Goal: Transaction & Acquisition: Purchase product/service

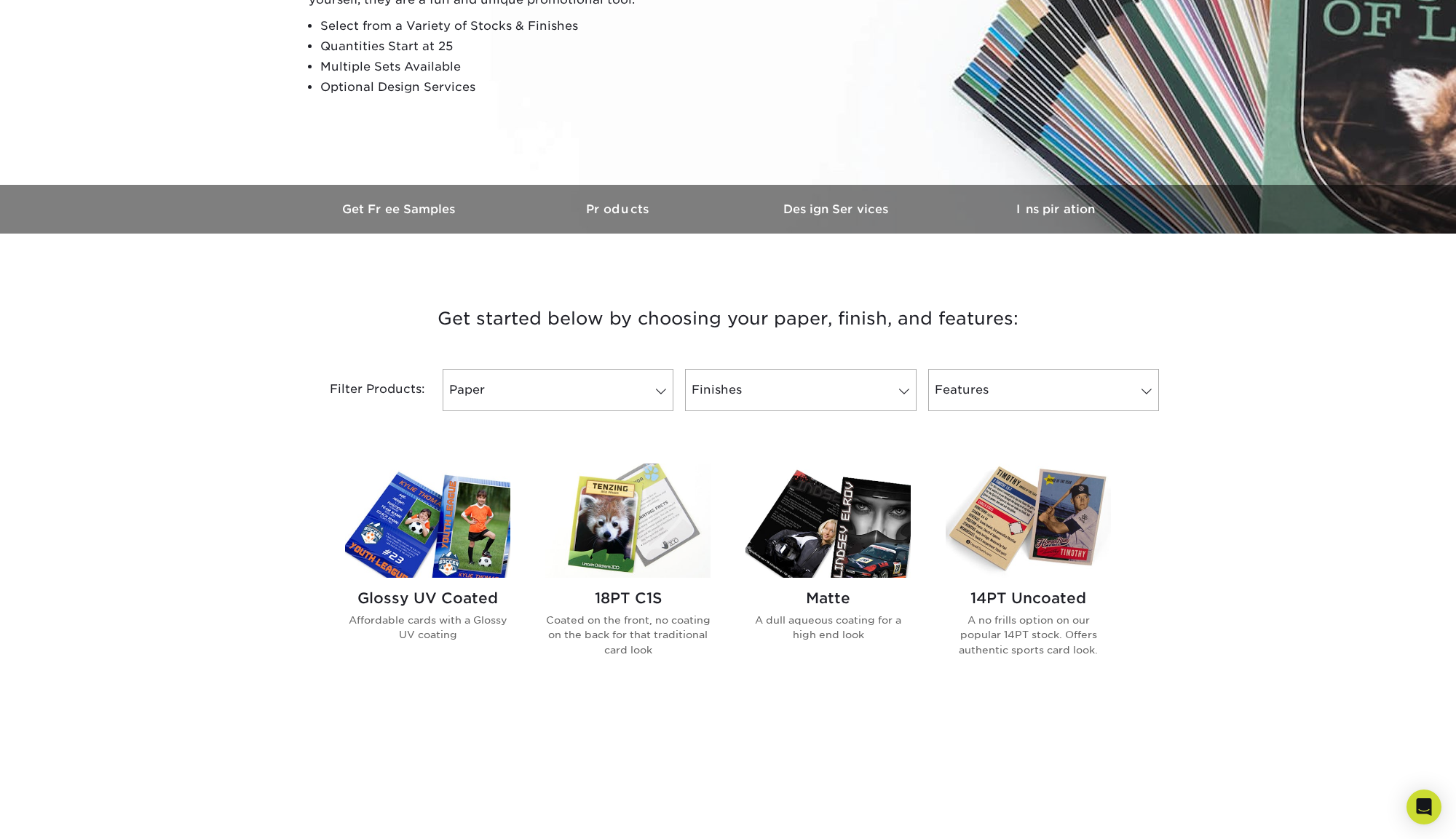
scroll to position [281, 0]
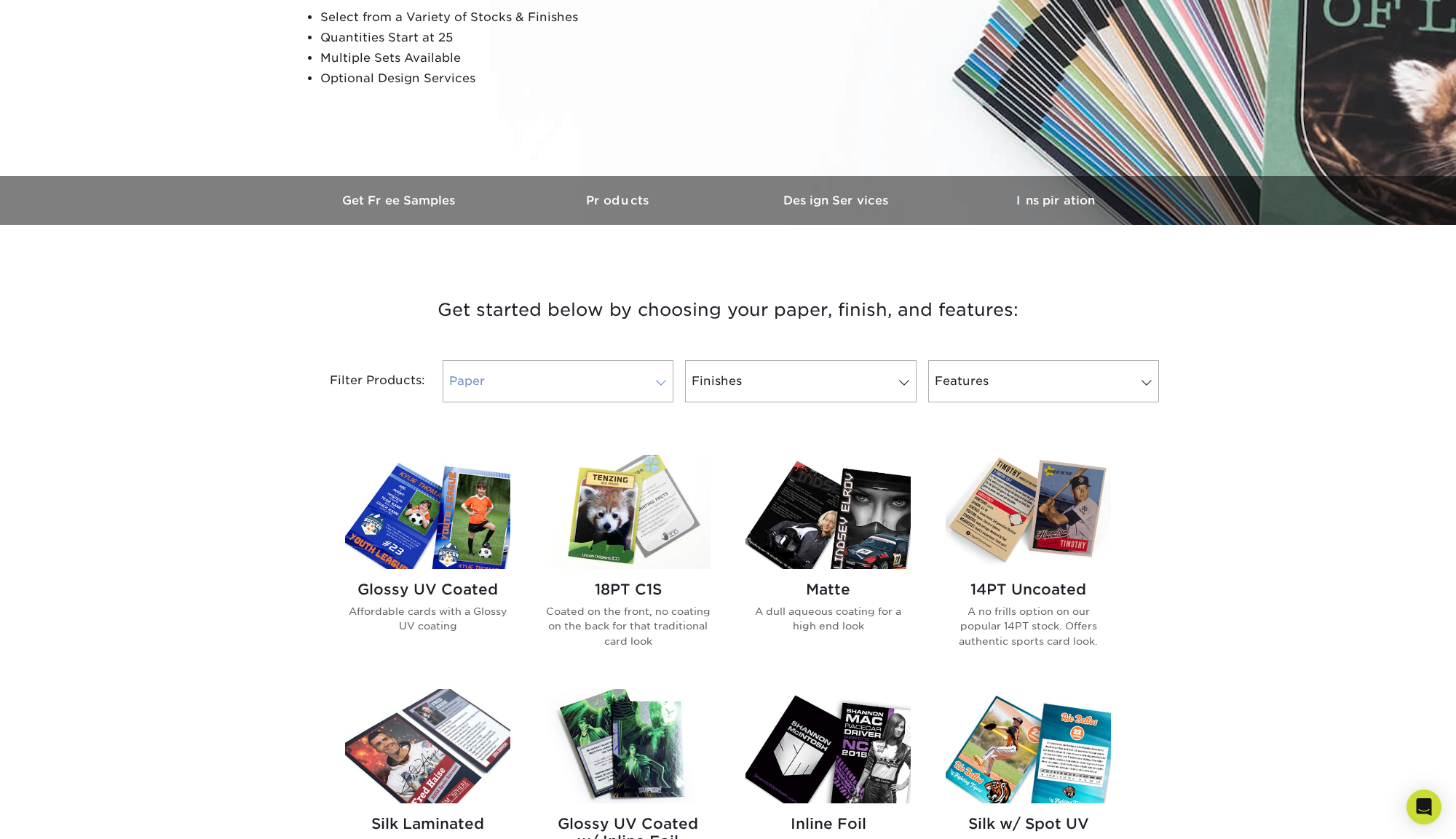
click at [596, 366] on link "Paper" at bounding box center [558, 381] width 231 height 42
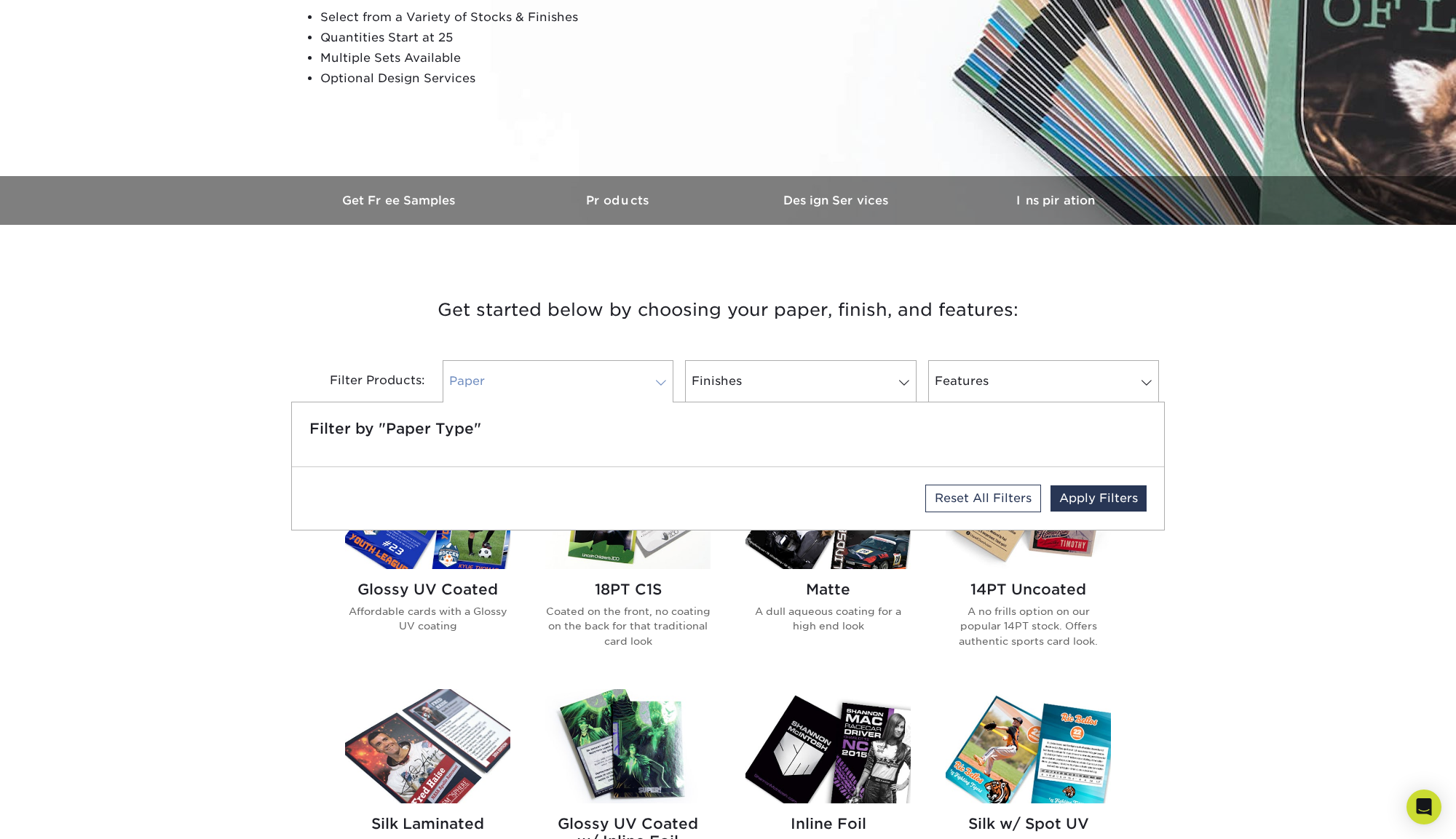
click at [599, 370] on link "Paper" at bounding box center [558, 381] width 231 height 42
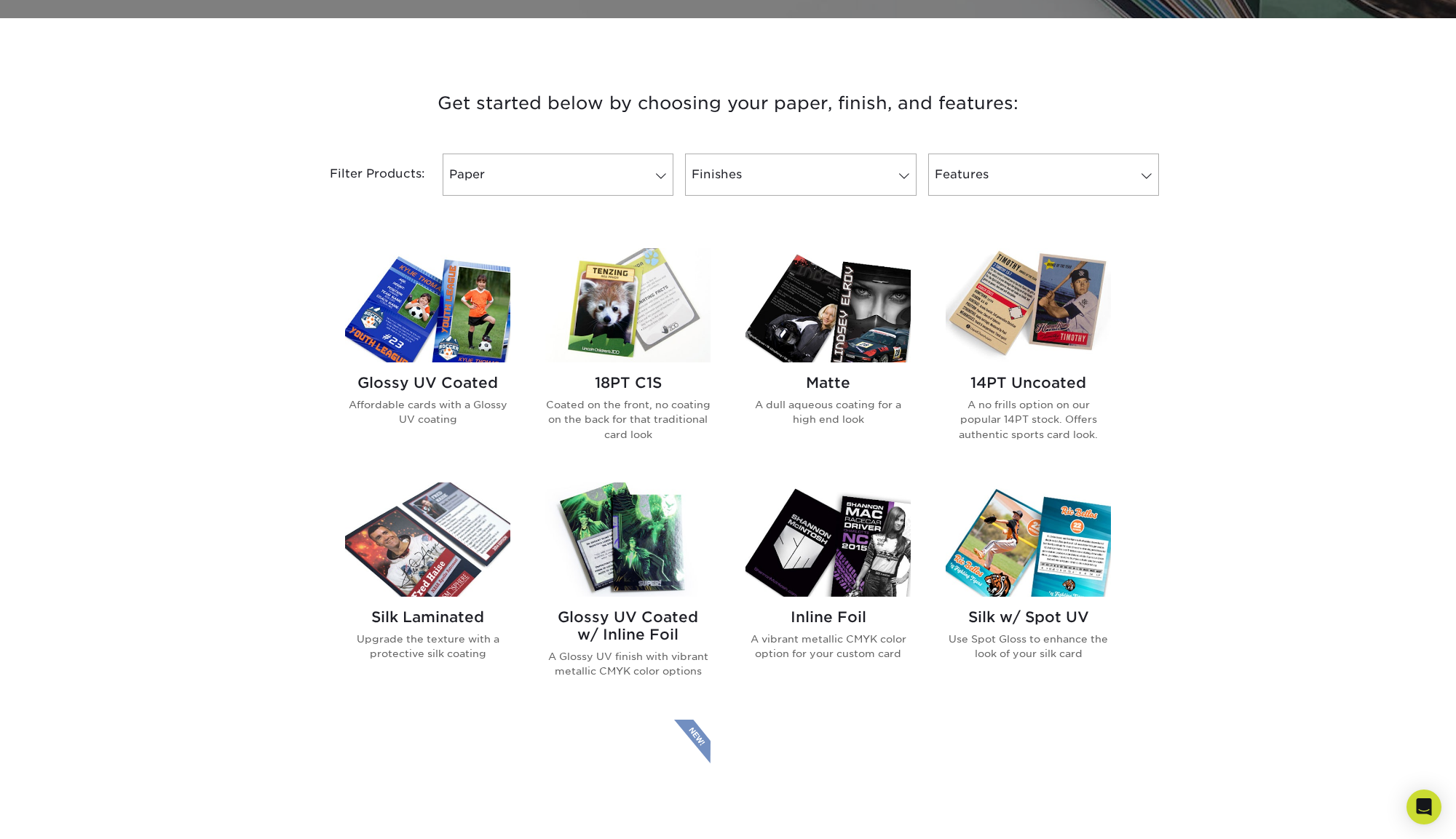
scroll to position [498, 0]
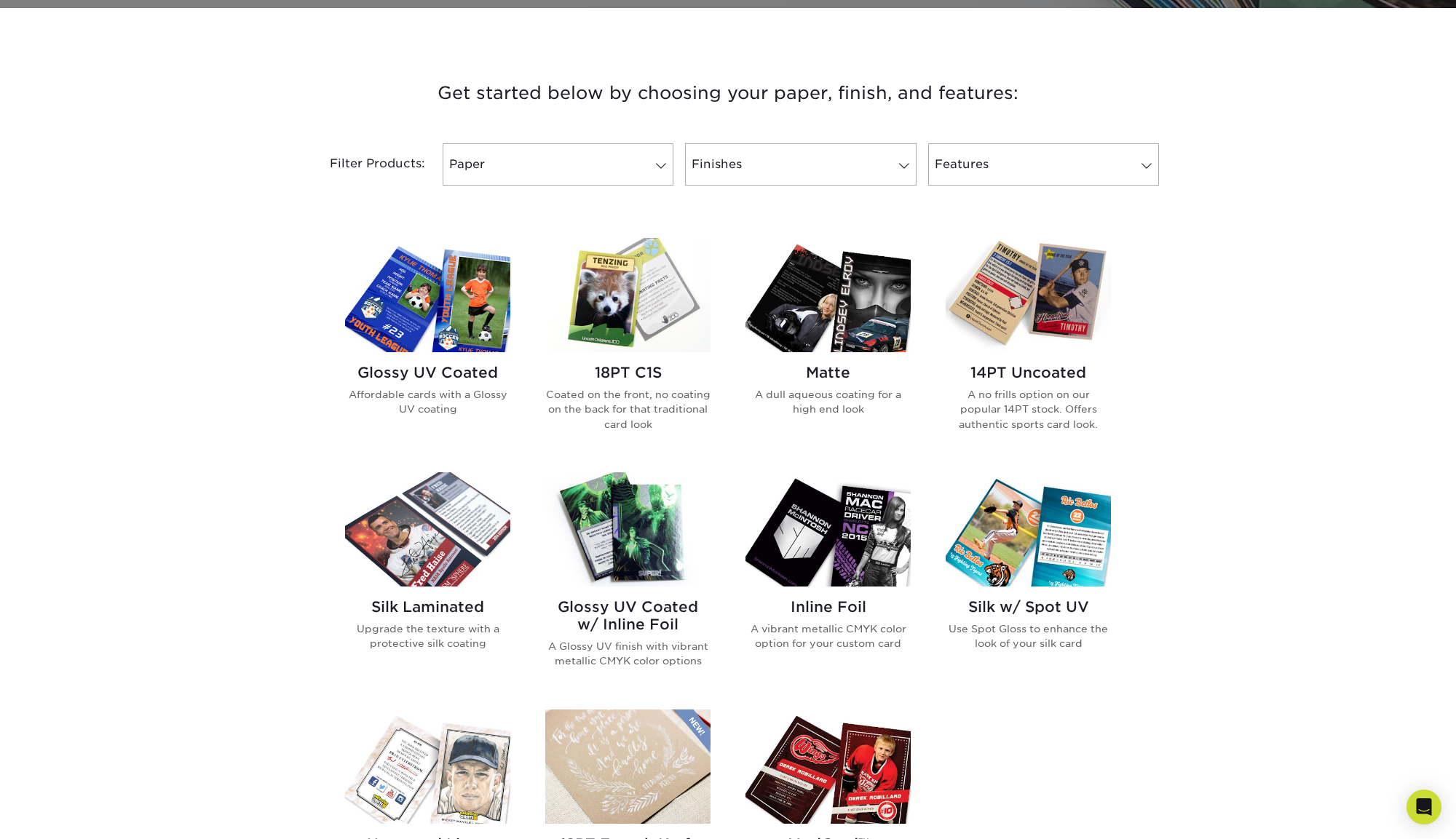
click at [632, 295] on img at bounding box center [628, 295] width 165 height 115
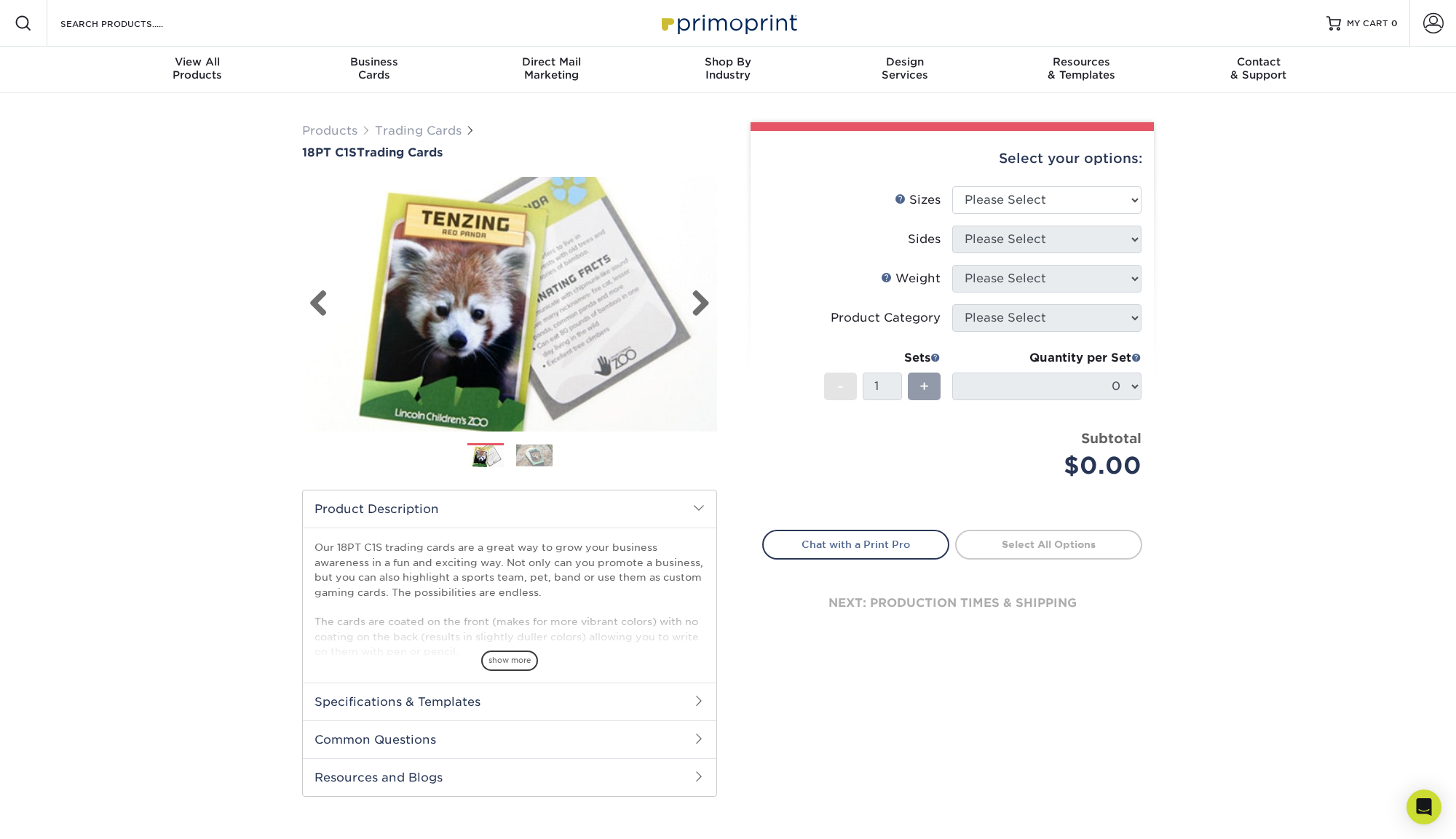
click at [717, 295] on img at bounding box center [510, 304] width 415 height 287
click at [705, 301] on link "Next" at bounding box center [695, 304] width 29 height 29
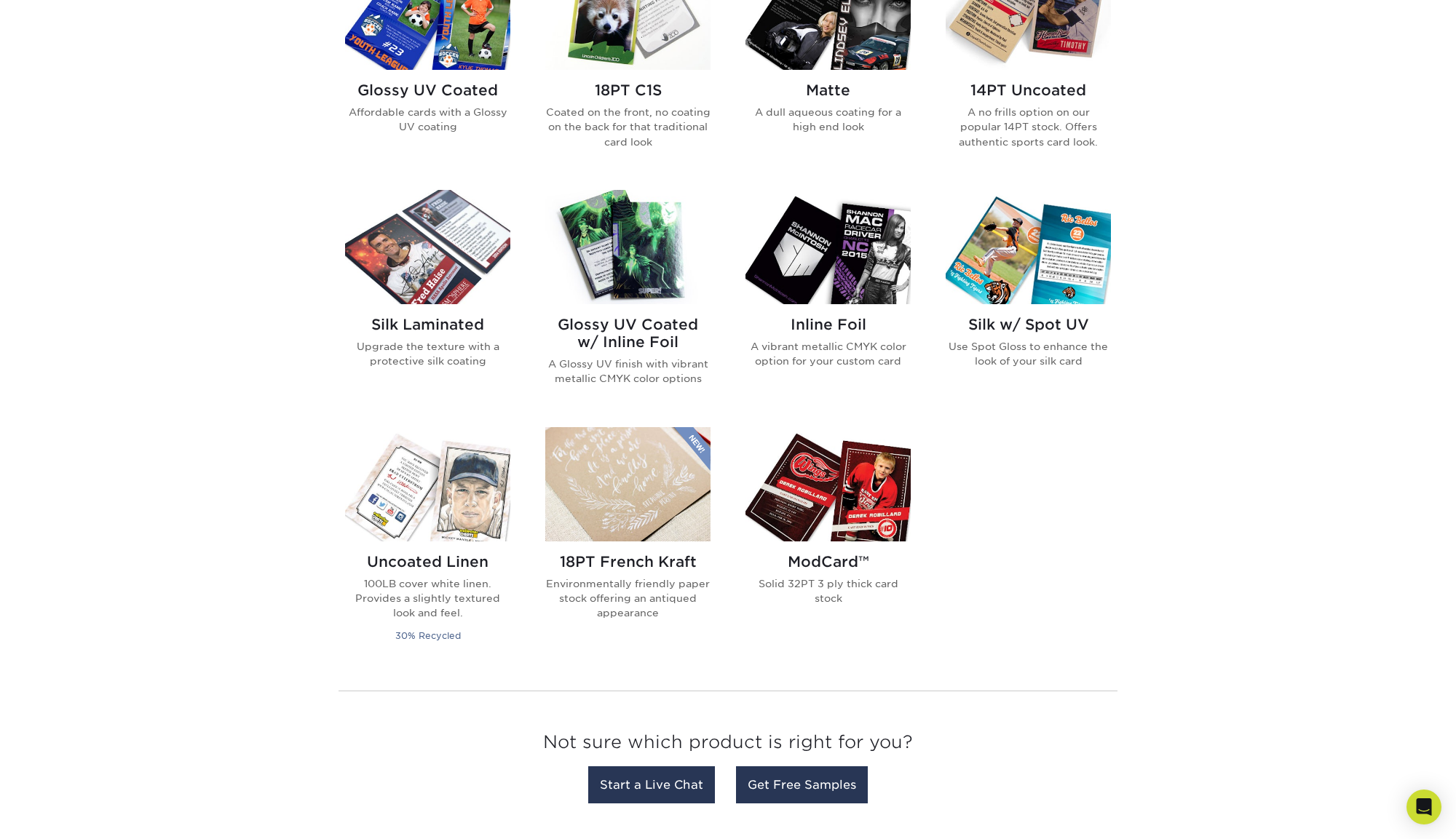
scroll to position [706, 0]
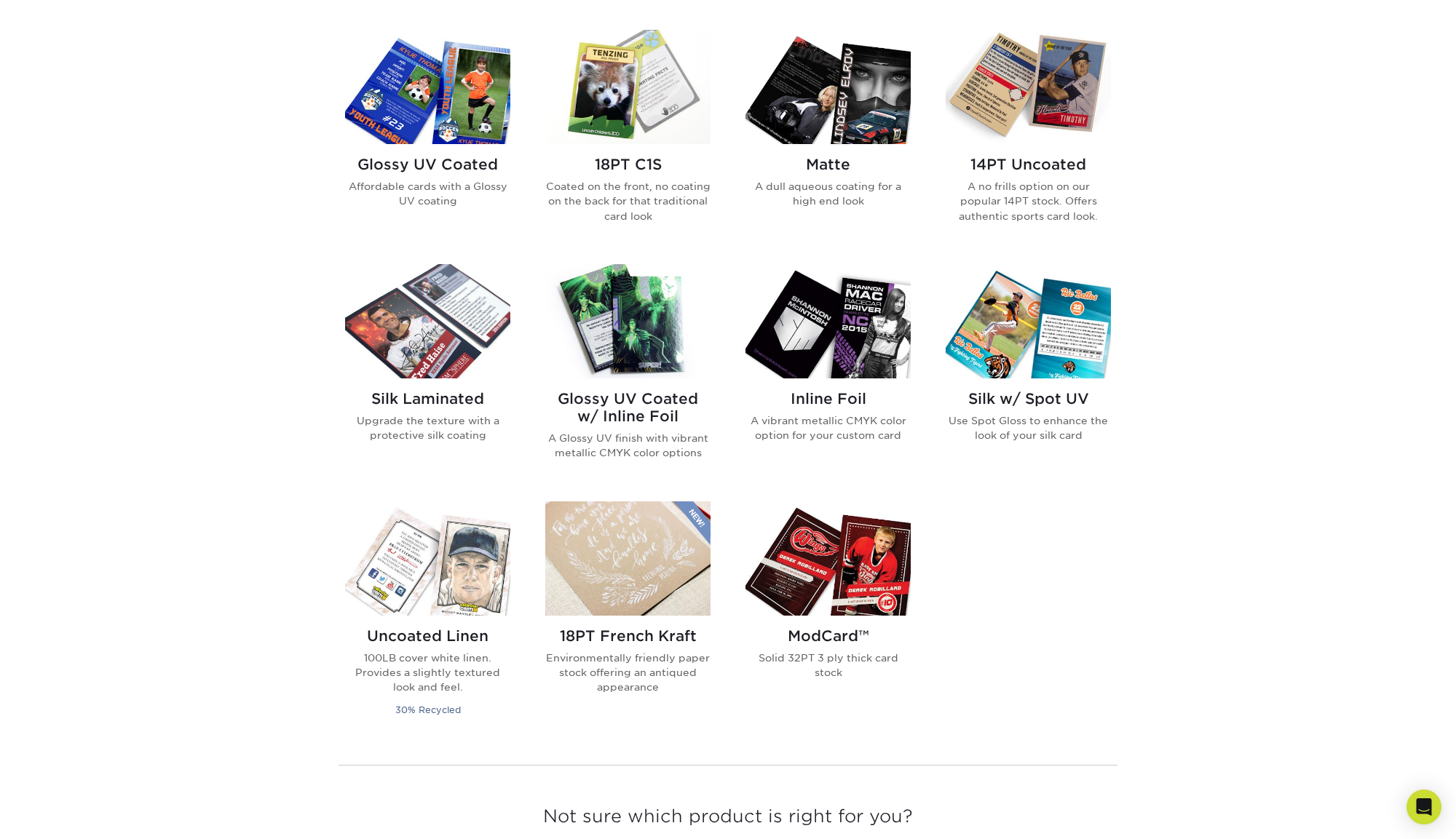
click at [848, 133] on img at bounding box center [828, 87] width 165 height 115
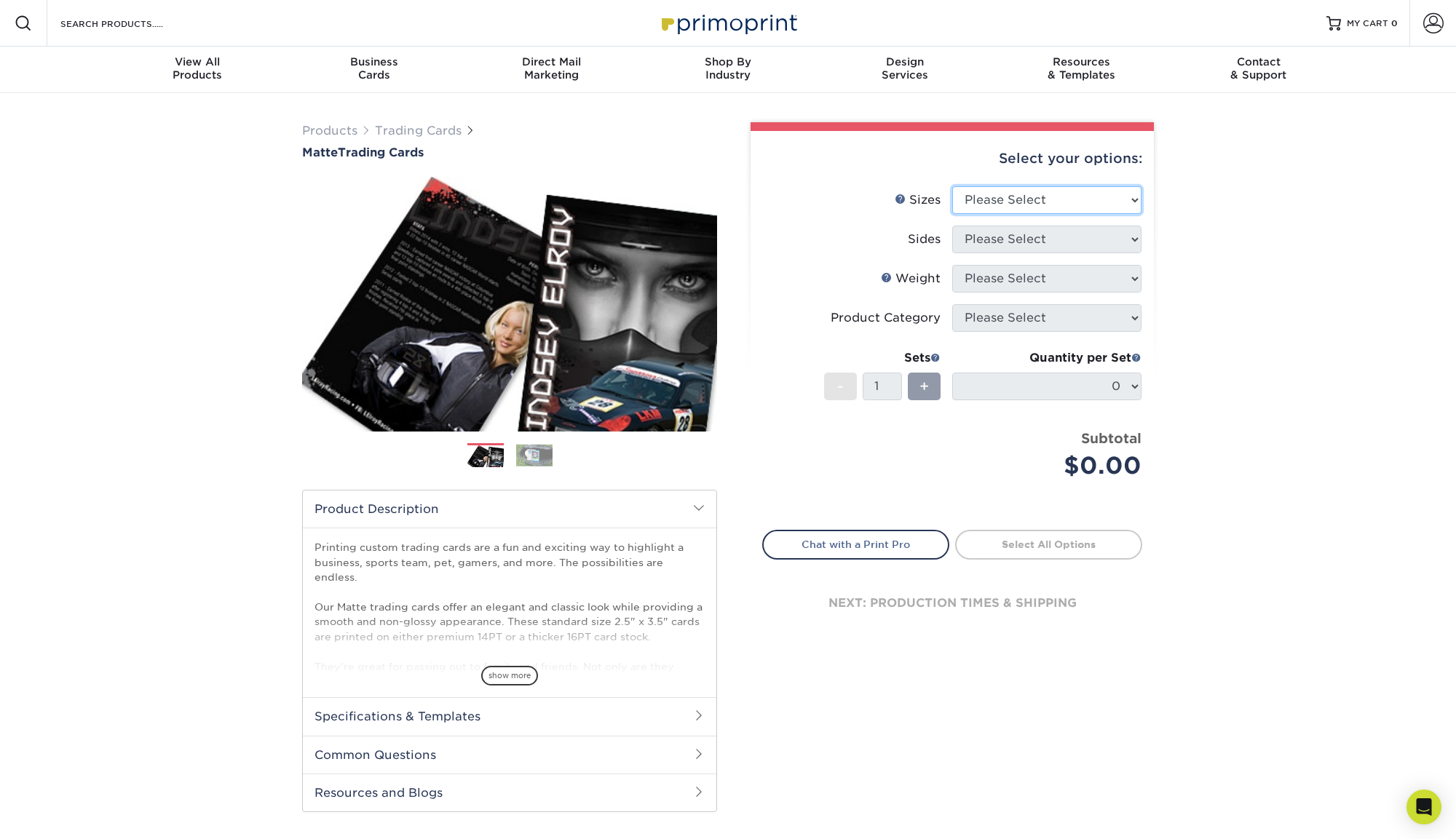
click at [1124, 186] on select "Please Select 2.5" x 3.5"" at bounding box center [1047, 200] width 190 height 28
select select "2.50x3.50"
click at [1111, 236] on select "Please Select Print Both Sides Print Front Only" at bounding box center [1047, 240] width 190 height 28
select select "13abbda7-1d64-4f25-8bb2-c179b224825d"
click at [1109, 286] on select "Please Select 16PT 14PT" at bounding box center [1047, 279] width 190 height 28
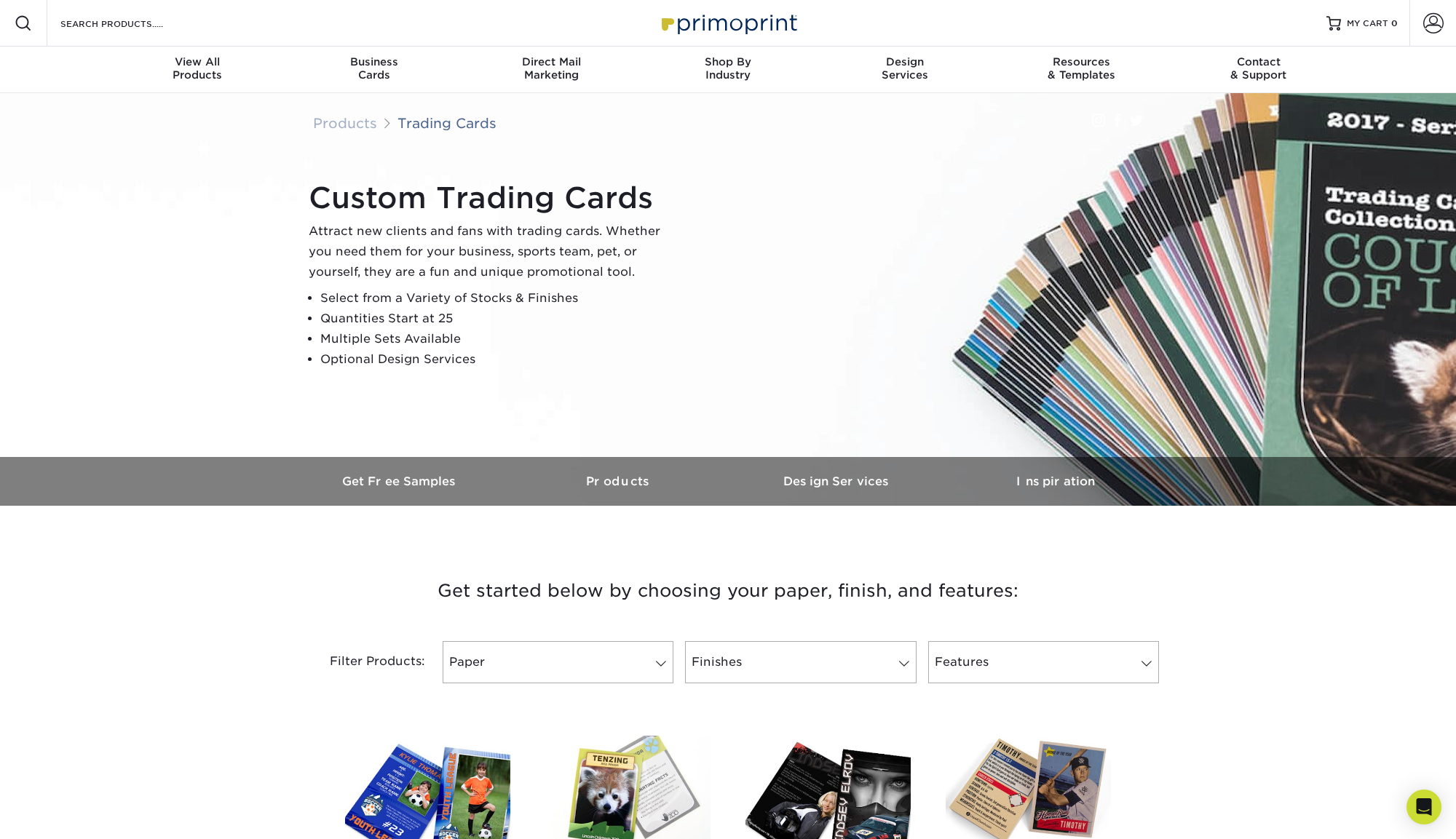
scroll to position [537, 0]
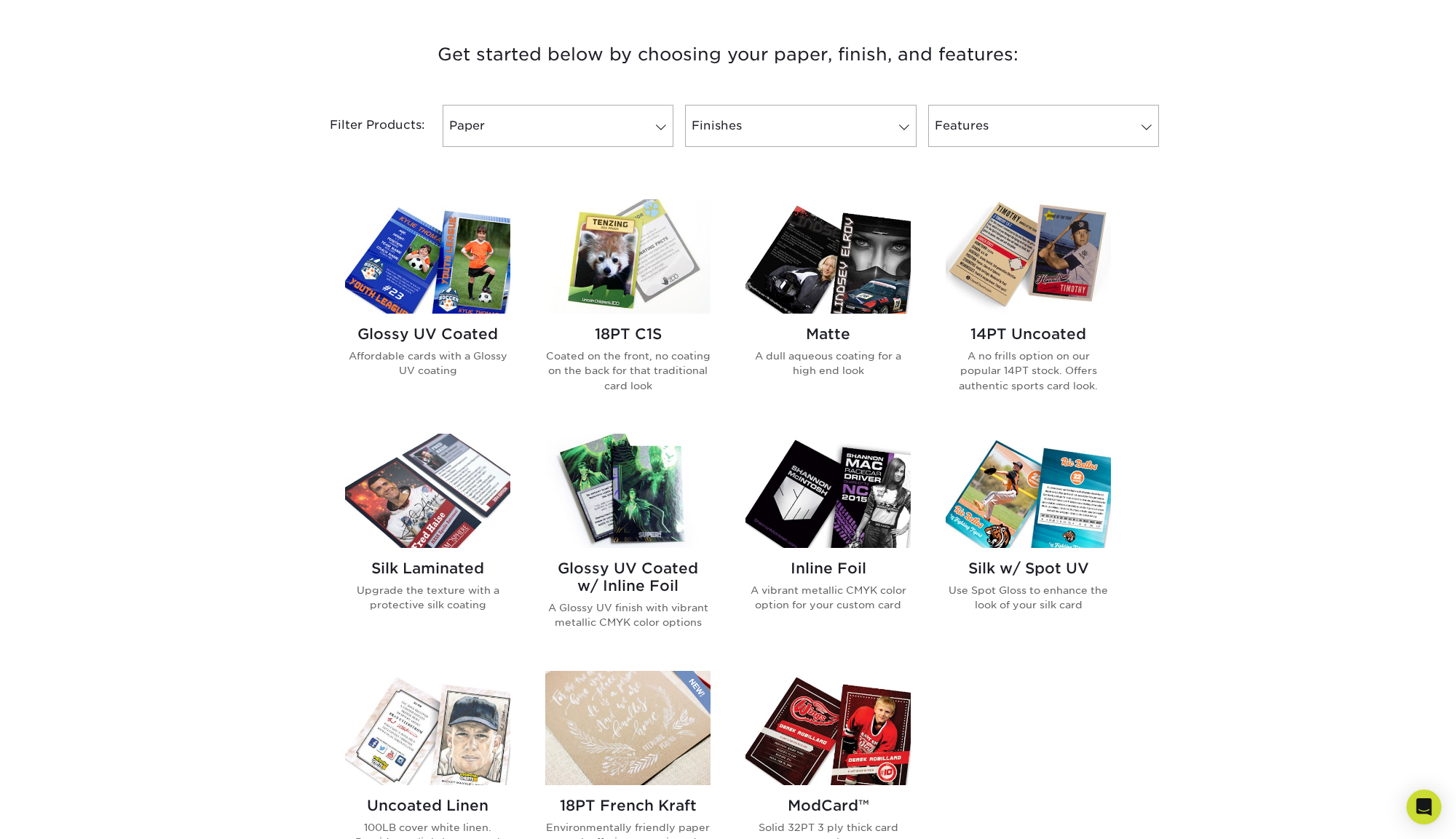
click at [837, 247] on img at bounding box center [828, 256] width 165 height 115
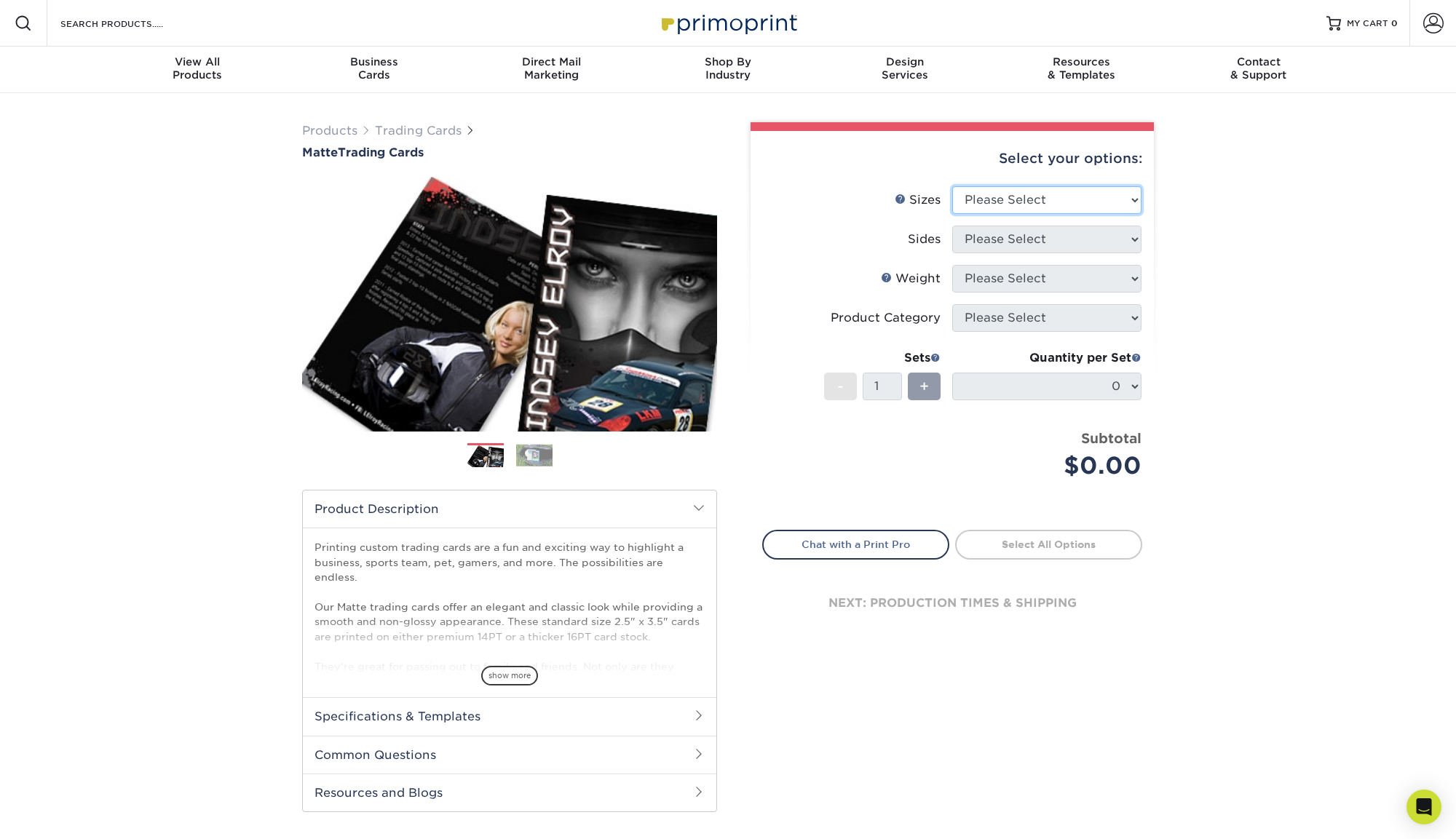
click at [1048, 206] on select "Please Select 2.5" x 3.5"" at bounding box center [1047, 200] width 190 height 28
select select "2.50x3.50"
click at [1062, 230] on select "Please Select Print Both Sides Print Front Only" at bounding box center [1047, 240] width 190 height 28
select select "13abbda7-1d64-4f25-8bb2-c179b224825d"
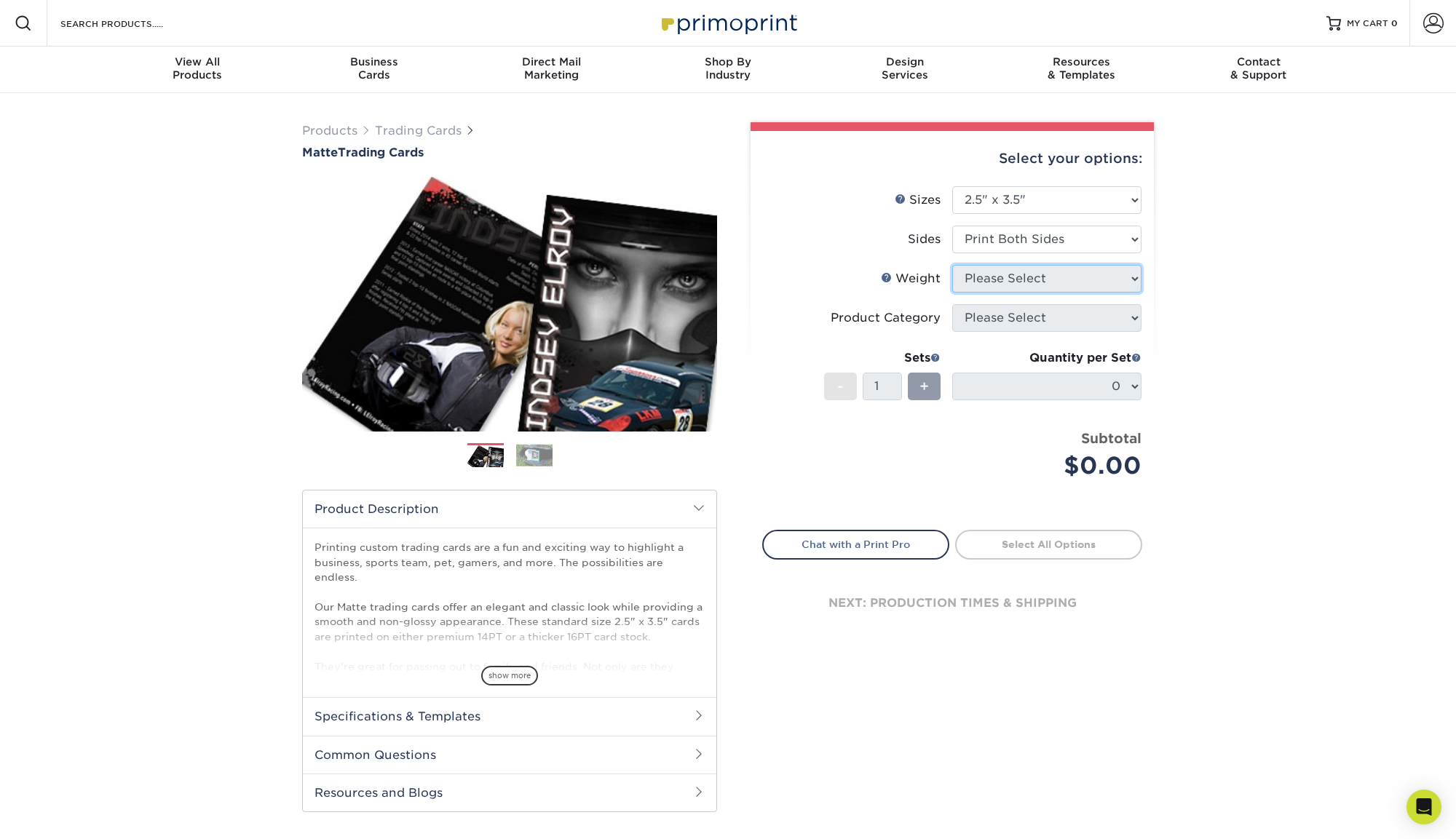
click at [1057, 272] on select "Please Select" at bounding box center [1047, 279] width 190 height 28
select select "16PT"
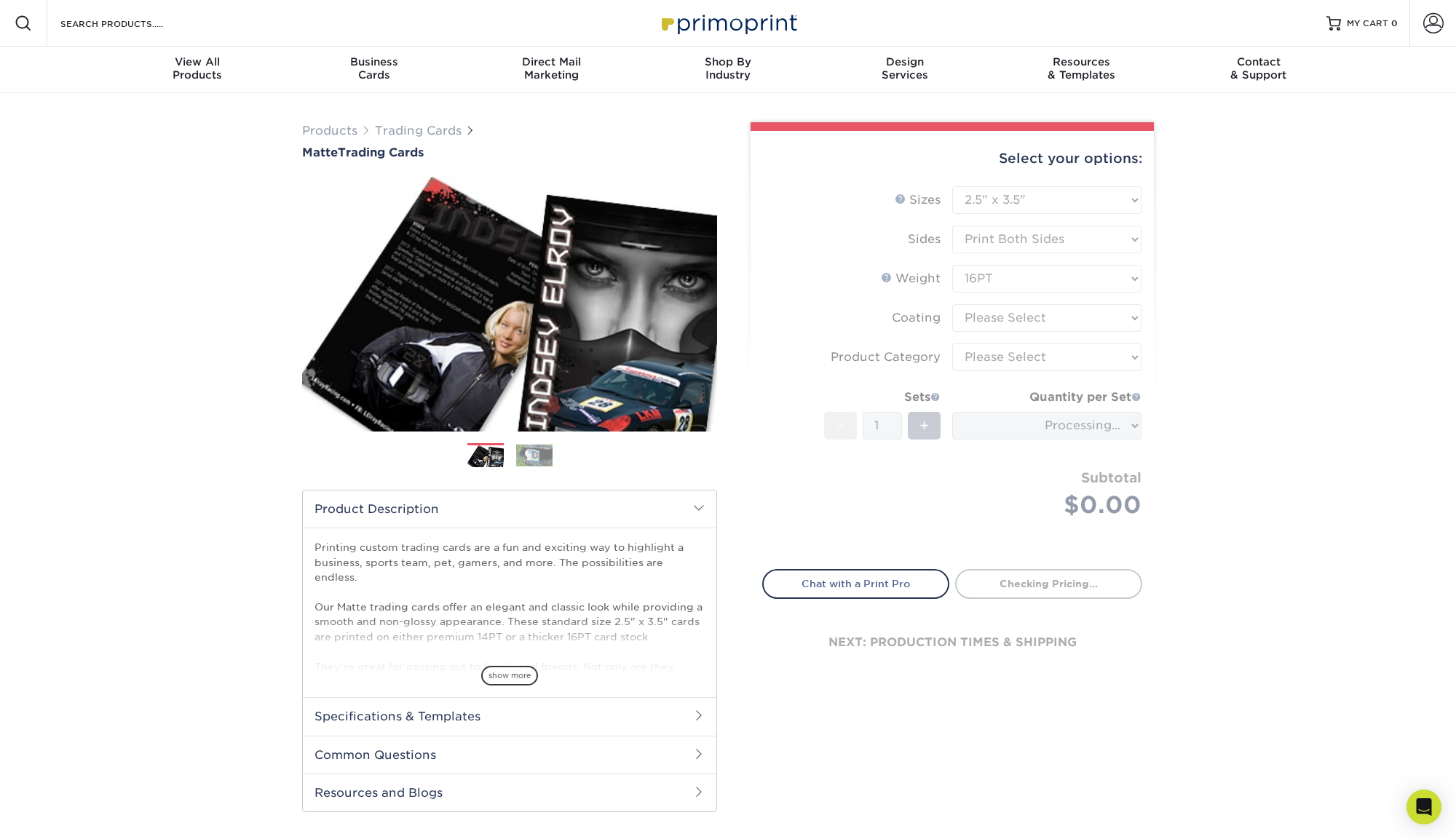
click at [1046, 323] on form "Sizes Help Sizes Please Select 2.5" x 3.5" Sides Please Select 16PT - 1" at bounding box center [952, 369] width 380 height 366
click at [1067, 316] on form "Sizes Help Sizes Please Select 2.5" x 3.5" Sides Please Select 16PT - 1" at bounding box center [952, 369] width 380 height 366
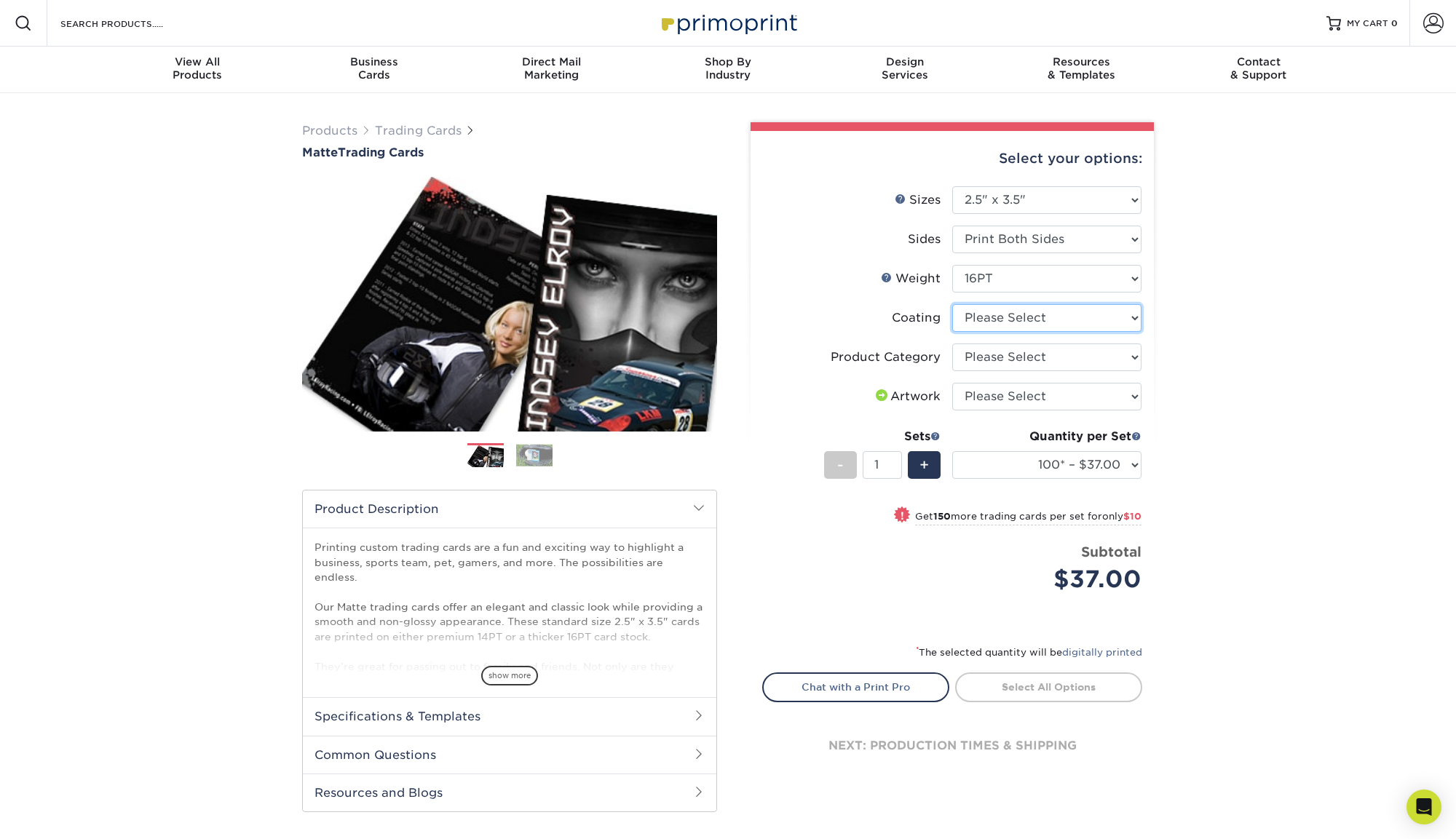
click at [1088, 315] on select at bounding box center [1047, 318] width 190 height 28
select select "121bb7b5-3b4d-429f-bd8d-bbf80e953313"
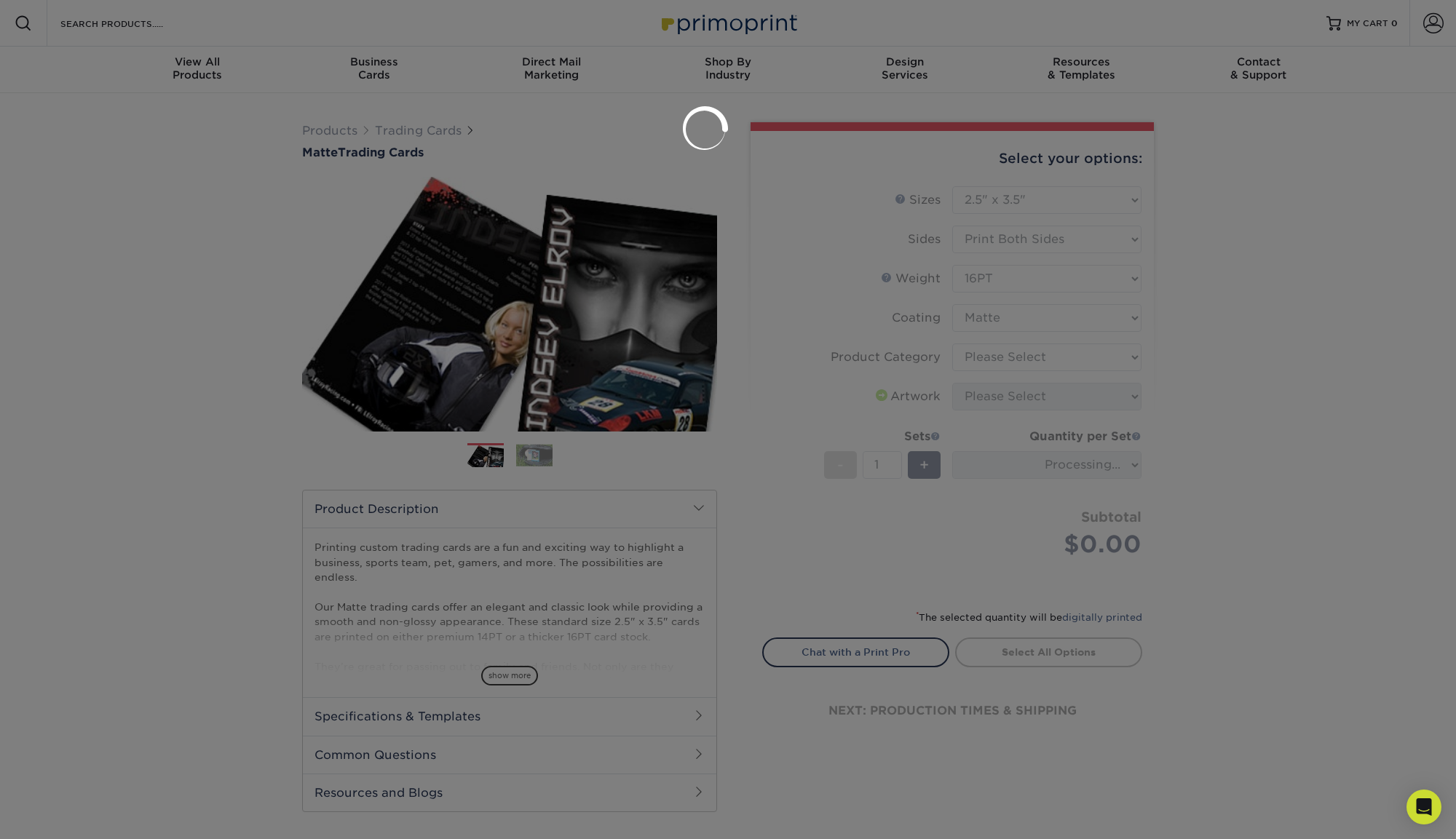
click at [1082, 356] on div at bounding box center [728, 420] width 1456 height 839
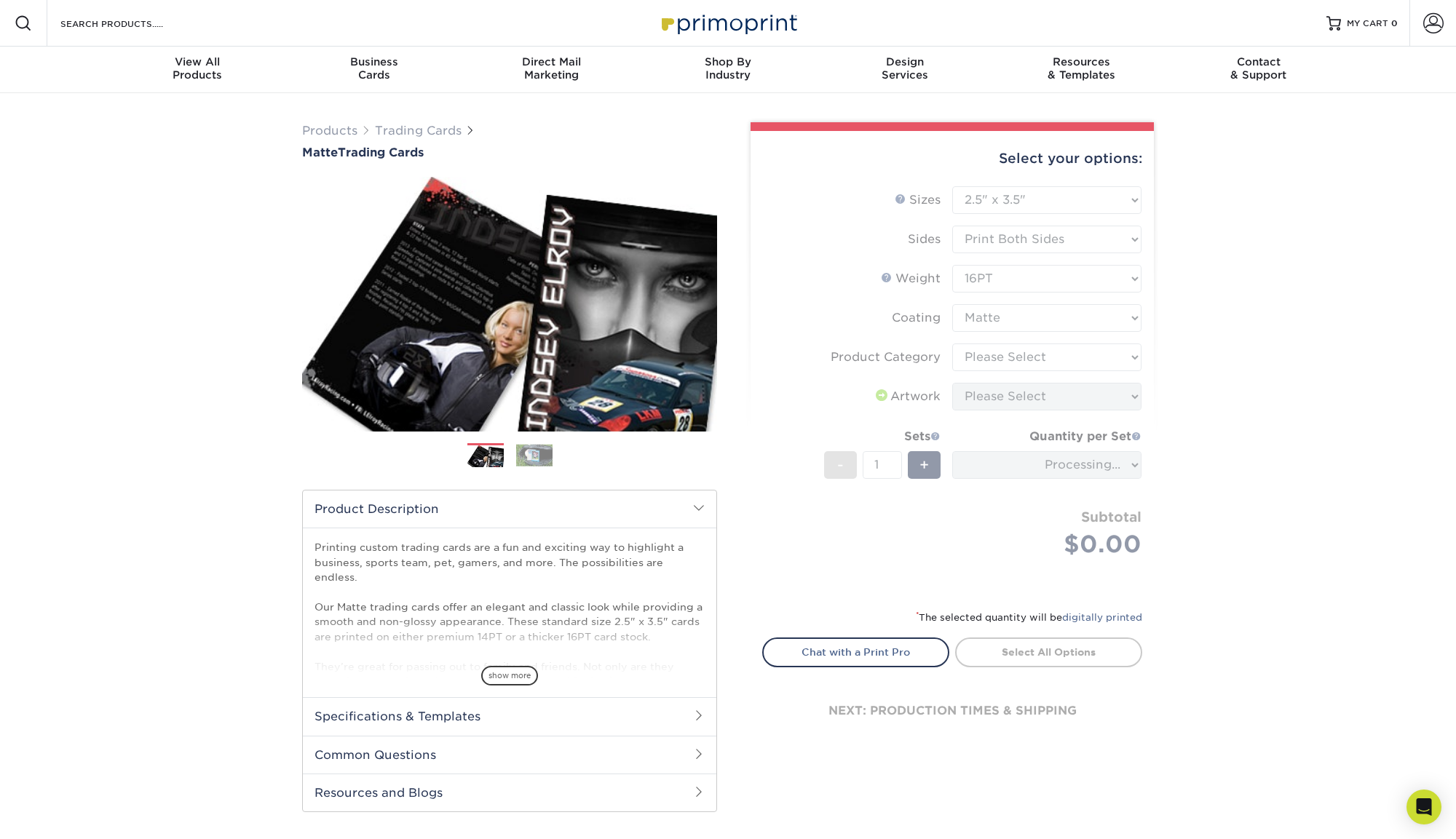
click at [1073, 354] on form "Sizes Help Sizes Please Select 2.5" x 3.5" Sides Please Select 16PT - 1" at bounding box center [952, 389] width 380 height 406
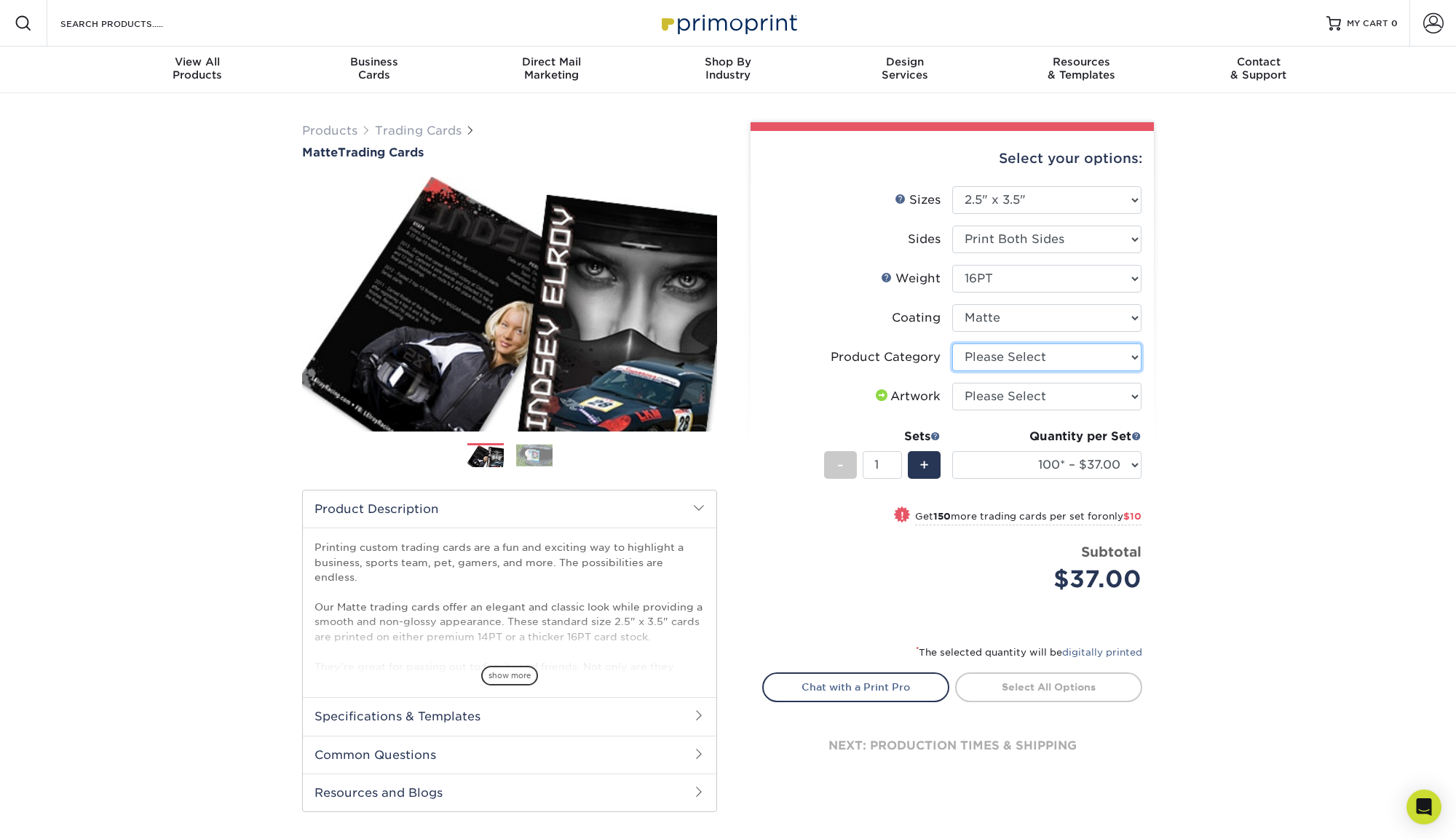
click at [1073, 354] on select "Please Select Trading Cards" at bounding box center [1047, 358] width 190 height 28
select select "c2f9bce9-36c2-409d-b101-c29d9d031e18"
click at [1071, 390] on select "Please Select I will upload files I need a design - $100" at bounding box center [1047, 397] width 190 height 28
select select "upload"
click at [1138, 437] on span at bounding box center [1136, 436] width 11 height 11
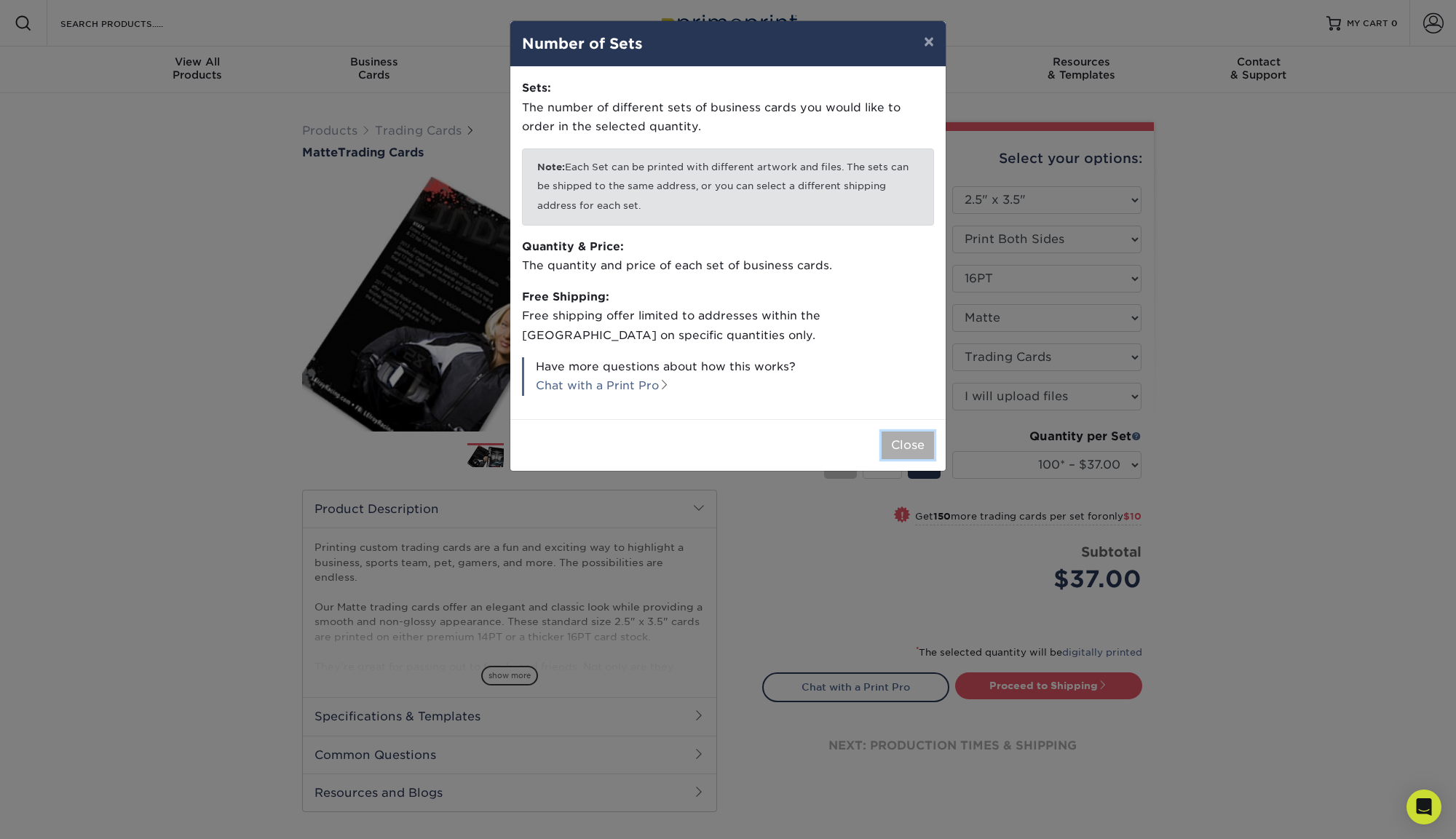
click at [899, 437] on button "Close" at bounding box center [908, 446] width 52 height 28
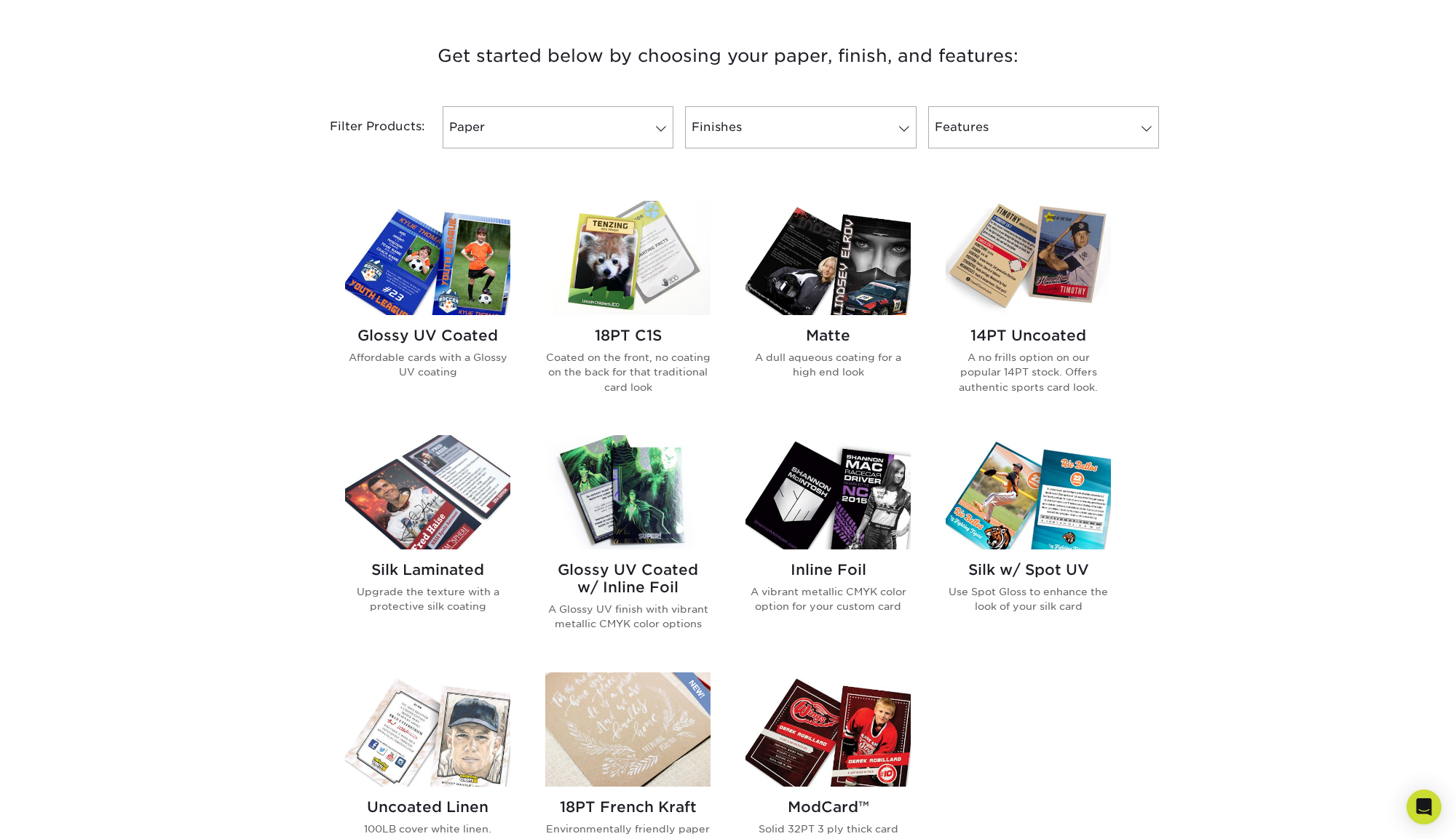
scroll to position [615, 0]
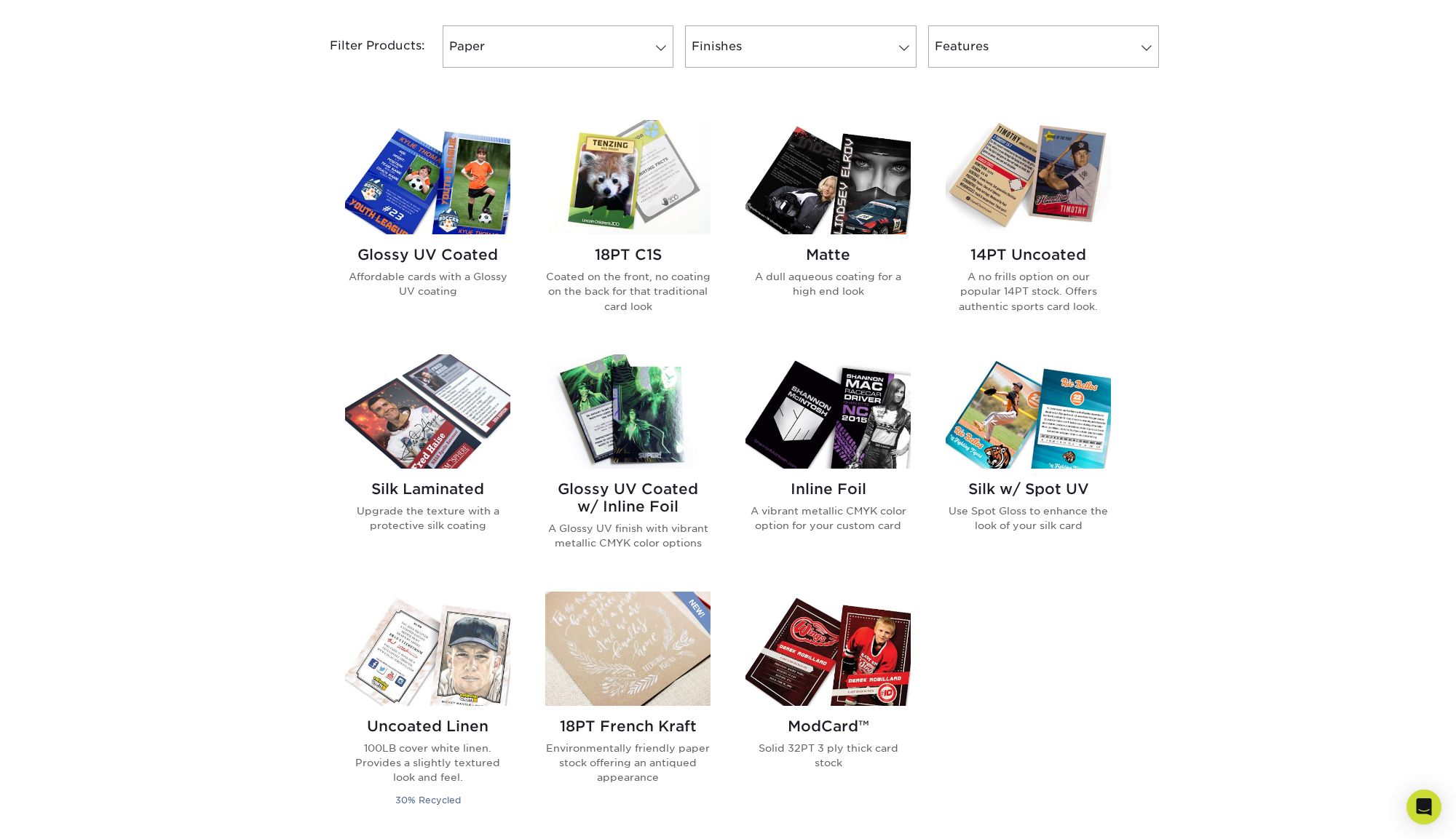
click at [456, 354] on img at bounding box center [427, 411] width 165 height 115
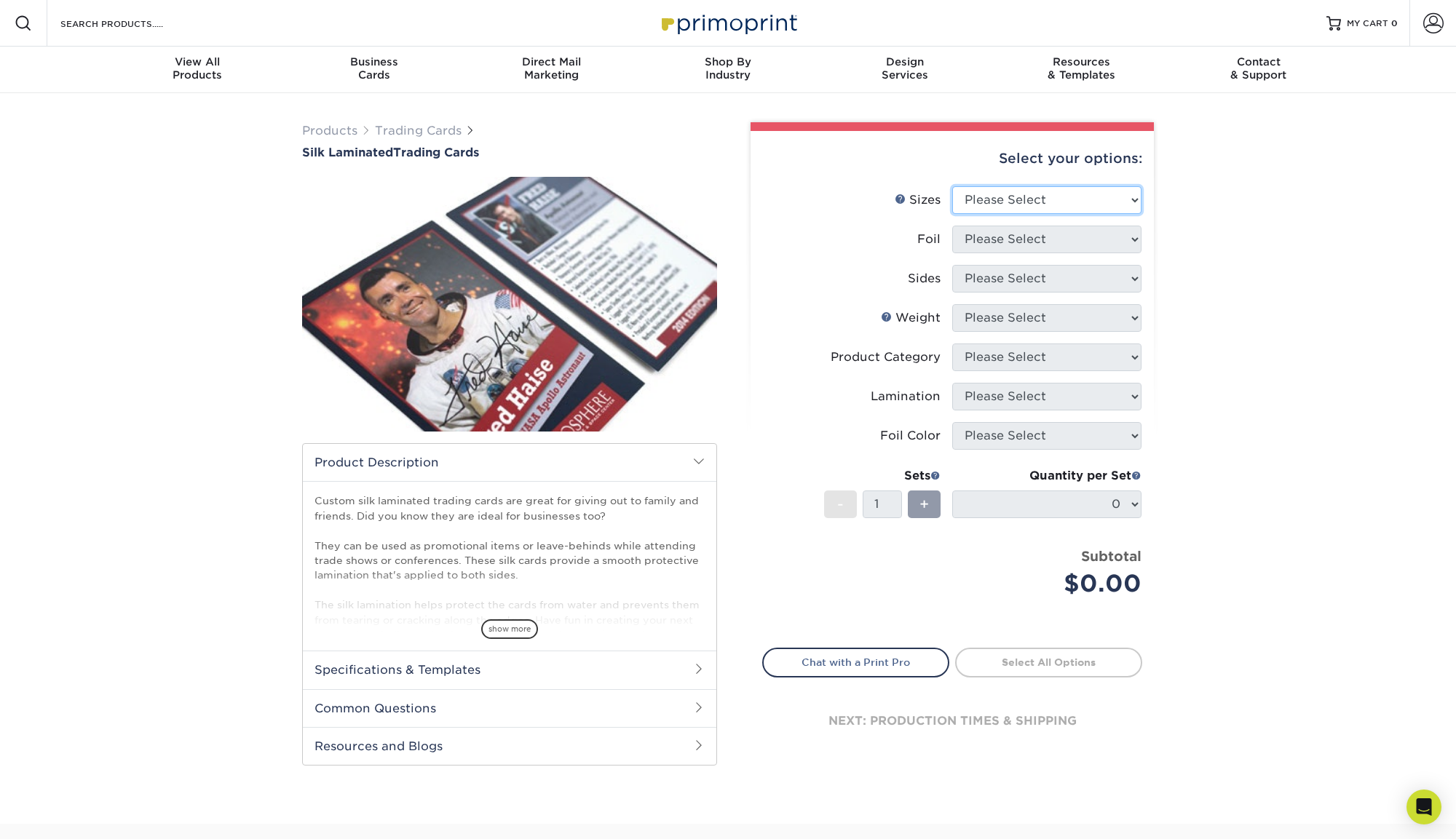
click at [1041, 205] on select "Please Select 2.5" x 3.5"" at bounding box center [1047, 200] width 190 height 28
select select "2.50x3.50"
click at [1039, 239] on select "Please Select No Yes" at bounding box center [1047, 240] width 190 height 28
select select "0"
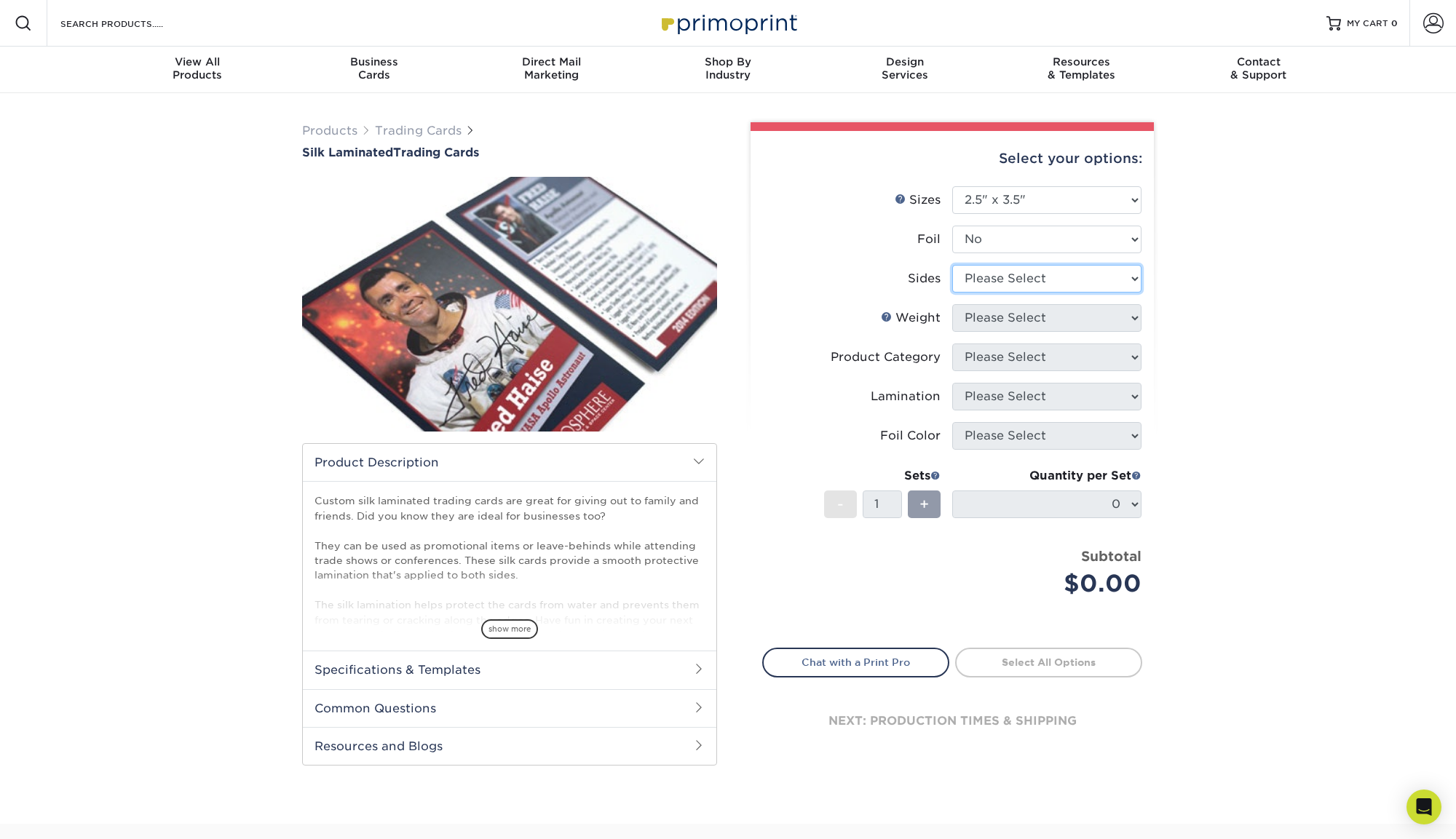
click at [1035, 282] on select "Please Select Print Both Sides Print Front Only" at bounding box center [1047, 279] width 190 height 28
select select "13abbda7-1d64-4f25-8bb2-c179b224825d"
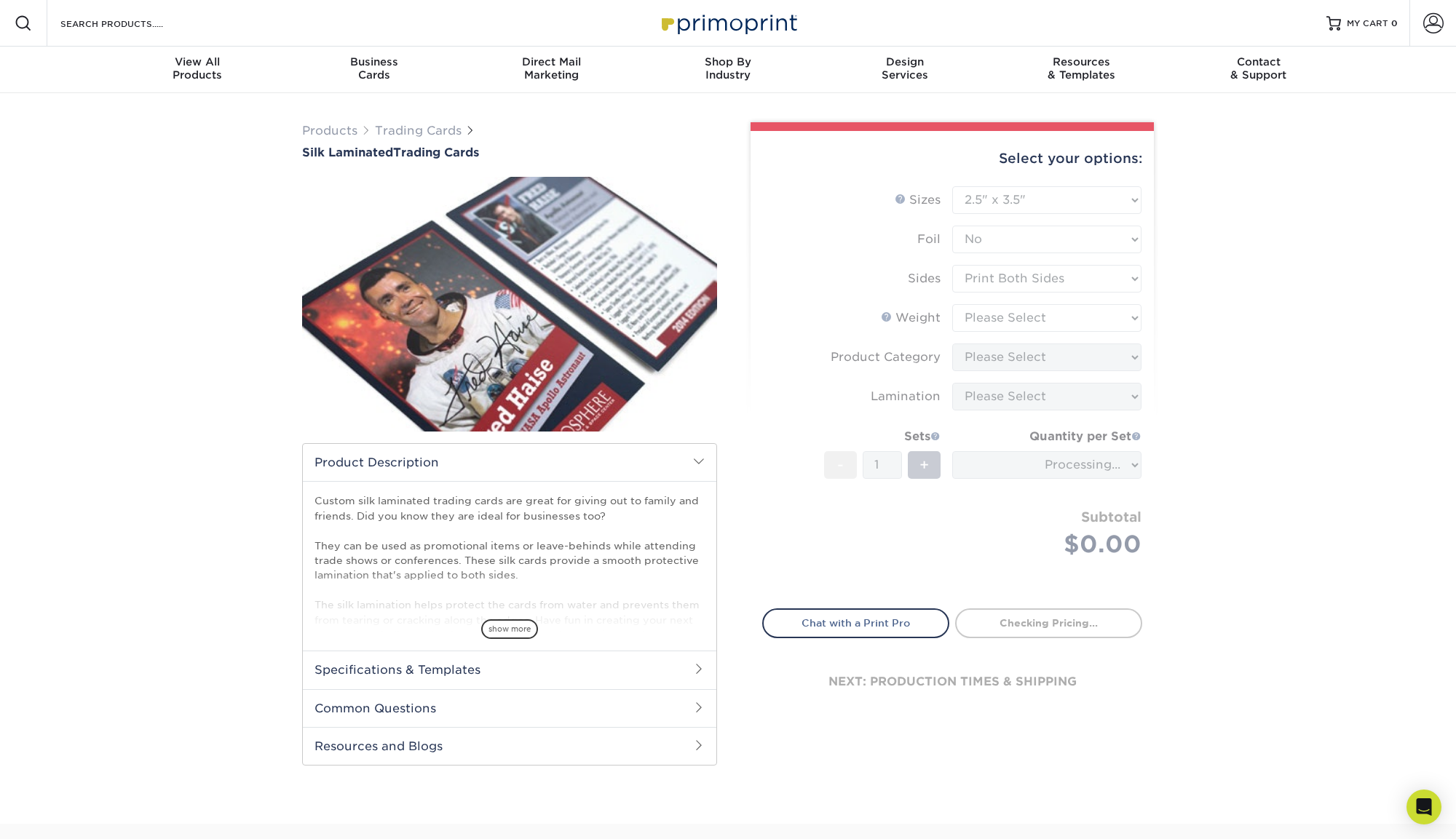
click at [1039, 311] on form "Sizes Help Sizes Please Select 2.5" x 3.5" Foil Please Select No Yes -" at bounding box center [952, 389] width 380 height 406
click at [1051, 319] on form "Sizes Help Sizes Please Select 2.5" x 3.5" Foil Please Select No Yes -" at bounding box center [952, 389] width 380 height 406
click at [1077, 320] on form "Sizes Help Sizes Please Select 2.5" x 3.5" Foil Please Select No Yes -" at bounding box center [952, 389] width 380 height 406
click at [1101, 316] on form "Sizes Help Sizes Please Select 2.5" x 3.5" Foil Please Select No Yes -" at bounding box center [952, 389] width 380 height 406
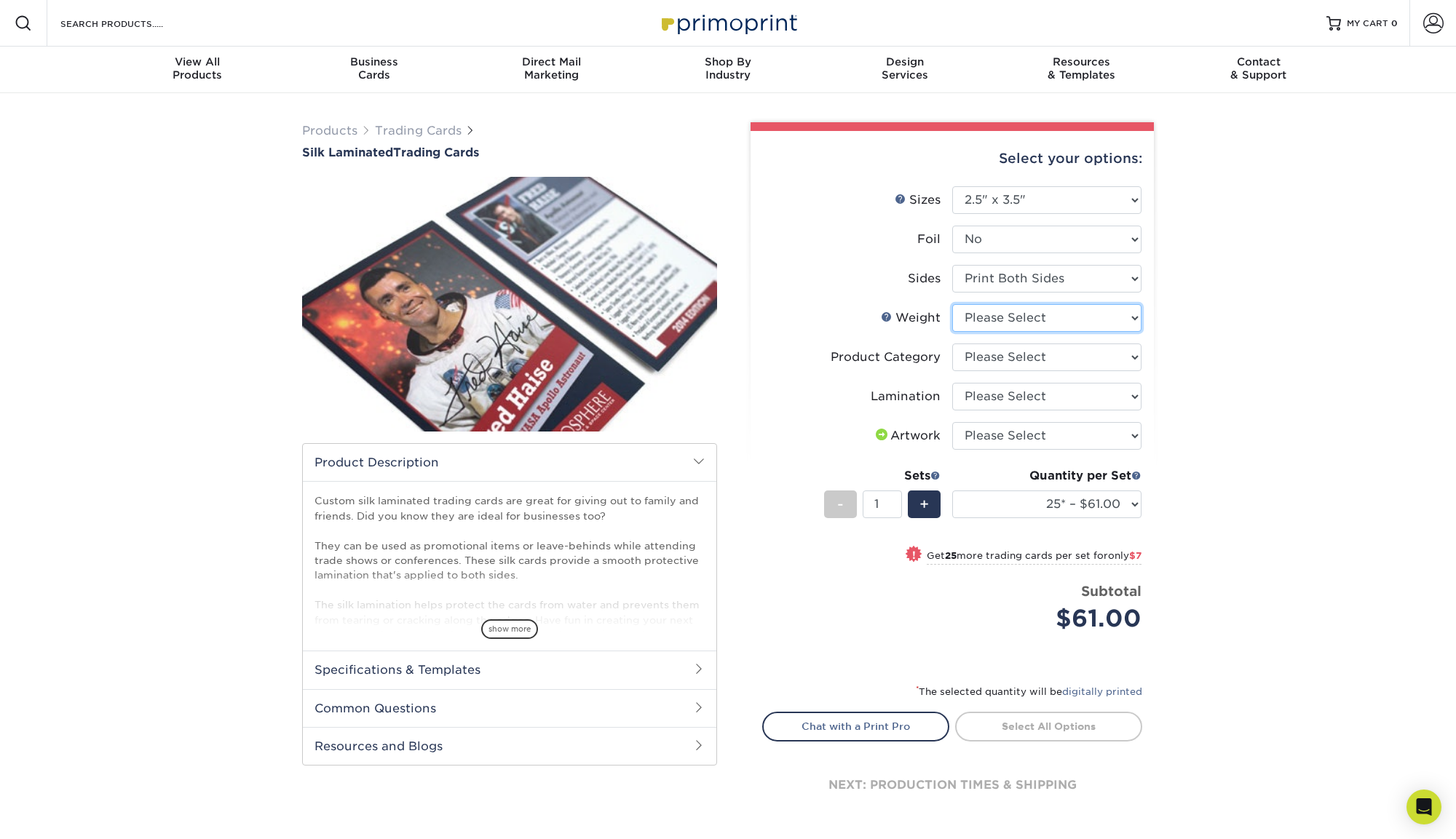
click at [1065, 317] on select "Please Select 16PT" at bounding box center [1047, 318] width 190 height 28
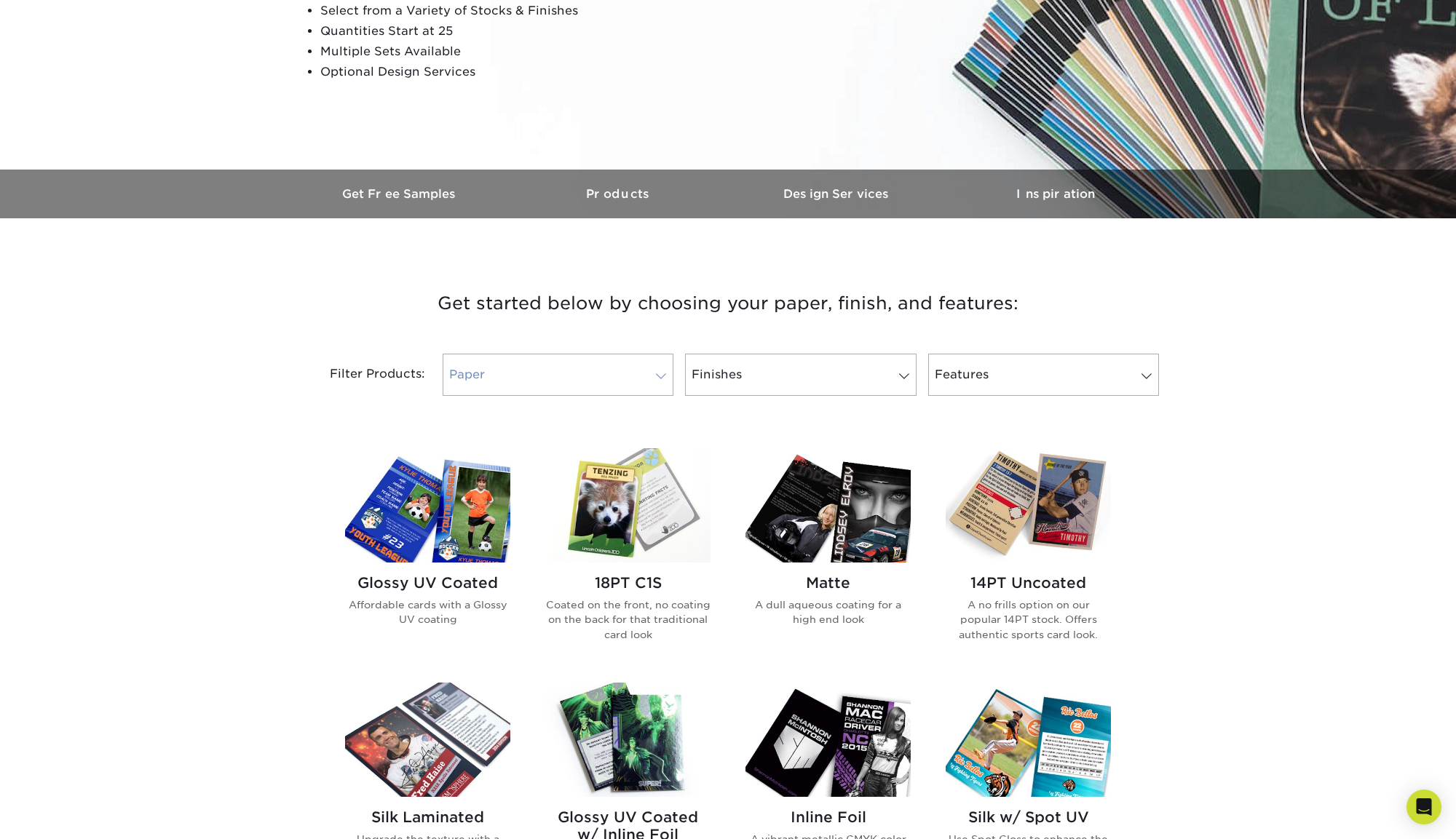
scroll to position [309, 0]
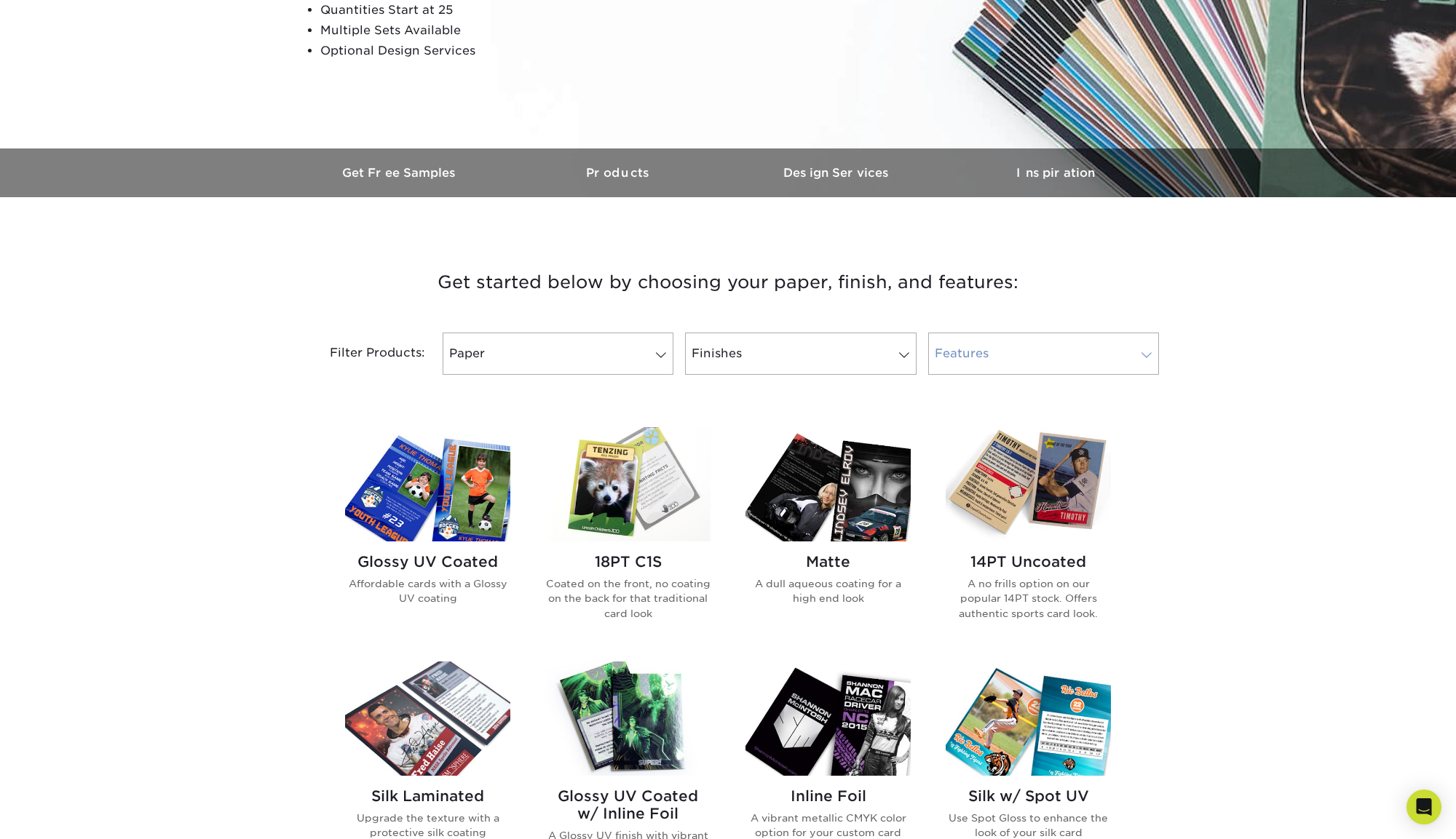
click at [997, 363] on link "Features" at bounding box center [1044, 354] width 231 height 42
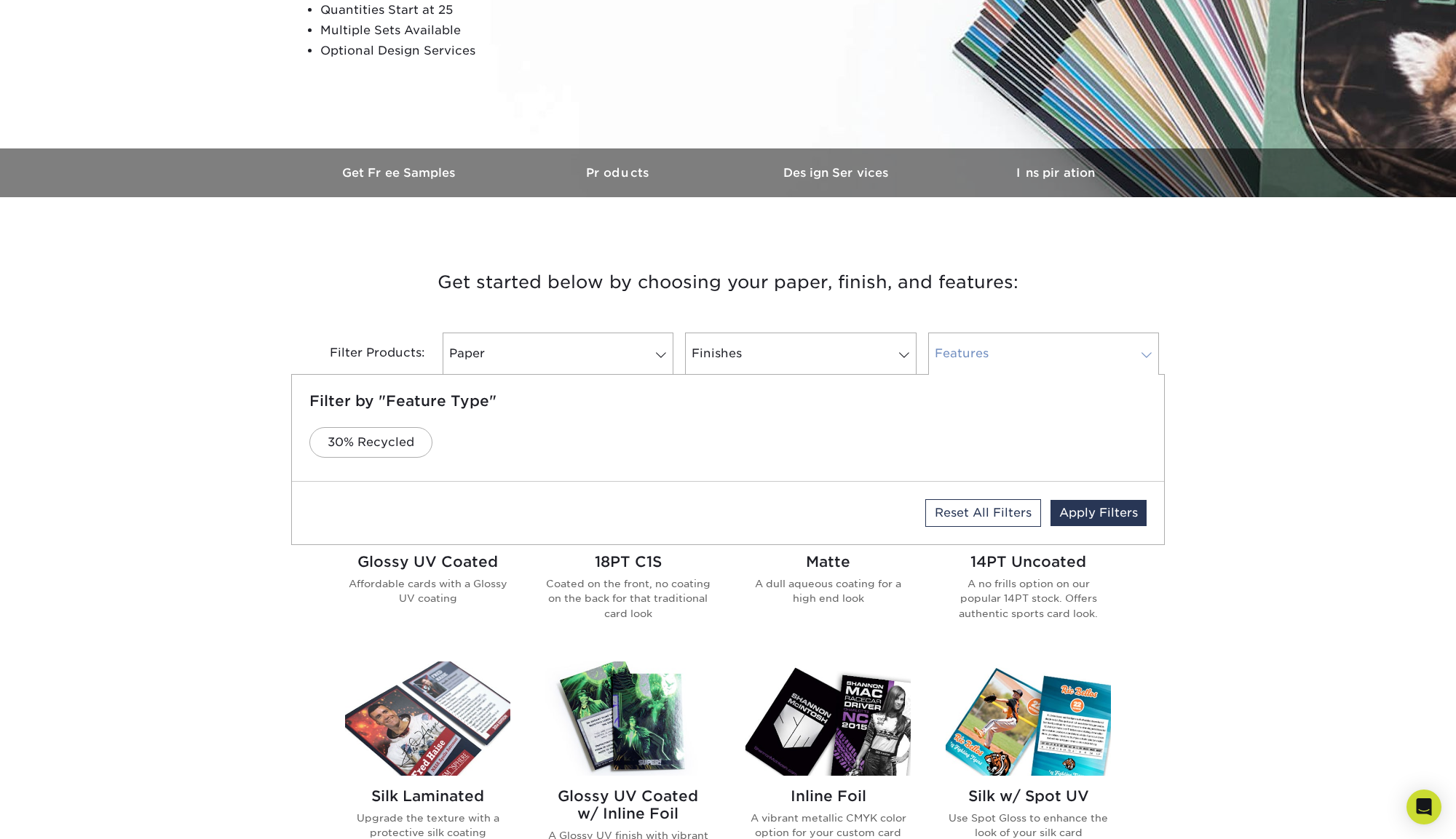
click at [1009, 357] on link "Features" at bounding box center [1044, 354] width 231 height 42
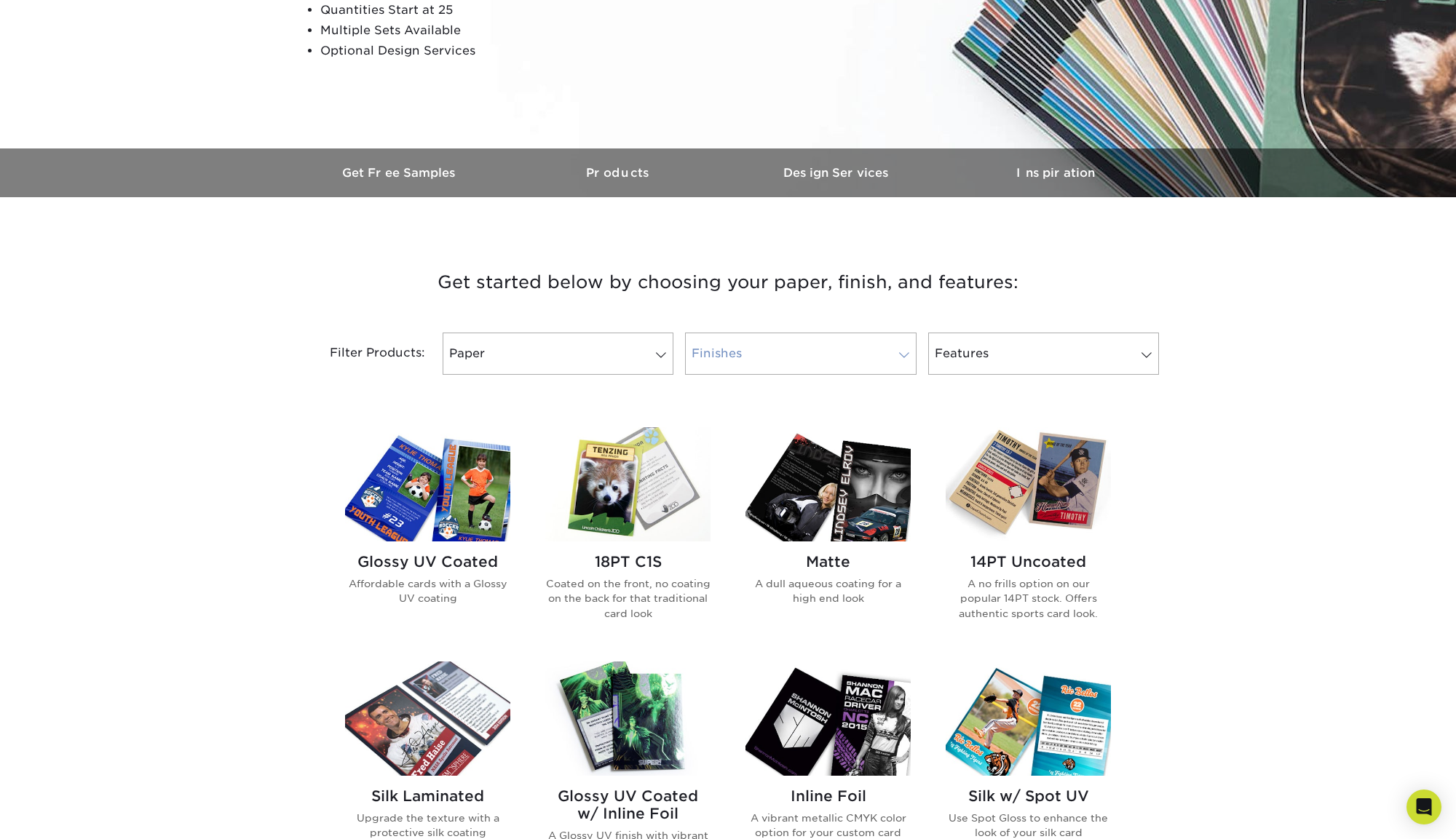
click at [822, 351] on link "Finishes" at bounding box center [800, 354] width 231 height 42
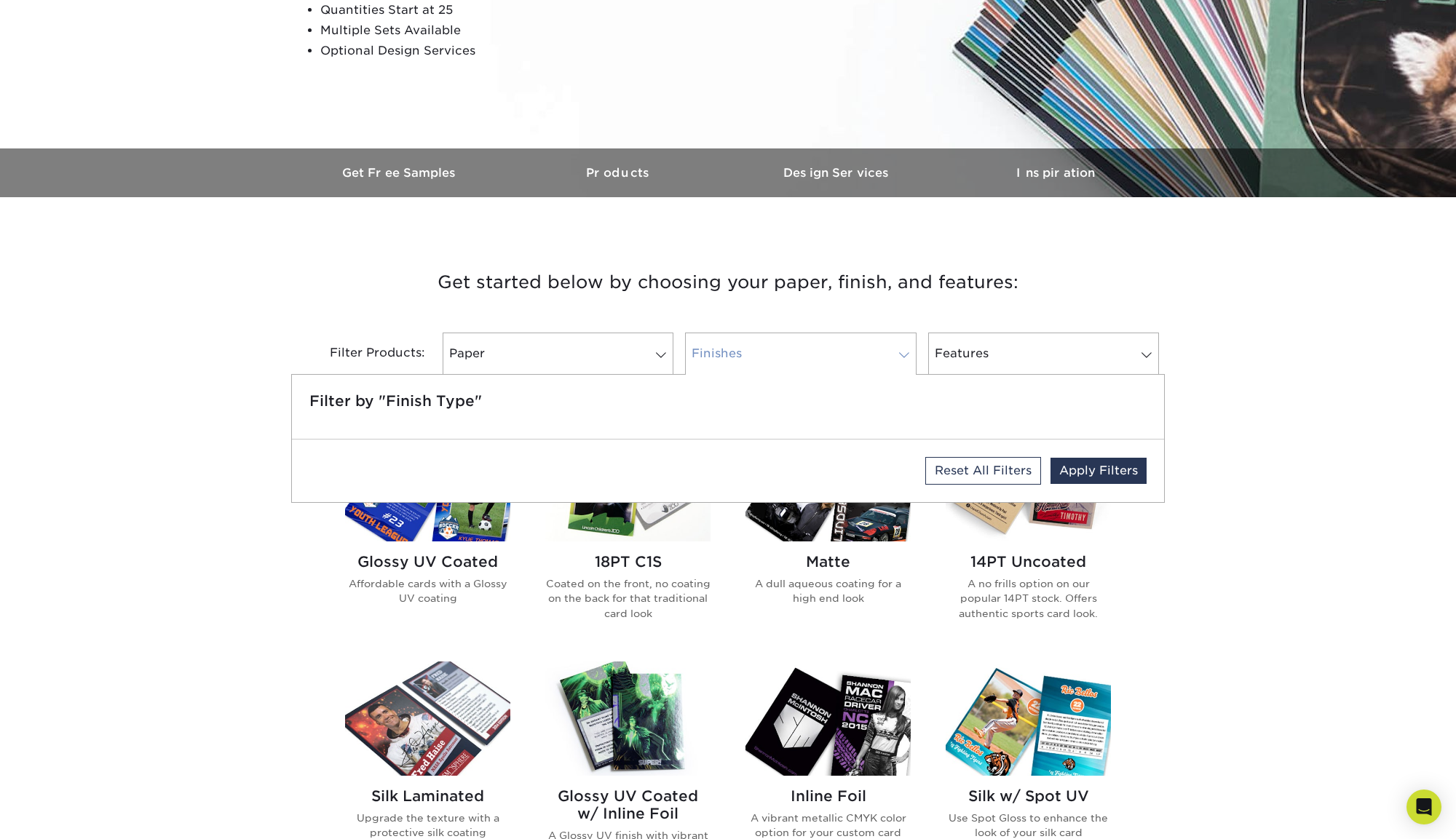
click at [839, 351] on link "Finishes" at bounding box center [800, 354] width 231 height 42
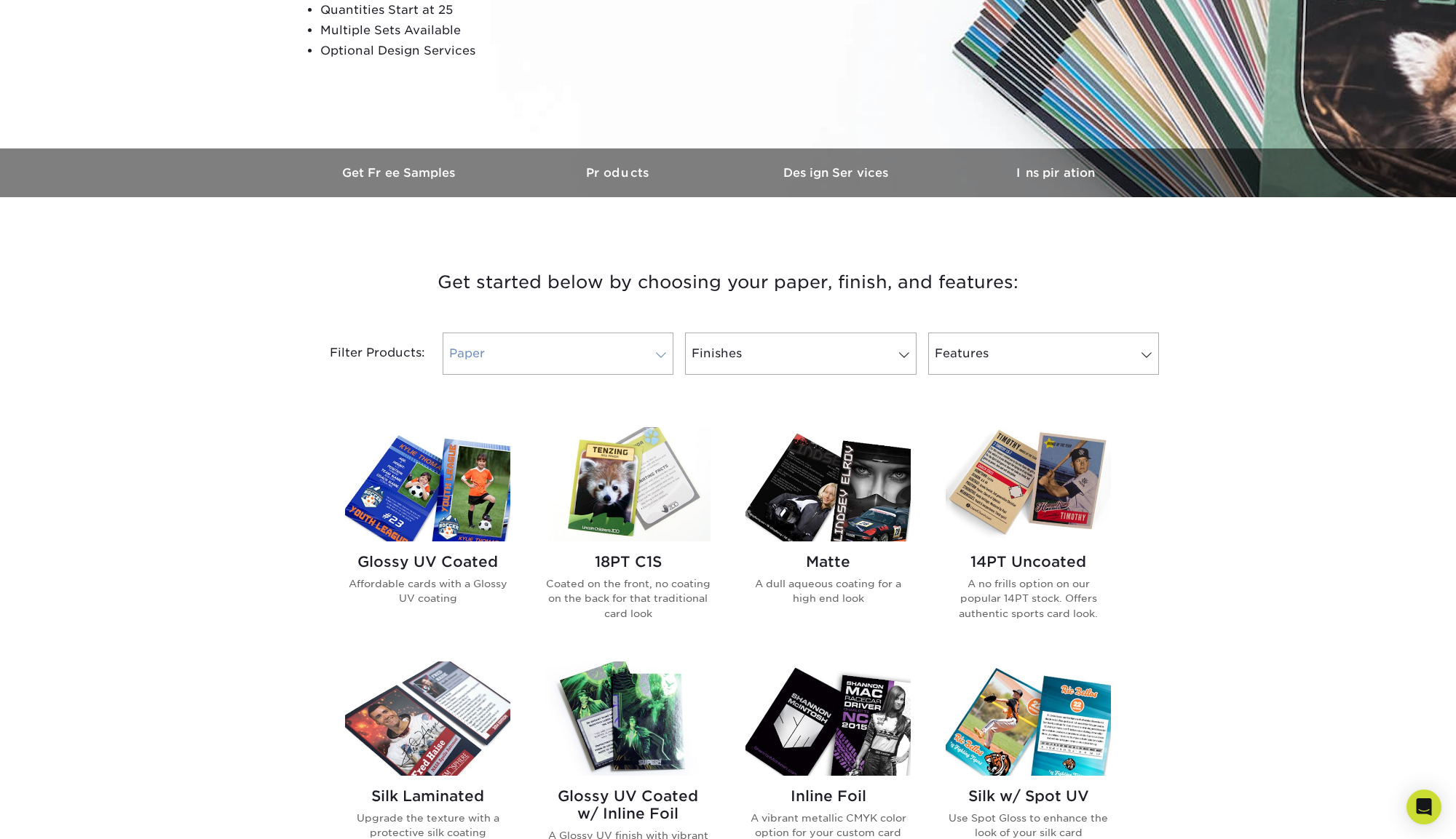
click at [598, 346] on link "Paper" at bounding box center [558, 354] width 231 height 42
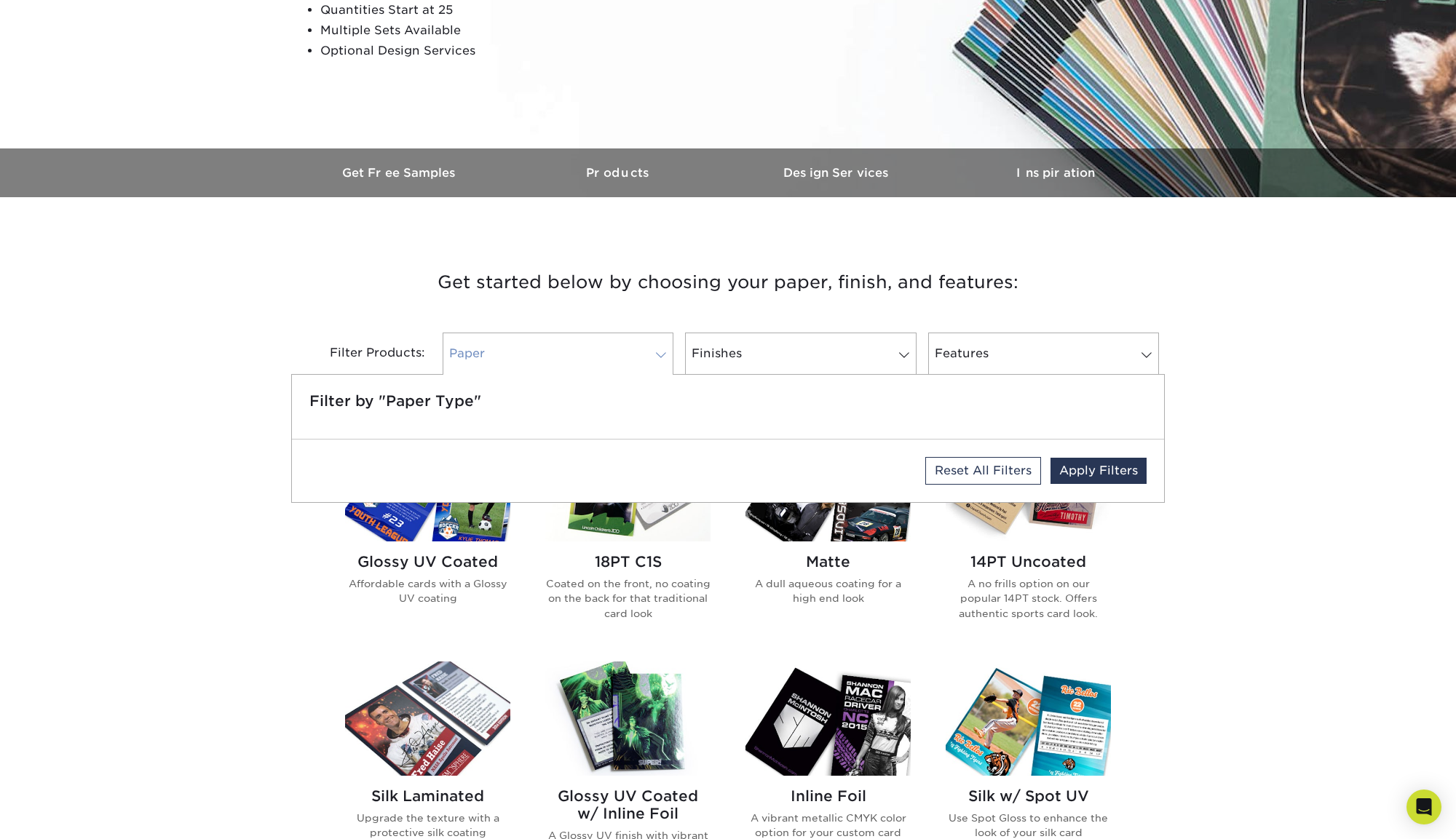
click at [636, 345] on link "Paper" at bounding box center [558, 354] width 231 height 42
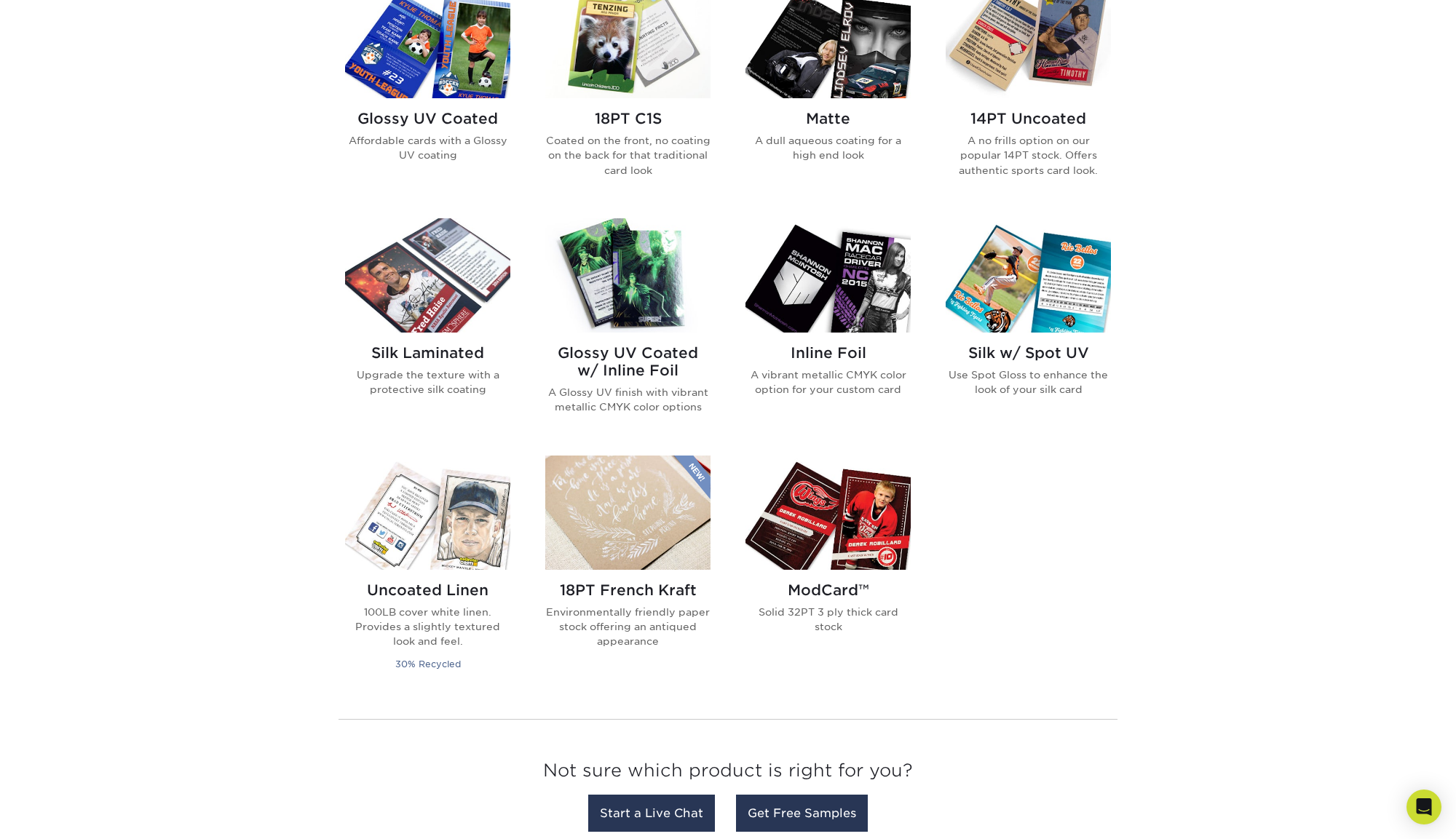
scroll to position [714, 0]
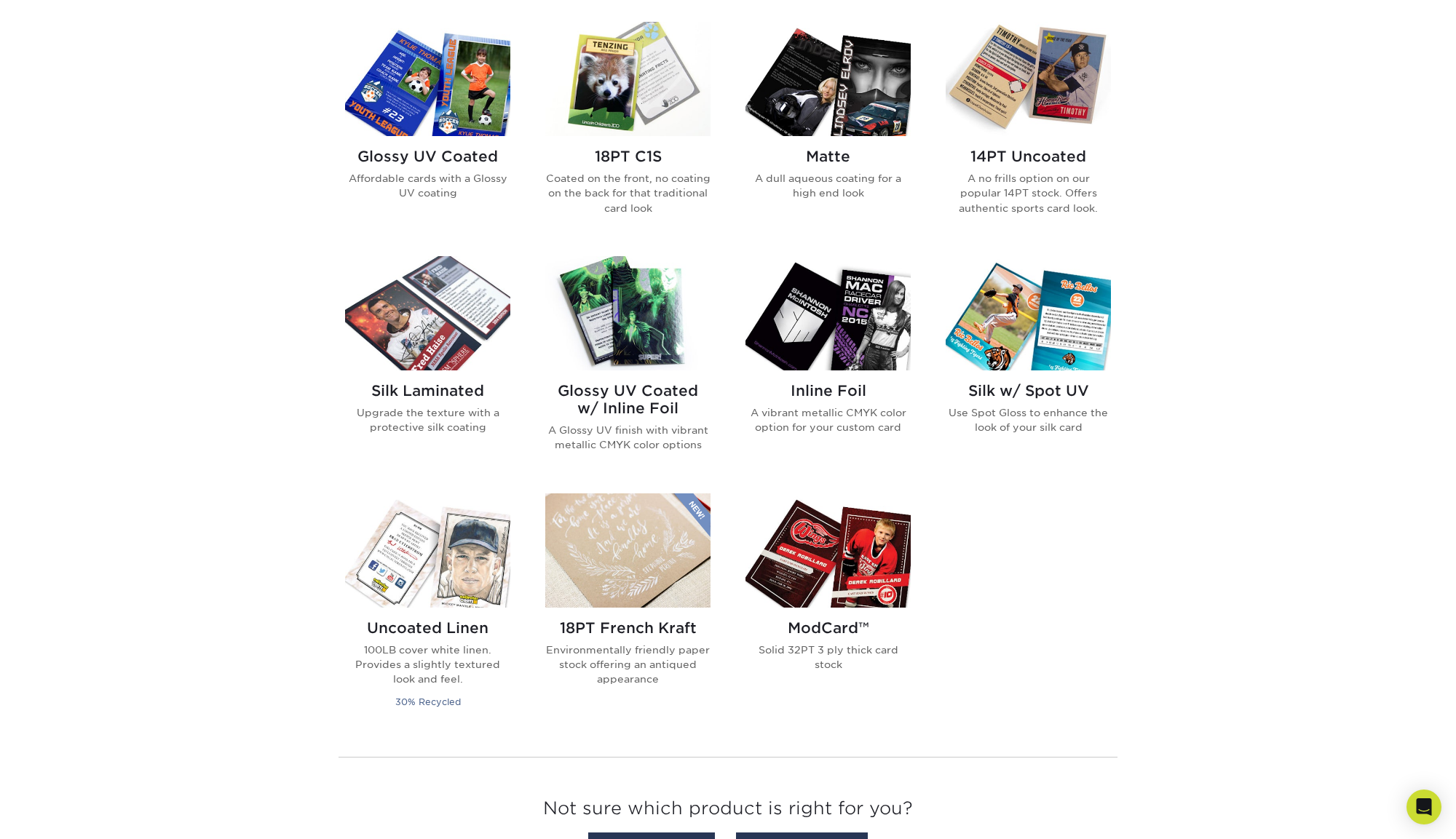
click at [630, 119] on img at bounding box center [628, 79] width 165 height 115
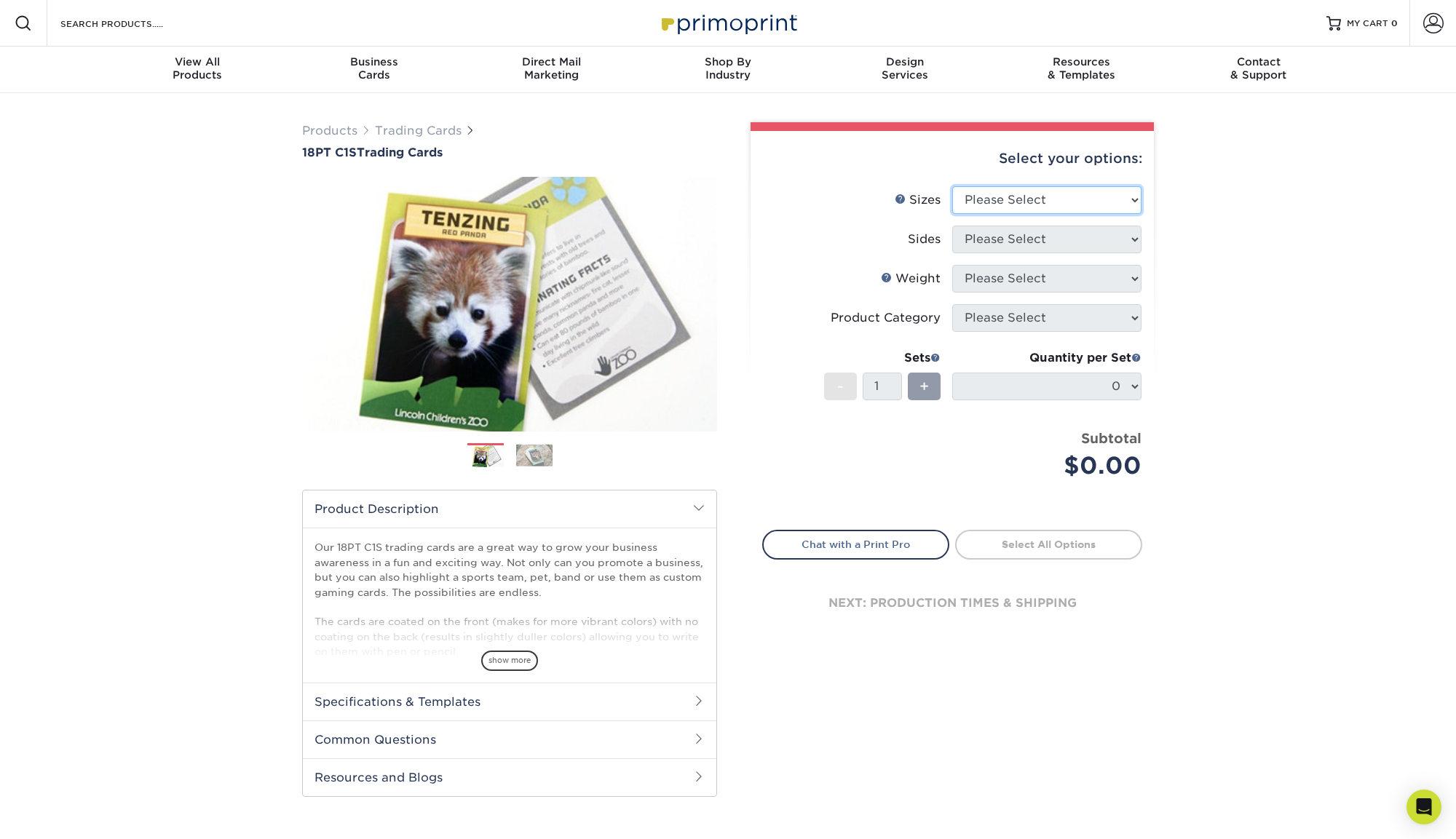
click at [1015, 202] on select "Please Select 2.5" x 3.5"" at bounding box center [1047, 200] width 190 height 28
select select "2.50x3.50"
click at [1025, 233] on select "Please Select Print Both Sides Print Front Only" at bounding box center [1047, 240] width 190 height 28
select select "13abbda7-1d64-4f25-8bb2-c179b224825d"
click at [1022, 284] on select "Please Select 18PT C1S" at bounding box center [1047, 279] width 190 height 28
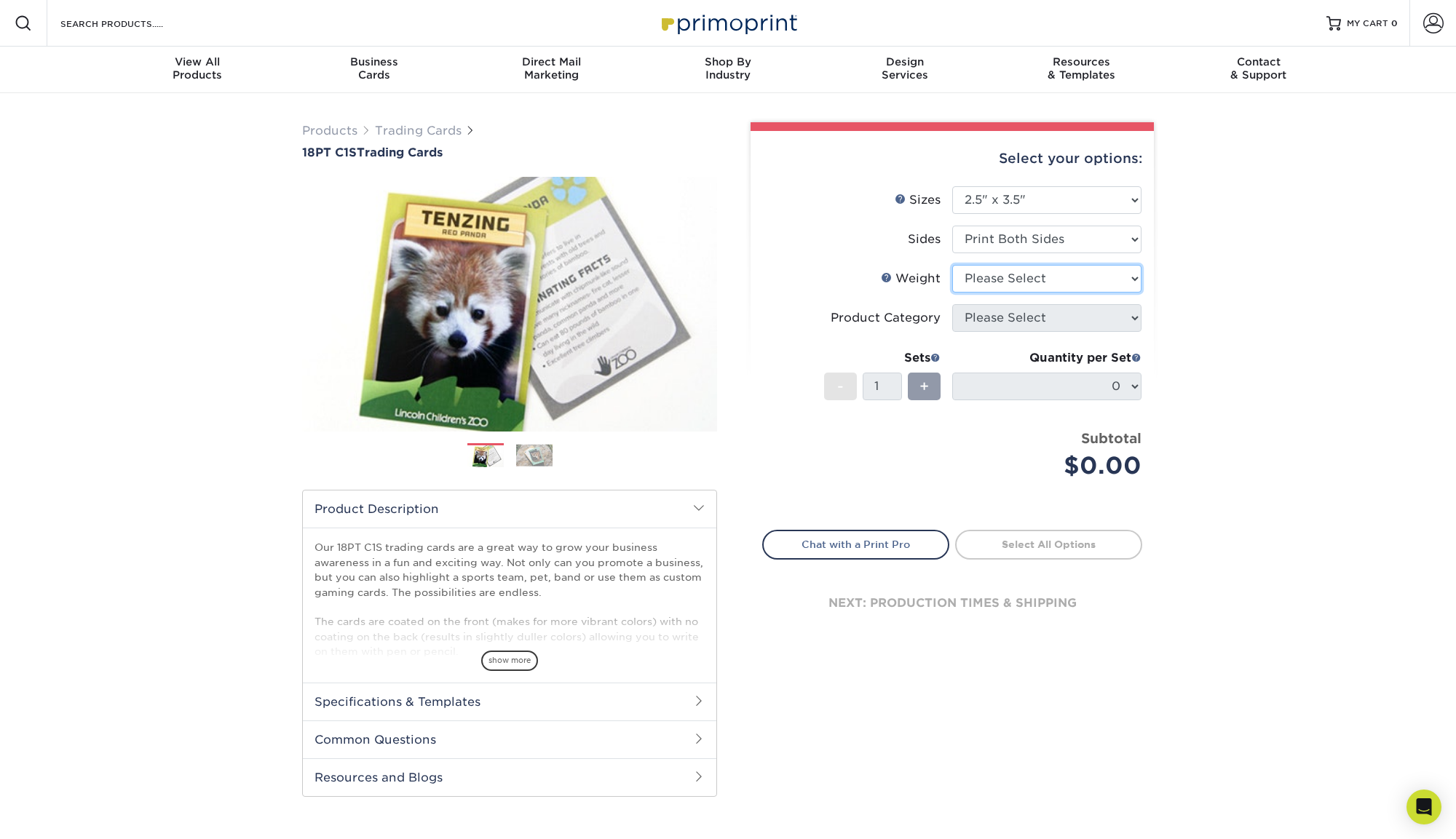
select select "18PTC1S"
click at [0, 0] on select at bounding box center [0, 0] width 0 height 0
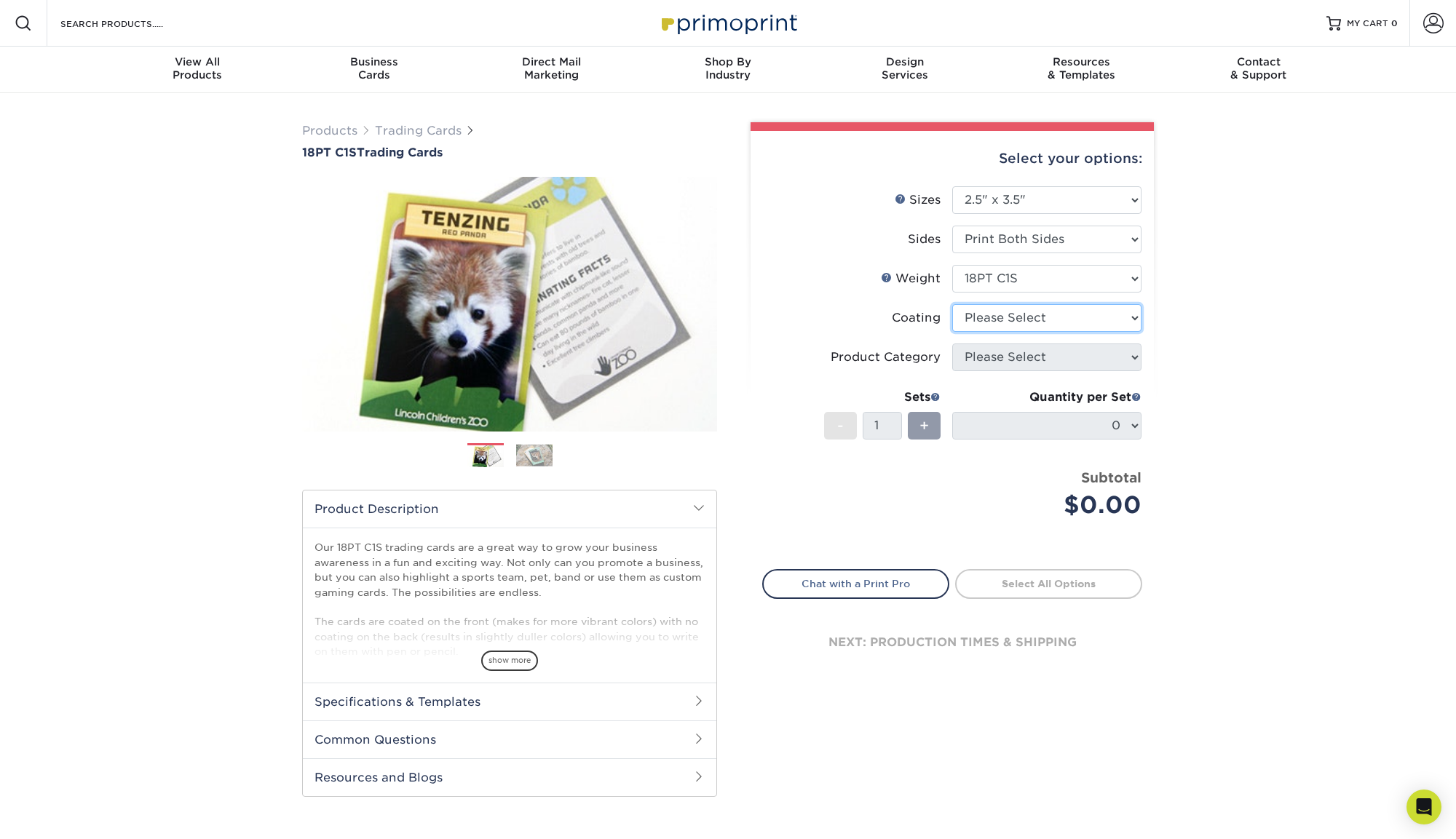
select select "1e8116af-acfc-44b1-83dc-8181aa338834"
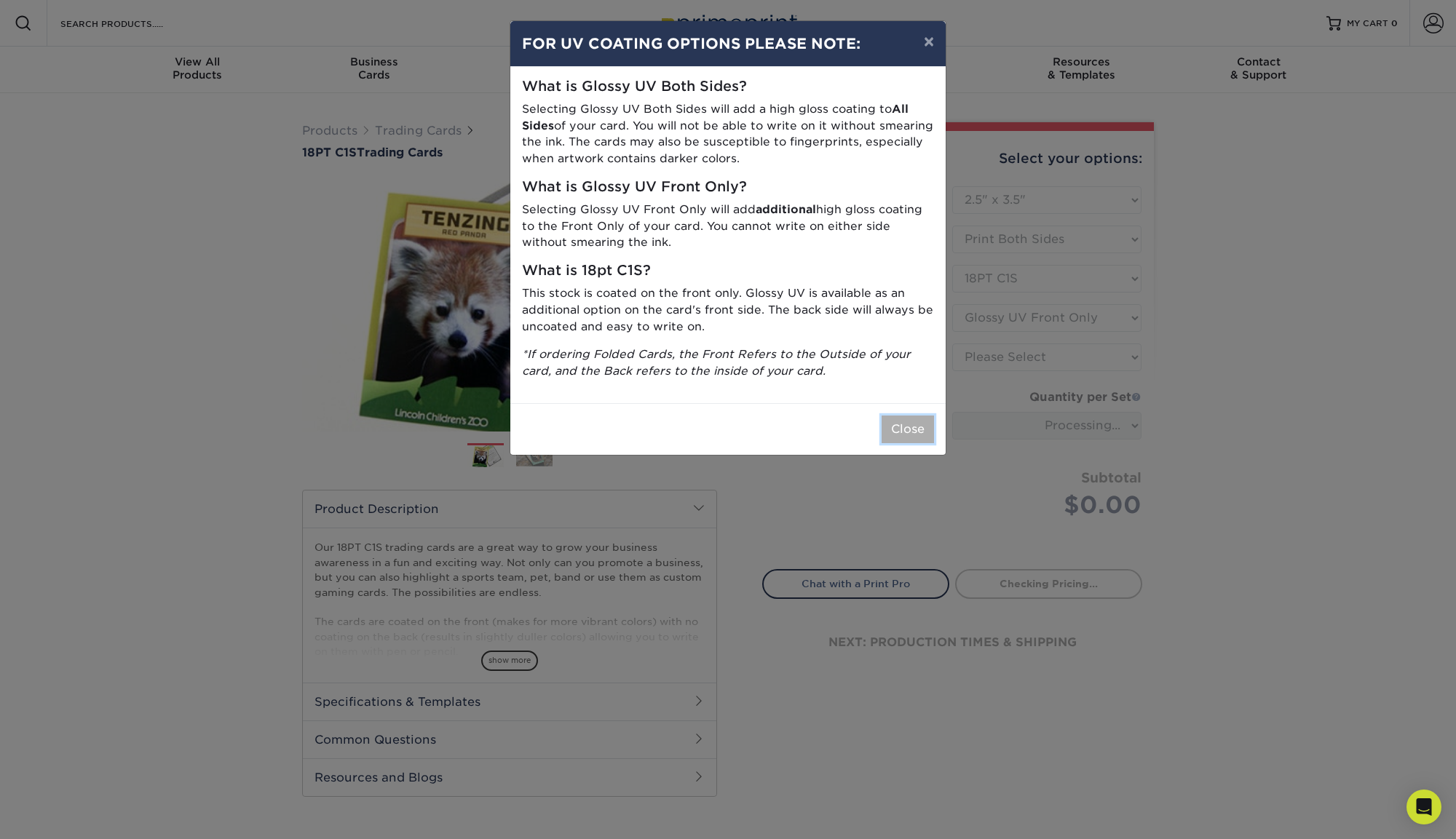
click at [916, 427] on button "Close" at bounding box center [908, 429] width 52 height 28
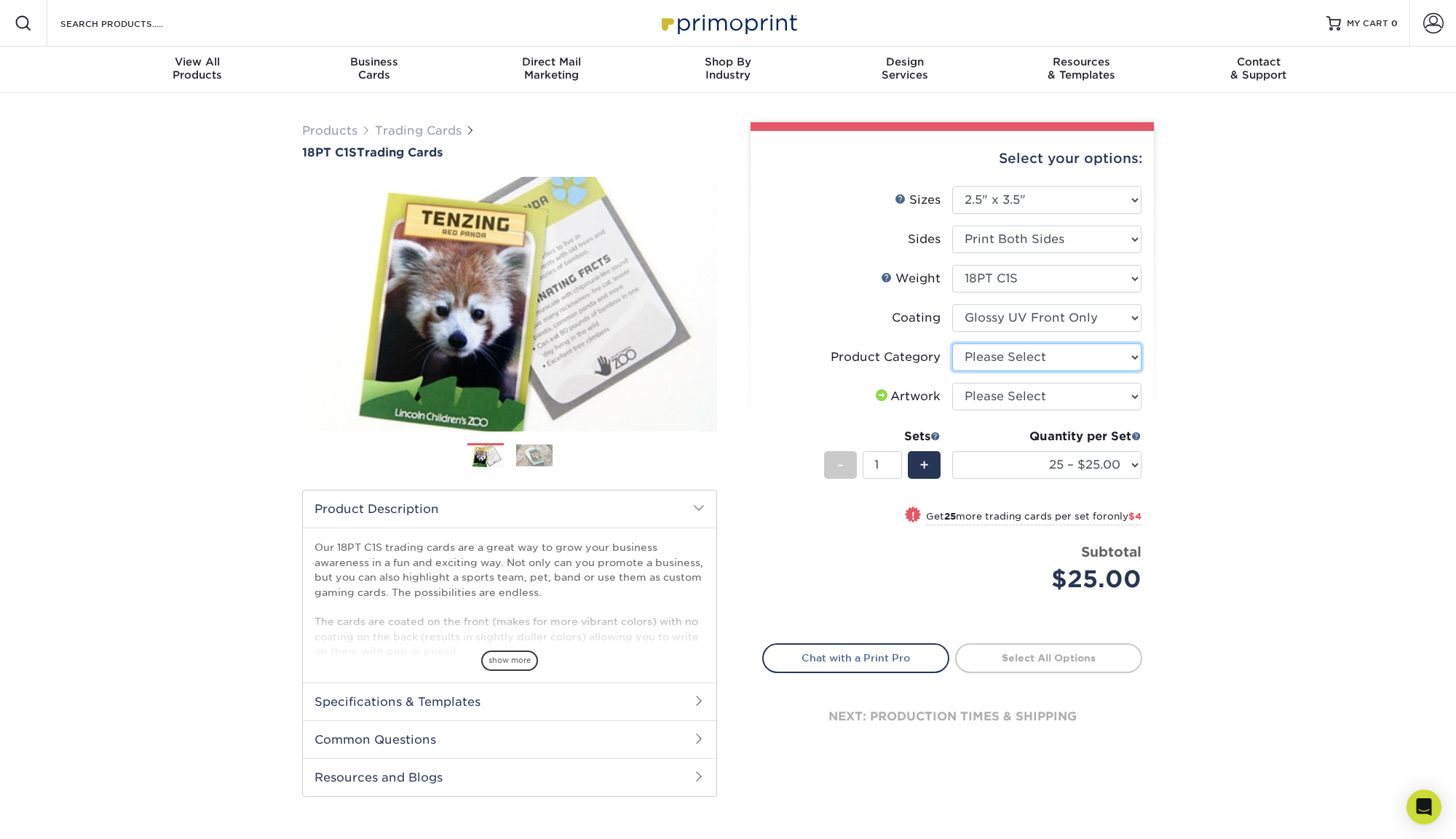
click at [1048, 359] on select "Please Select Trading Cards" at bounding box center [1047, 358] width 190 height 28
select select "c2f9bce9-36c2-409d-b101-c29d9d031e18"
click at [1043, 389] on select "Please Select I will upload files I need a design - $100" at bounding box center [1047, 397] width 190 height 28
select select "upload"
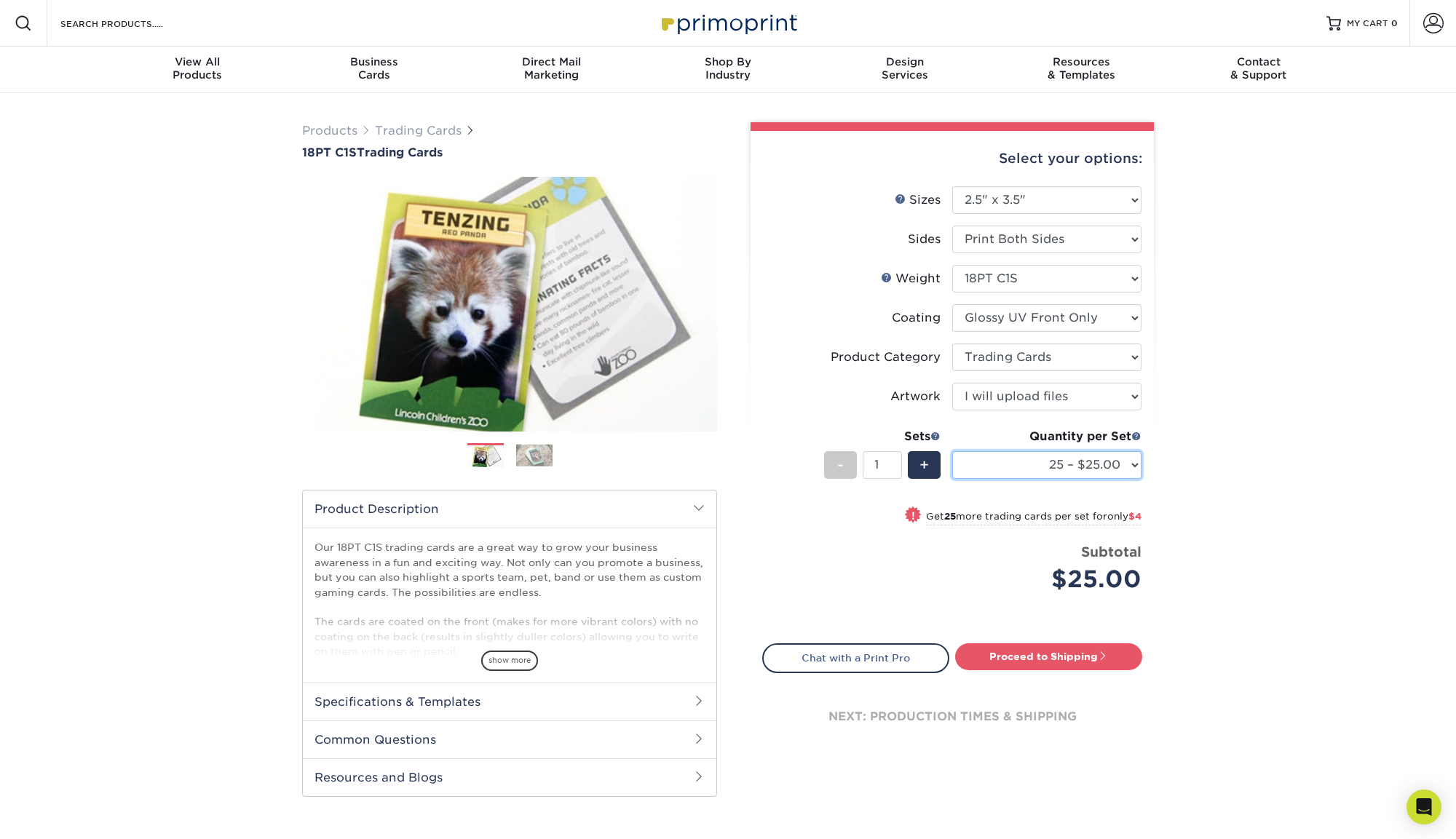
click at [1061, 457] on select "25 – $25.00 50 – $29.00 75 – $37.00 100 – $41.00 250 – $48.00 500 – $58.00 1000…" at bounding box center [1047, 465] width 190 height 28
select select "100 – $41.00"
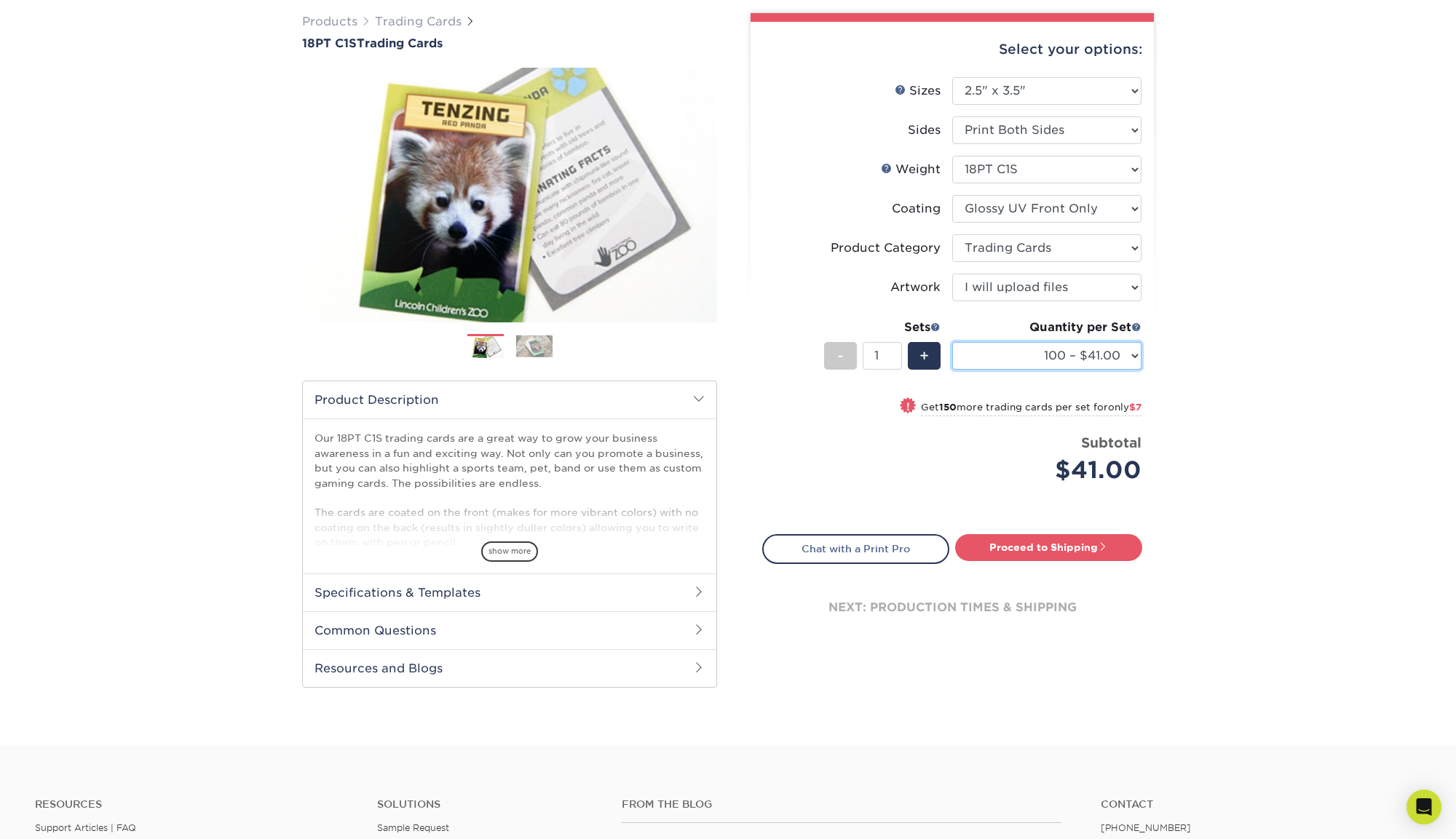
scroll to position [107, 0]
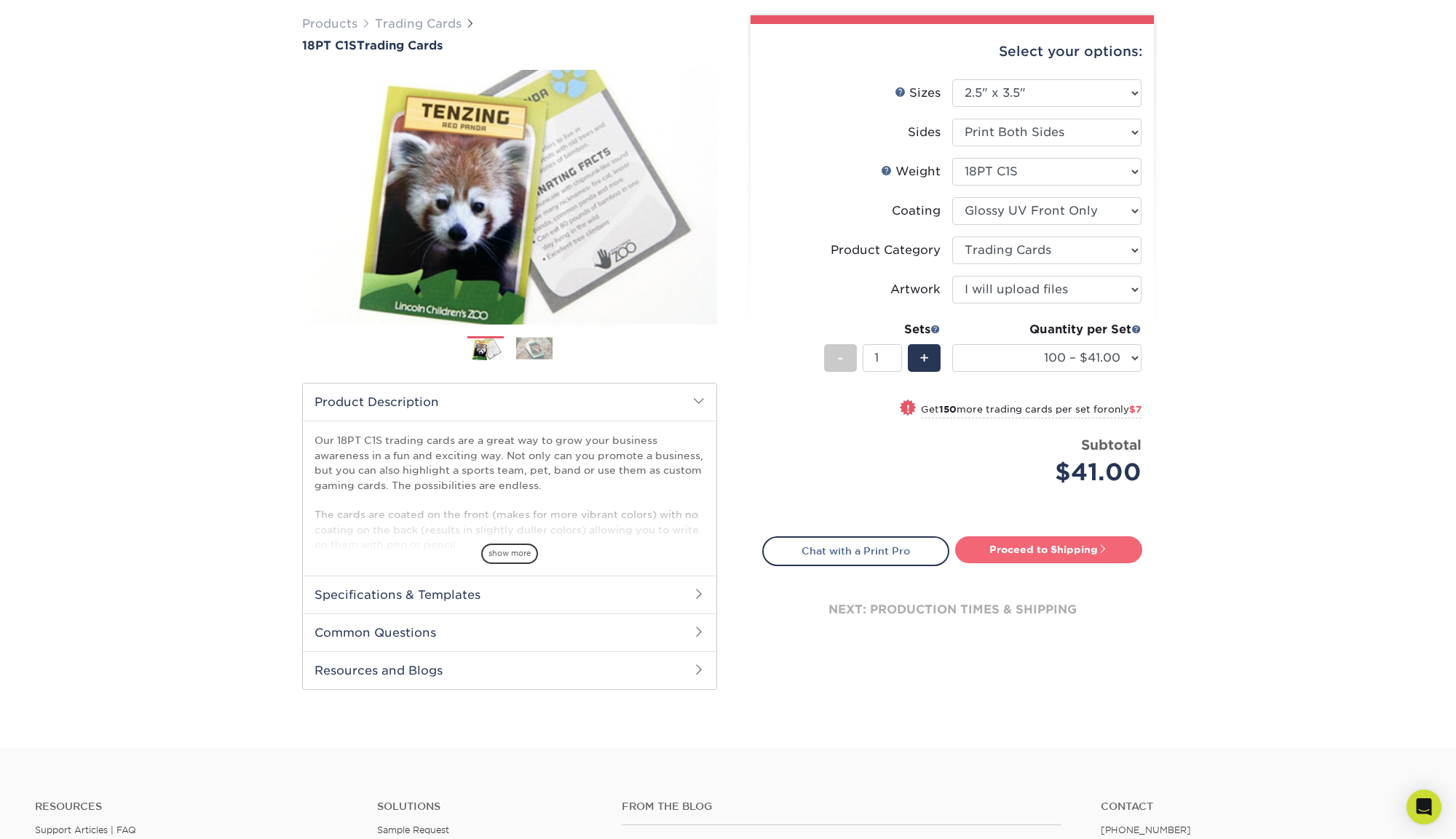
click at [1040, 548] on link "Proceed to Shipping" at bounding box center [1049, 550] width 187 height 26
type input "Set 1"
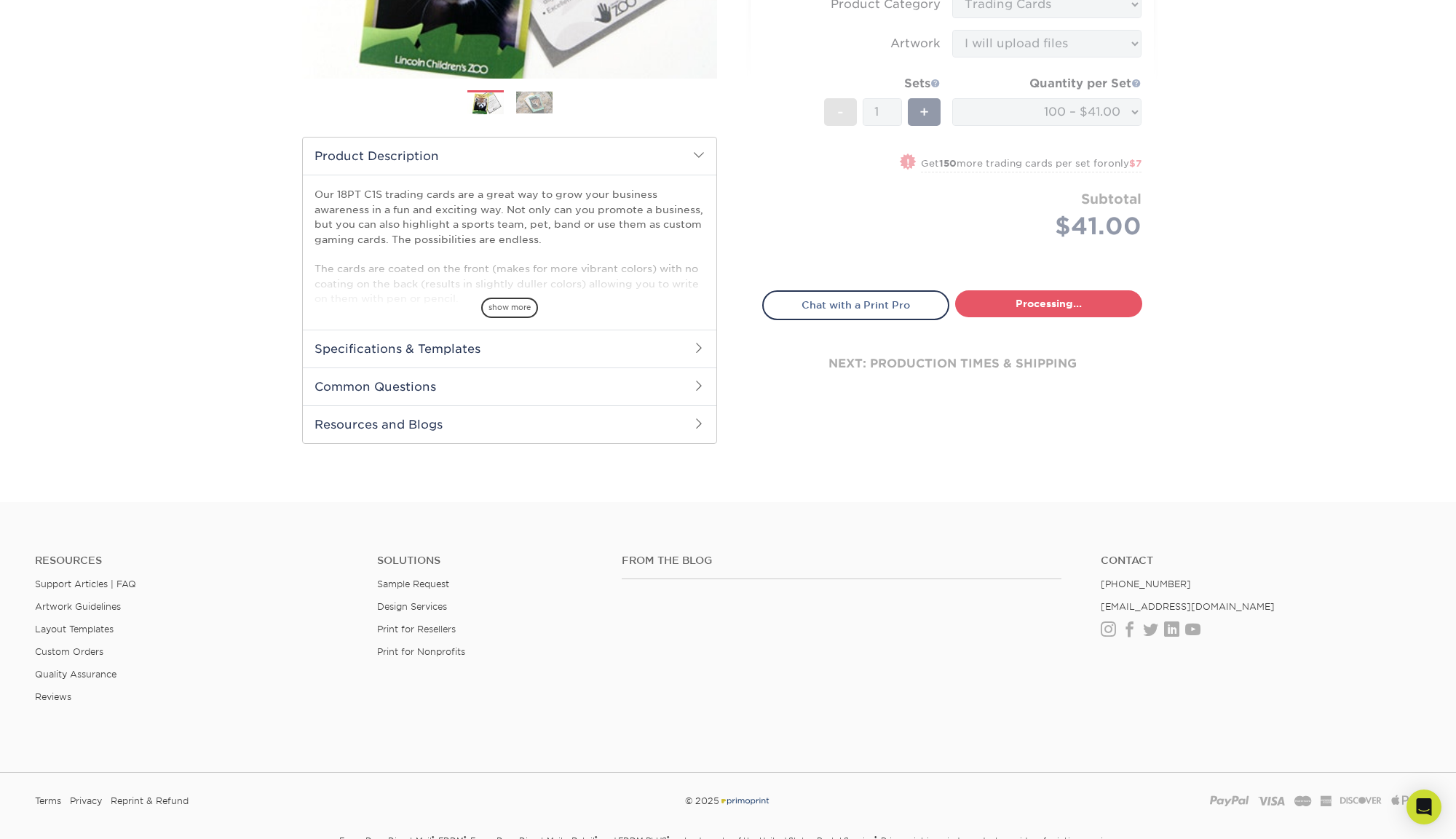
select select "112ffa23-9d02-4f11-8dd7-e63311db5207"
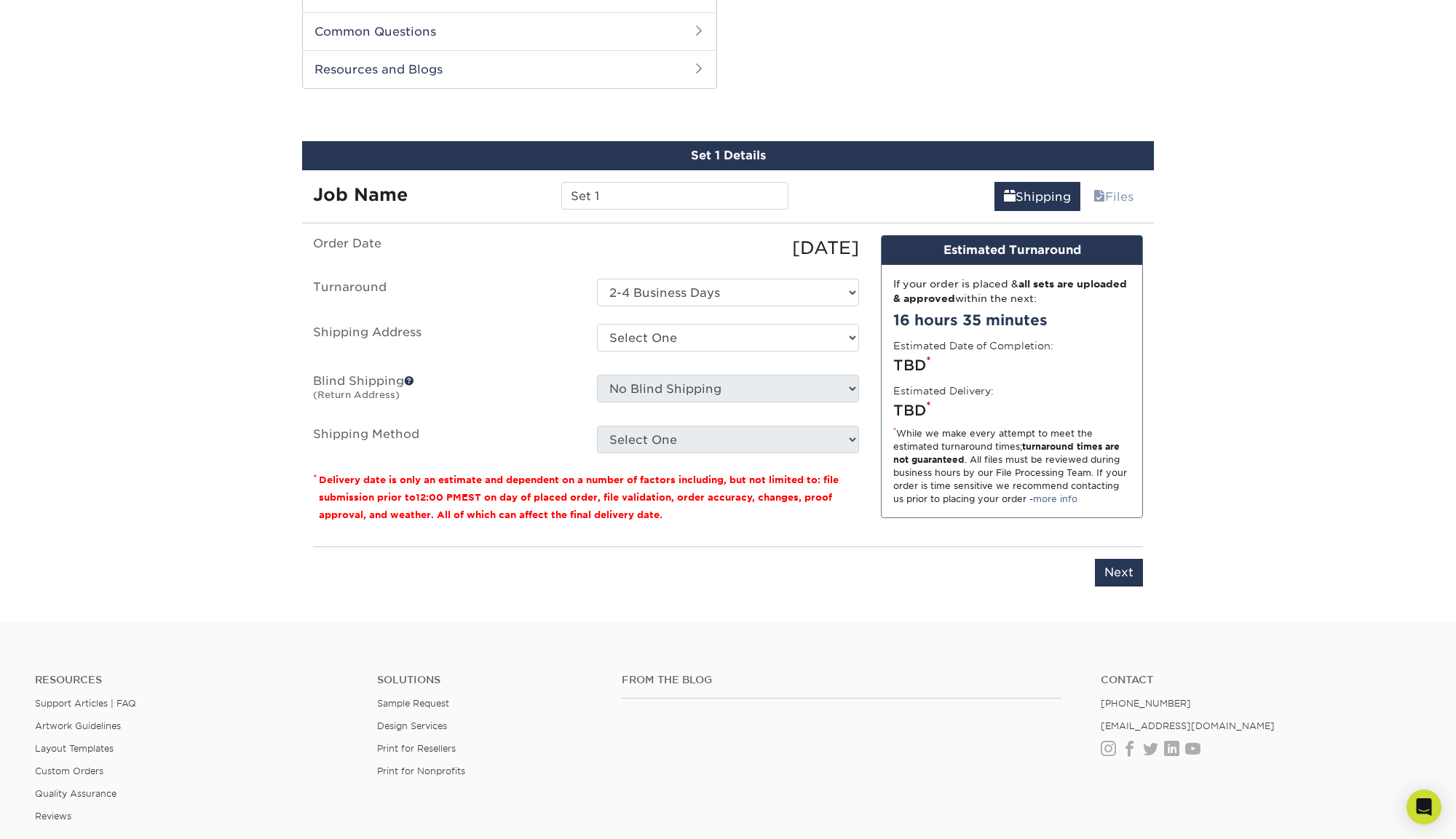
scroll to position [723, 0]
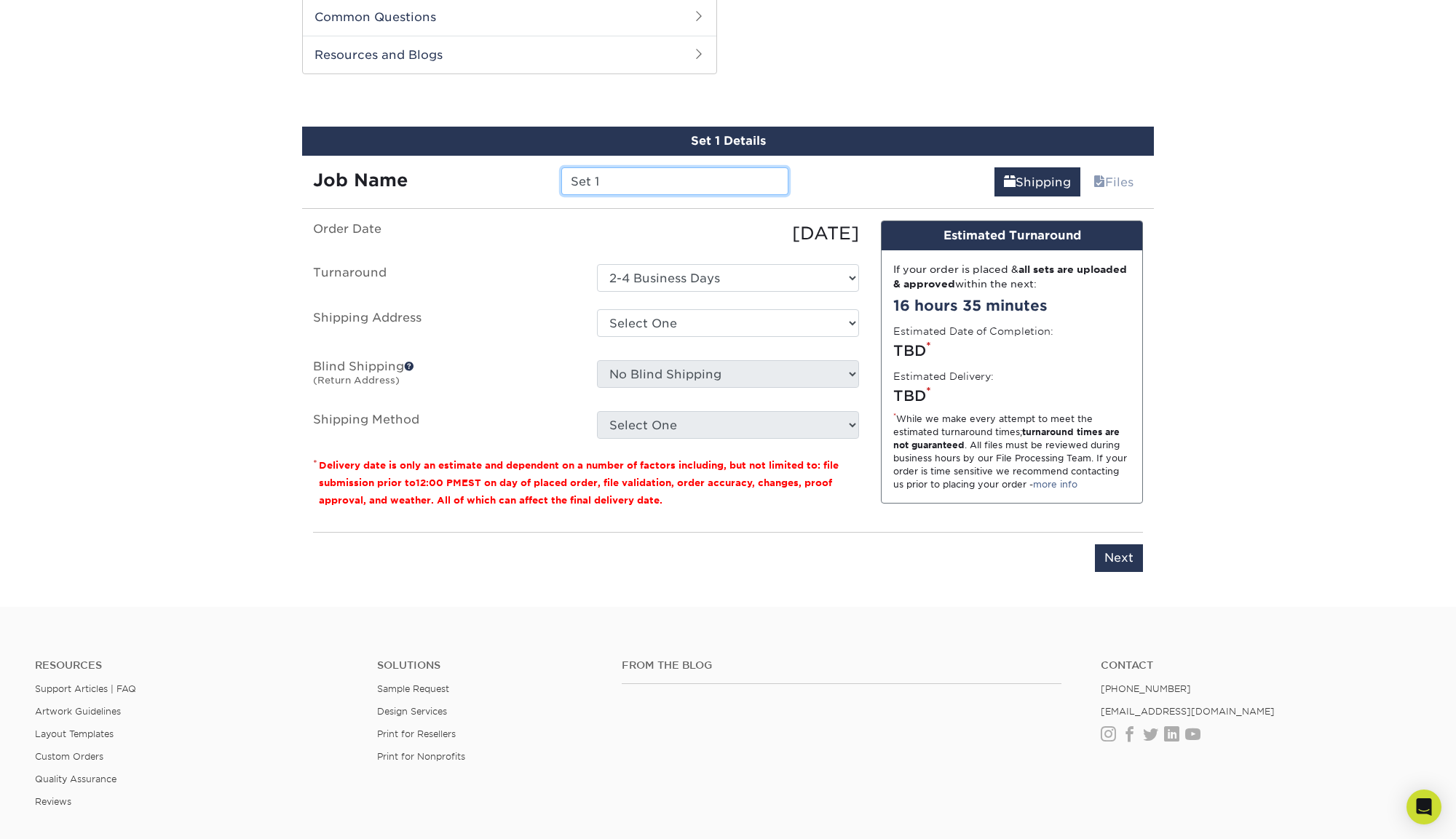
click at [630, 176] on input "Set 1" at bounding box center [674, 181] width 226 height 28
click at [633, 177] on input "Set 1" at bounding box center [674, 181] width 226 height 28
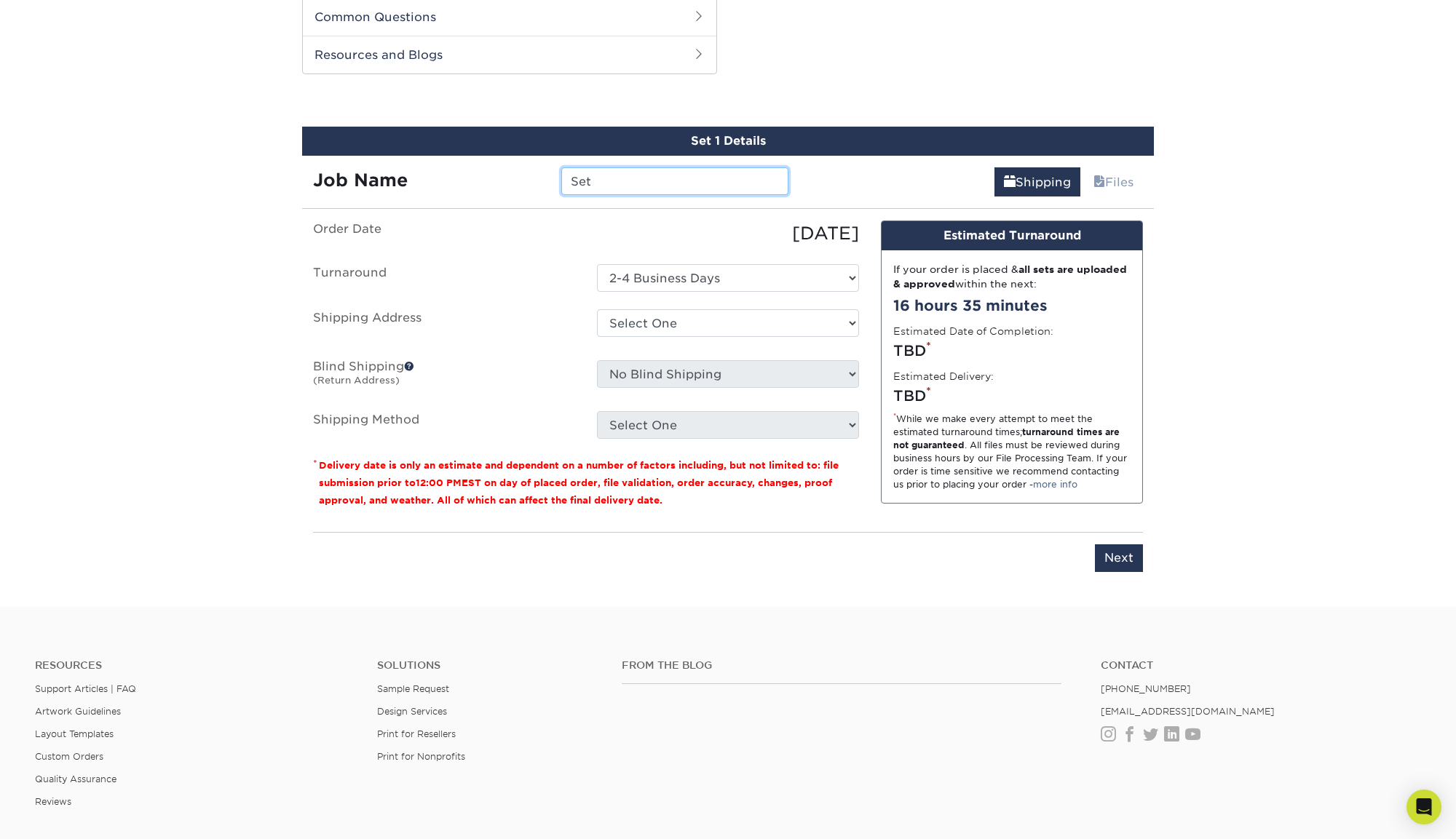
type input "Set 1"
click at [694, 264] on select "Select One 2-4 Business Days" at bounding box center [728, 278] width 262 height 28
click at [690, 320] on select "Select One + Add New Address - Login" at bounding box center [728, 323] width 262 height 28
select select "newaddress"
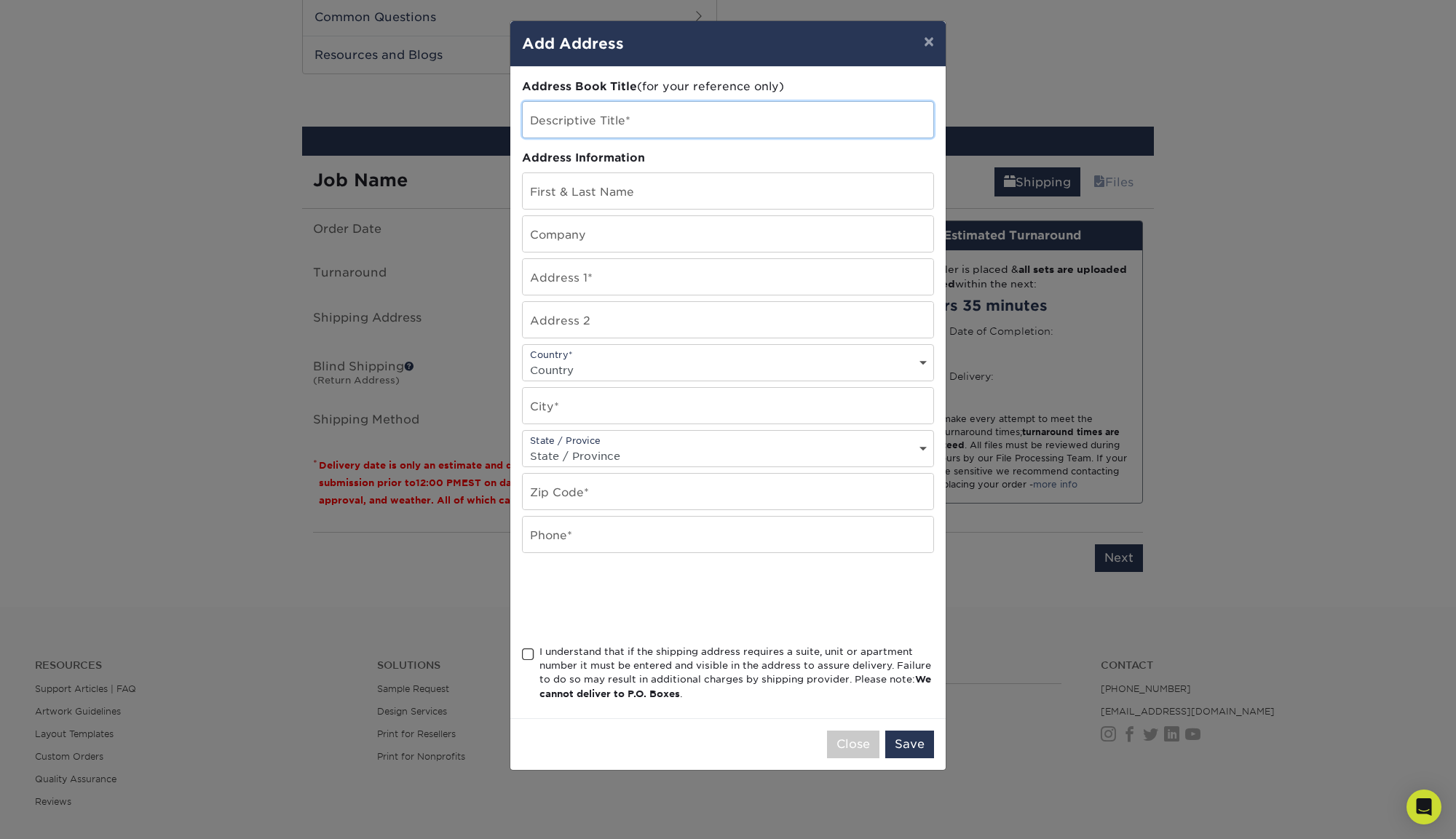
click at [634, 119] on input "text" at bounding box center [728, 120] width 411 height 36
click at [634, 194] on input "text" at bounding box center [728, 191] width 411 height 36
click at [621, 120] on input "text" at bounding box center [728, 120] width 411 height 36
type input "6"
type input "H"
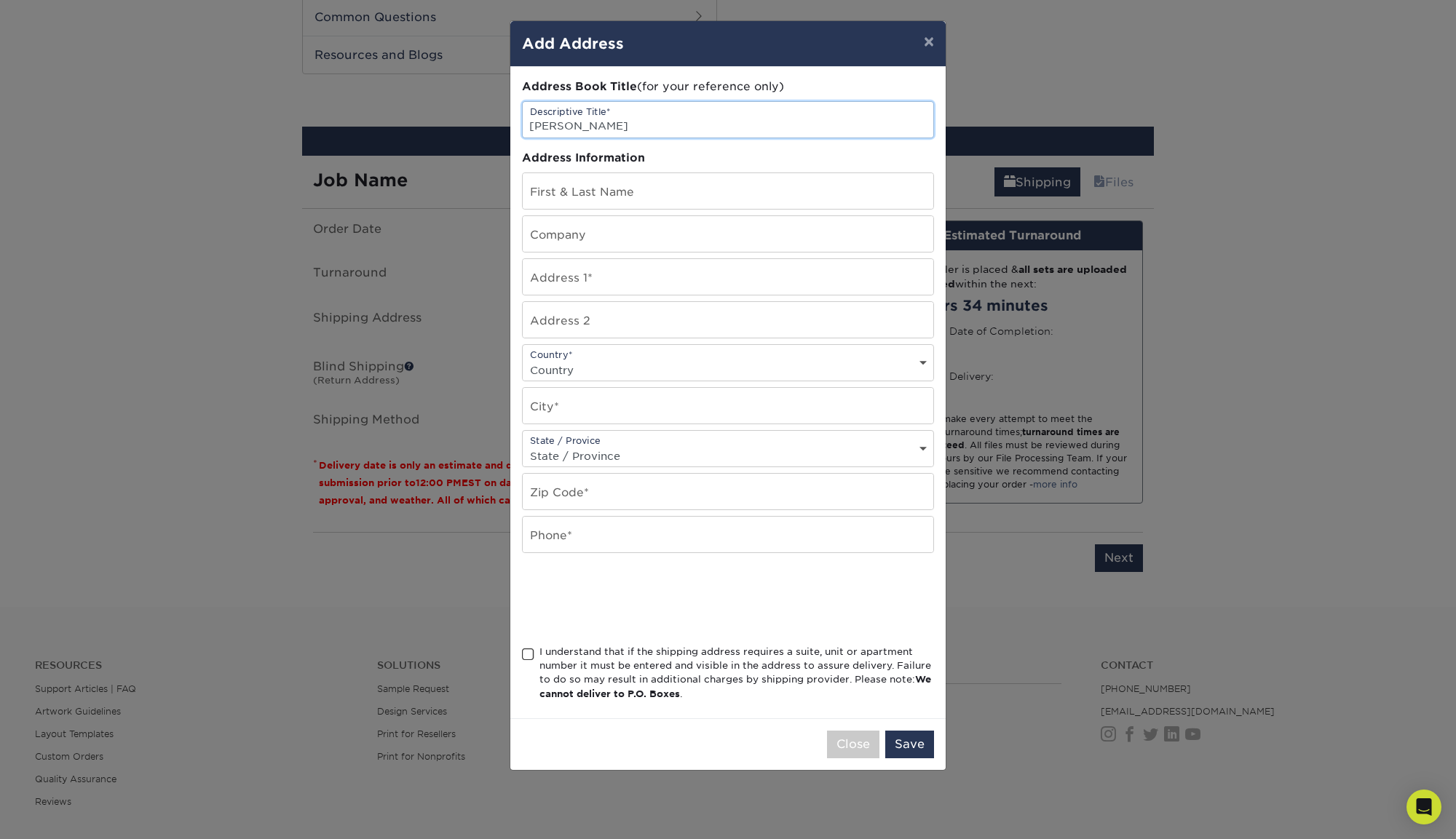
type input "[PERSON_NAME]"
click at [630, 193] on input "text" at bounding box center [728, 191] width 411 height 36
type input "[PERSON_NAME]"
click at [569, 233] on input "text" at bounding box center [728, 234] width 411 height 36
click at [581, 271] on input "text" at bounding box center [728, 277] width 411 height 36
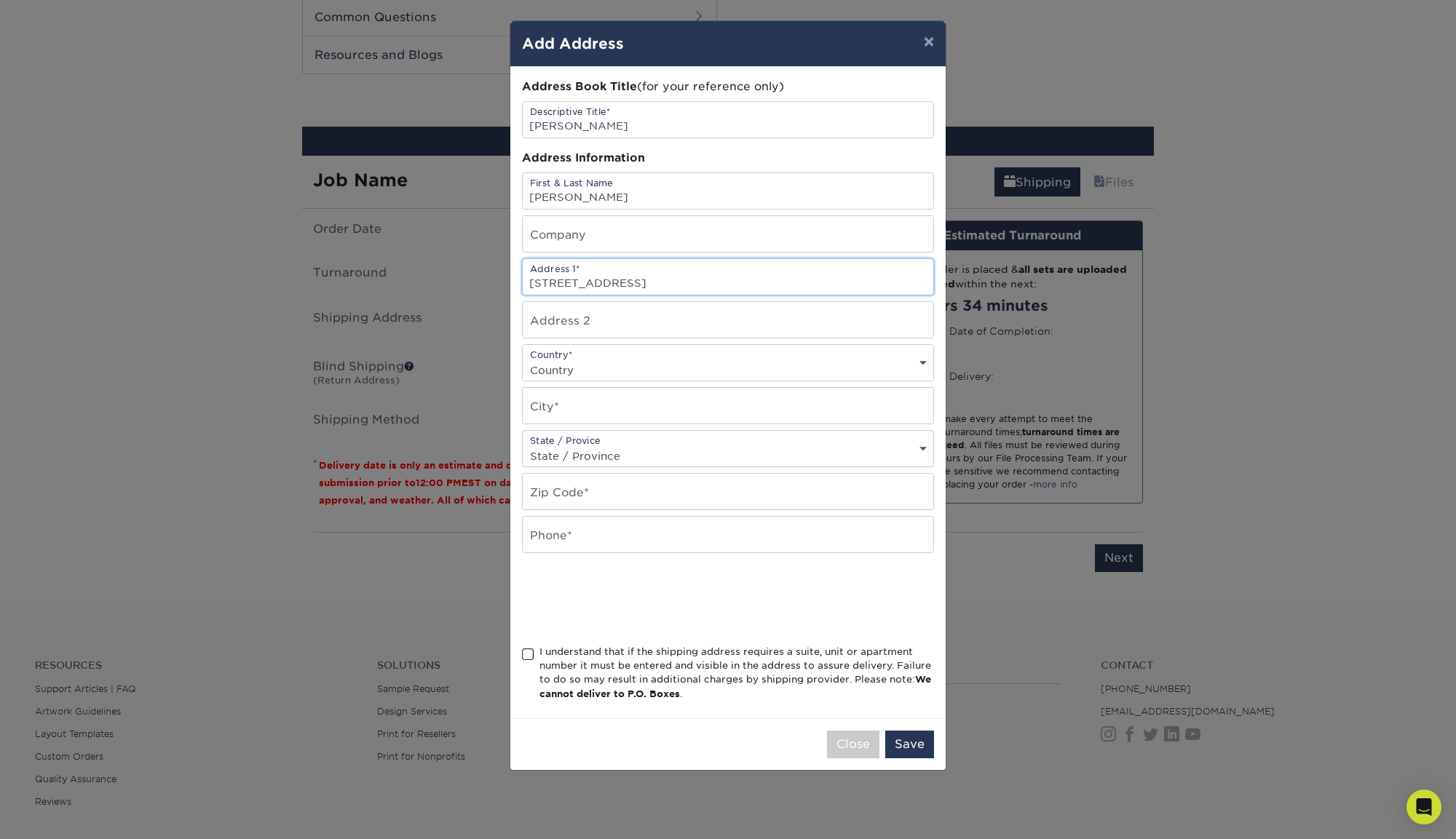
type input "[STREET_ADDRESS]"
click at [556, 375] on select "Country [GEOGRAPHIC_DATA] [GEOGRAPHIC_DATA] ----------------------------- [GEOG…" at bounding box center [728, 370] width 411 height 21
select select "US"
click at [575, 396] on input "text" at bounding box center [728, 406] width 411 height 36
type input "[GEOGRAPHIC_DATA]"
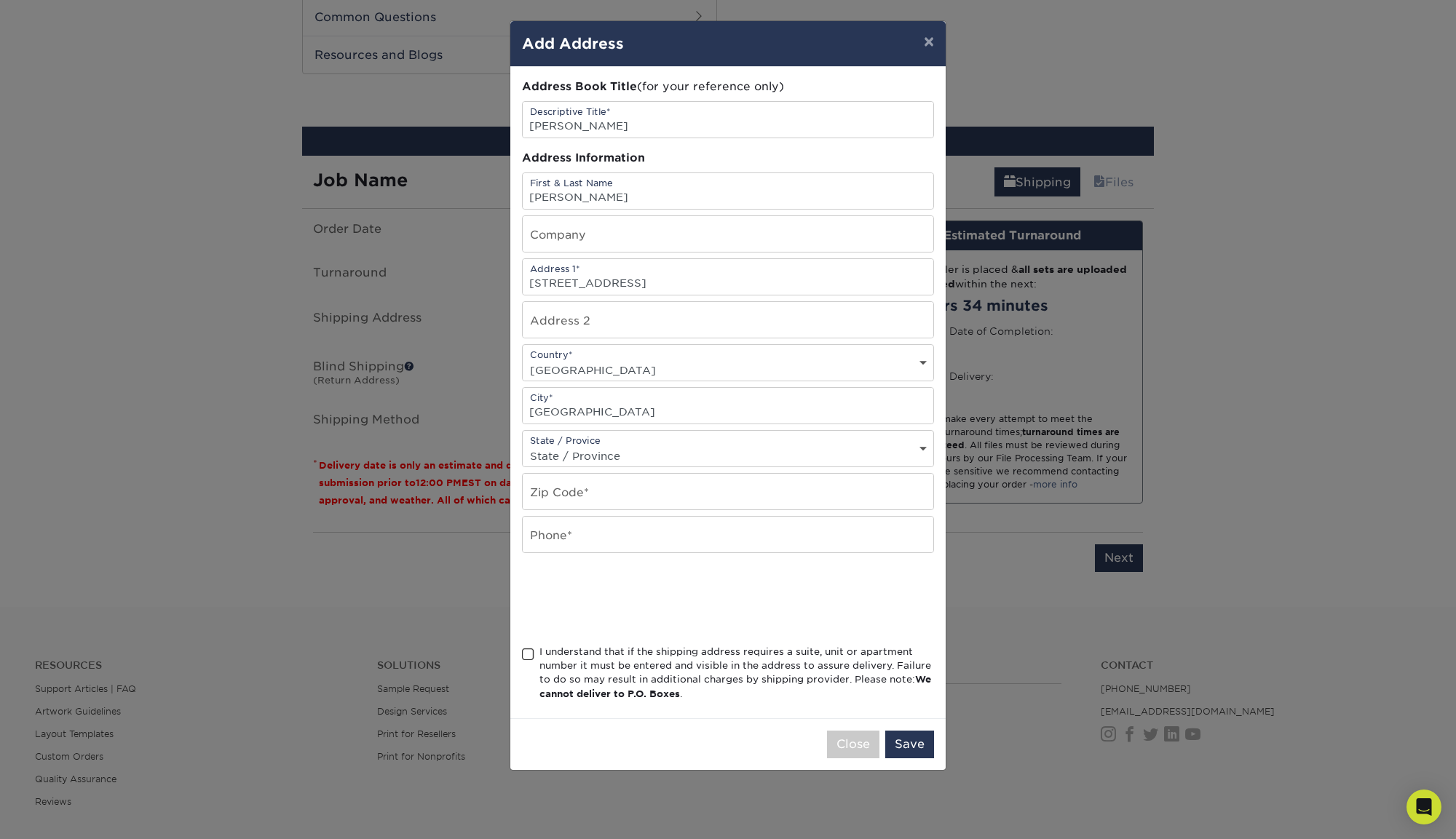
click at [553, 446] on select "State / Province [US_STATE] [US_STATE] [US_STATE] [US_STATE] [US_STATE] [US_STA…" at bounding box center [728, 456] width 411 height 21
select select "PA"
click at [603, 478] on input "text" at bounding box center [728, 492] width 411 height 36
type input "19118"
click at [565, 527] on input "text" at bounding box center [728, 535] width 411 height 36
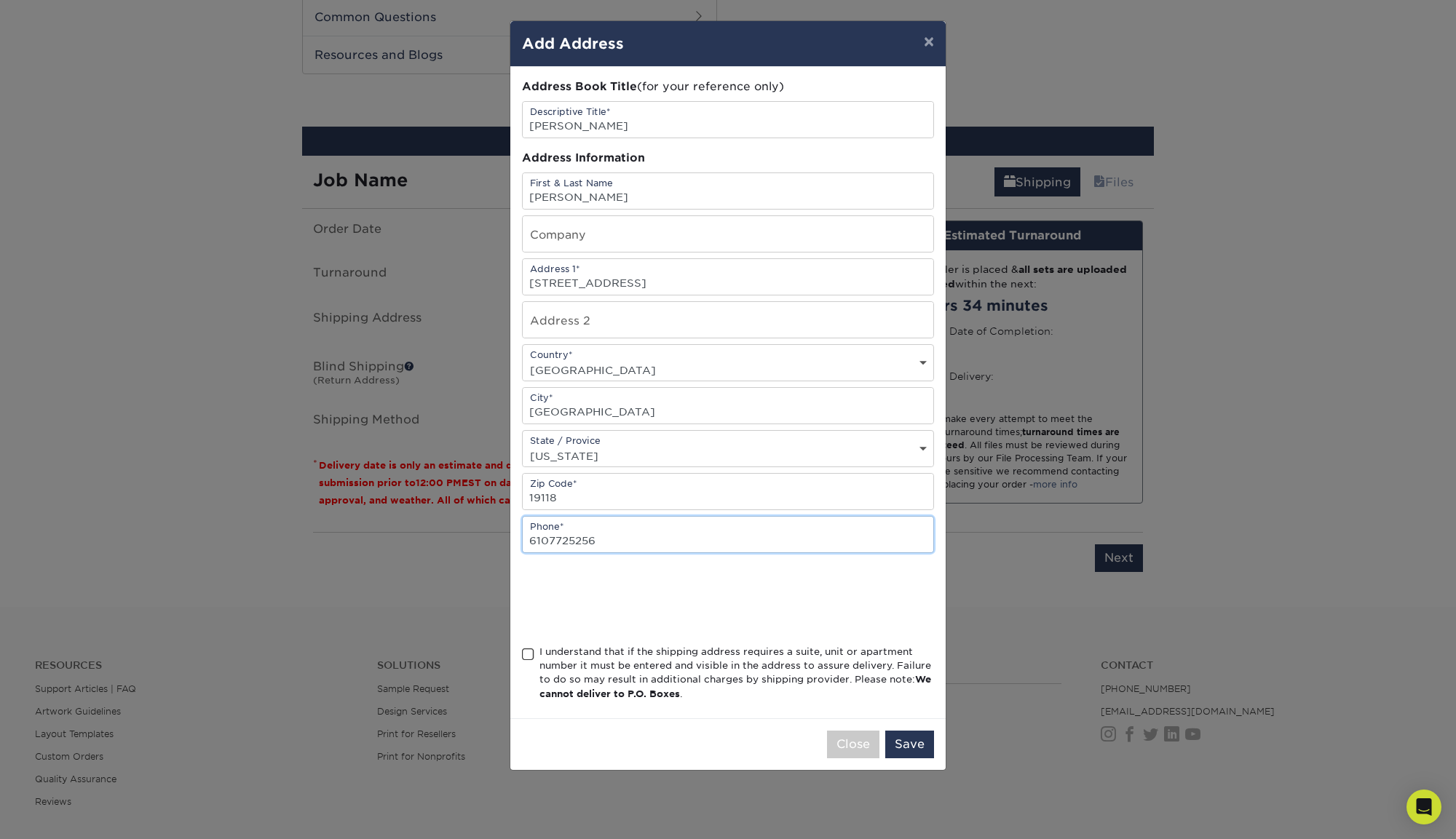
type input "6107725256"
click at [529, 650] on span at bounding box center [528, 654] width 12 height 14
click at [0, 0] on input "I understand that if the shipping address requires a suite, unit or apartment n…" at bounding box center [0, 0] width 0 height 0
click at [915, 734] on button "Save" at bounding box center [910, 745] width 49 height 28
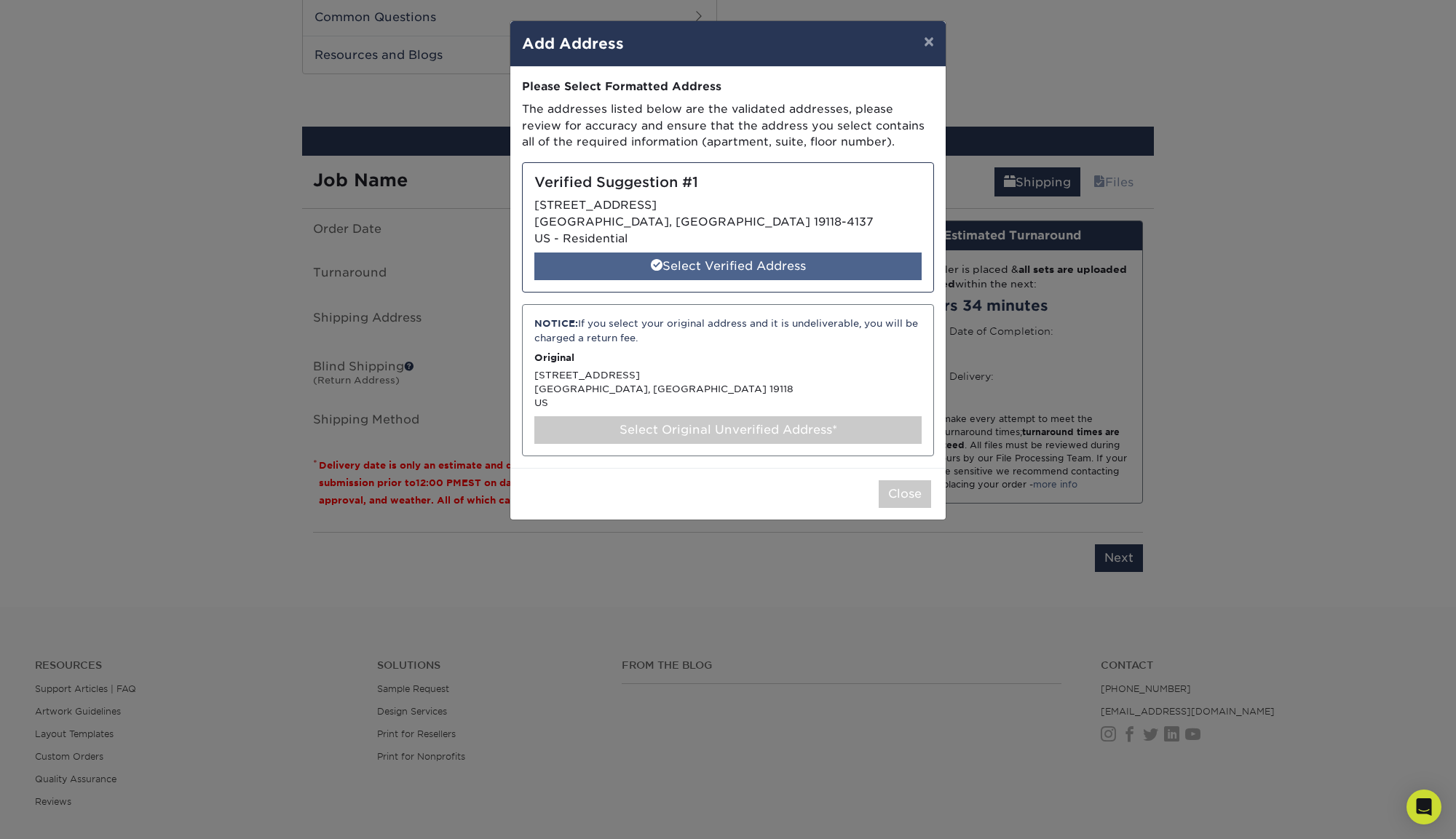
click at [760, 267] on div "Select Verified Address" at bounding box center [728, 267] width 387 height 28
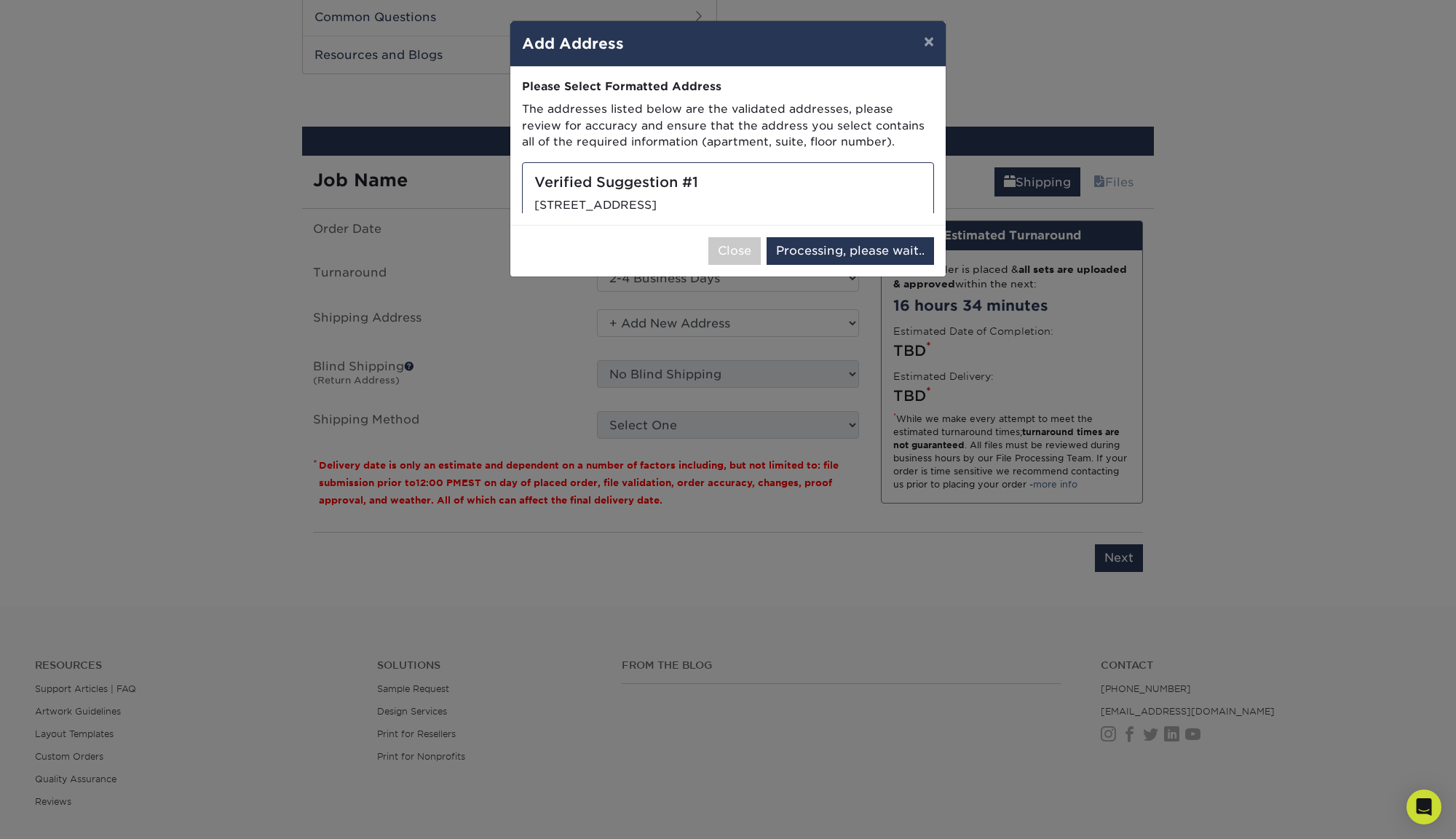
select select "286099"
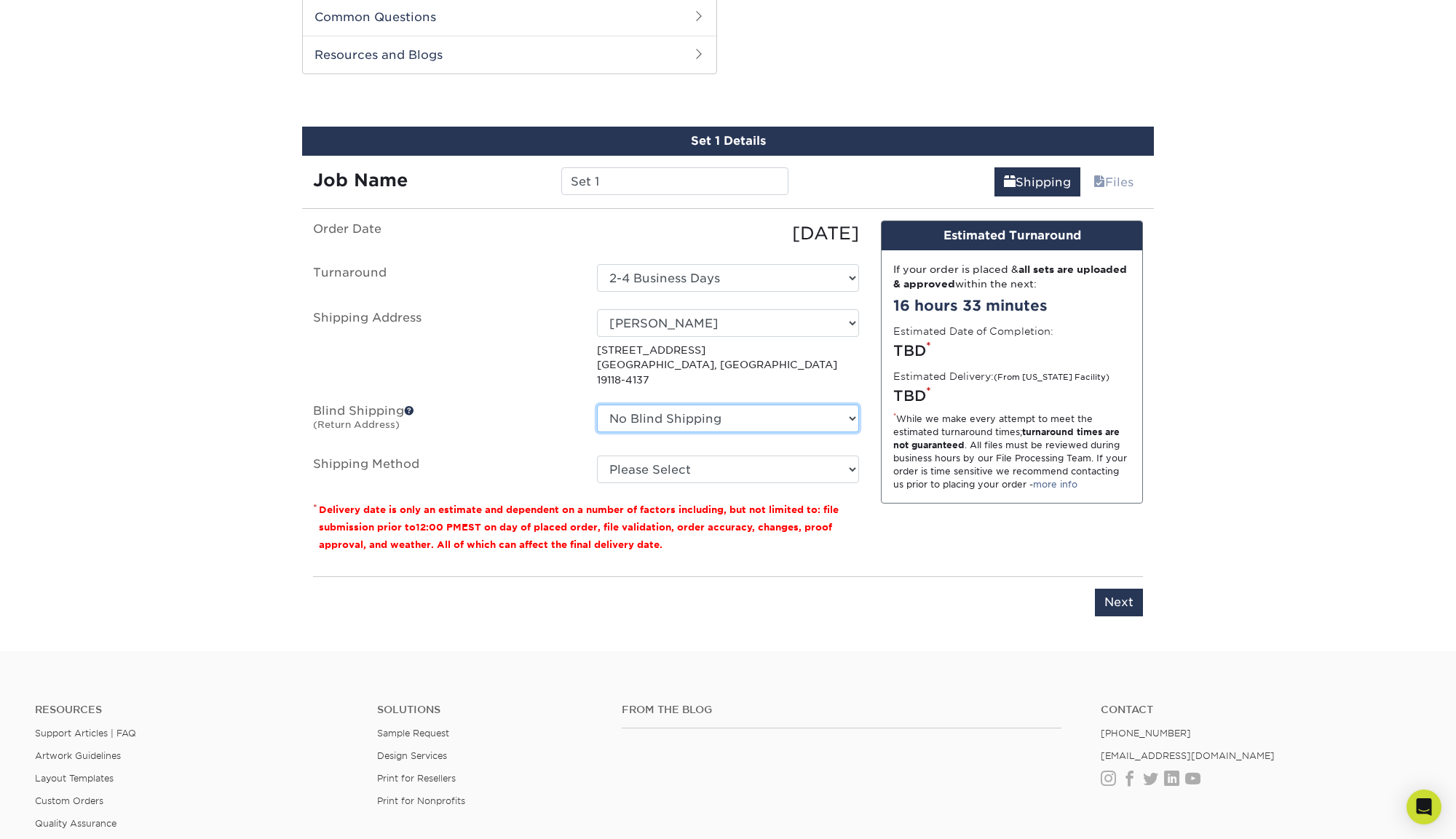
click at [803, 405] on select "No Blind Shipping + Add New Address" at bounding box center [728, 419] width 262 height 28
click at [775, 455] on select "Please Select 3 Day Shipping Service (+$17.82) Ground Shipping (+$18.04) 2 Day …" at bounding box center [728, 469] width 262 height 28
select select "12"
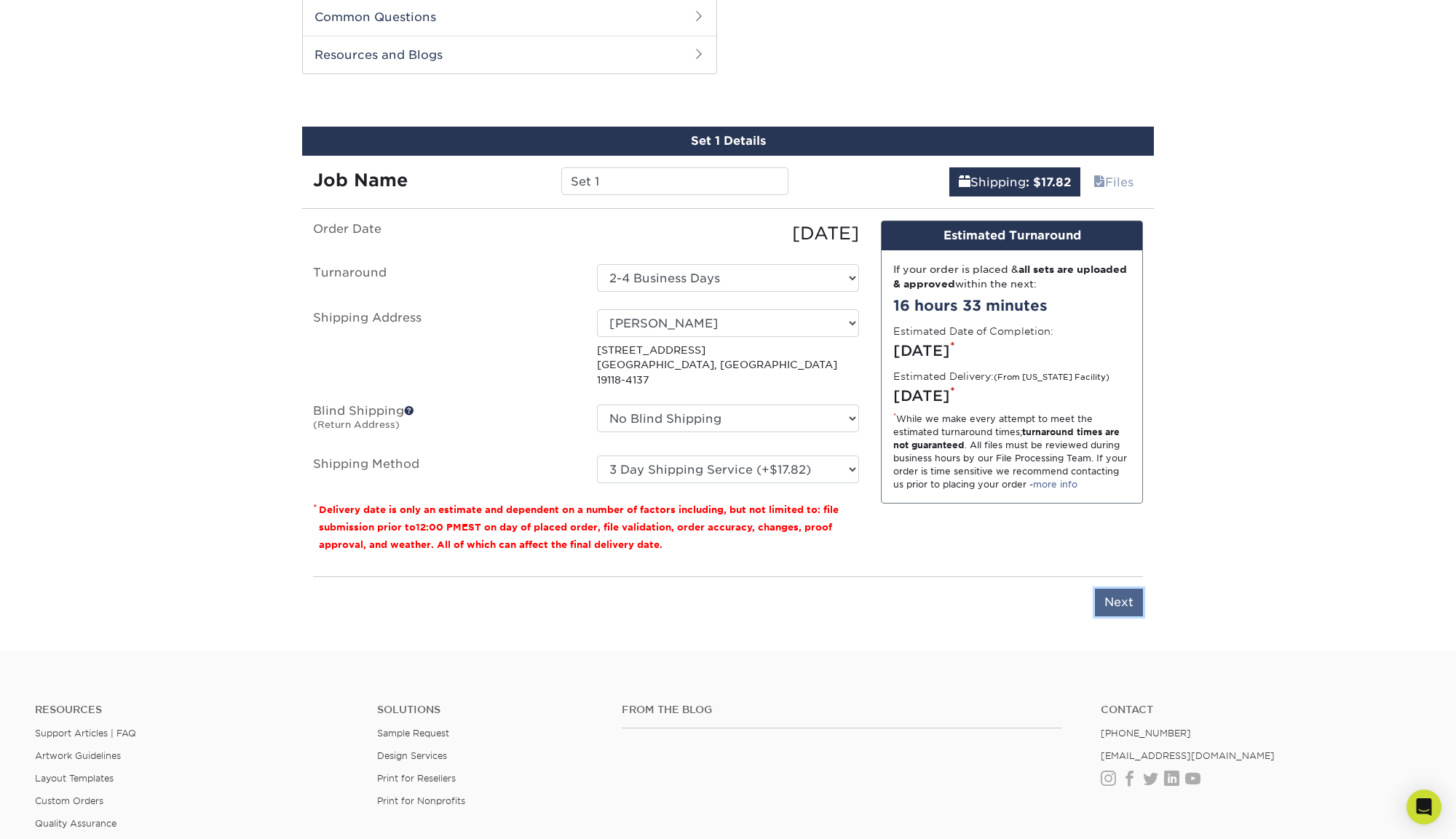
click at [1130, 589] on input "Next" at bounding box center [1118, 602] width 48 height 28
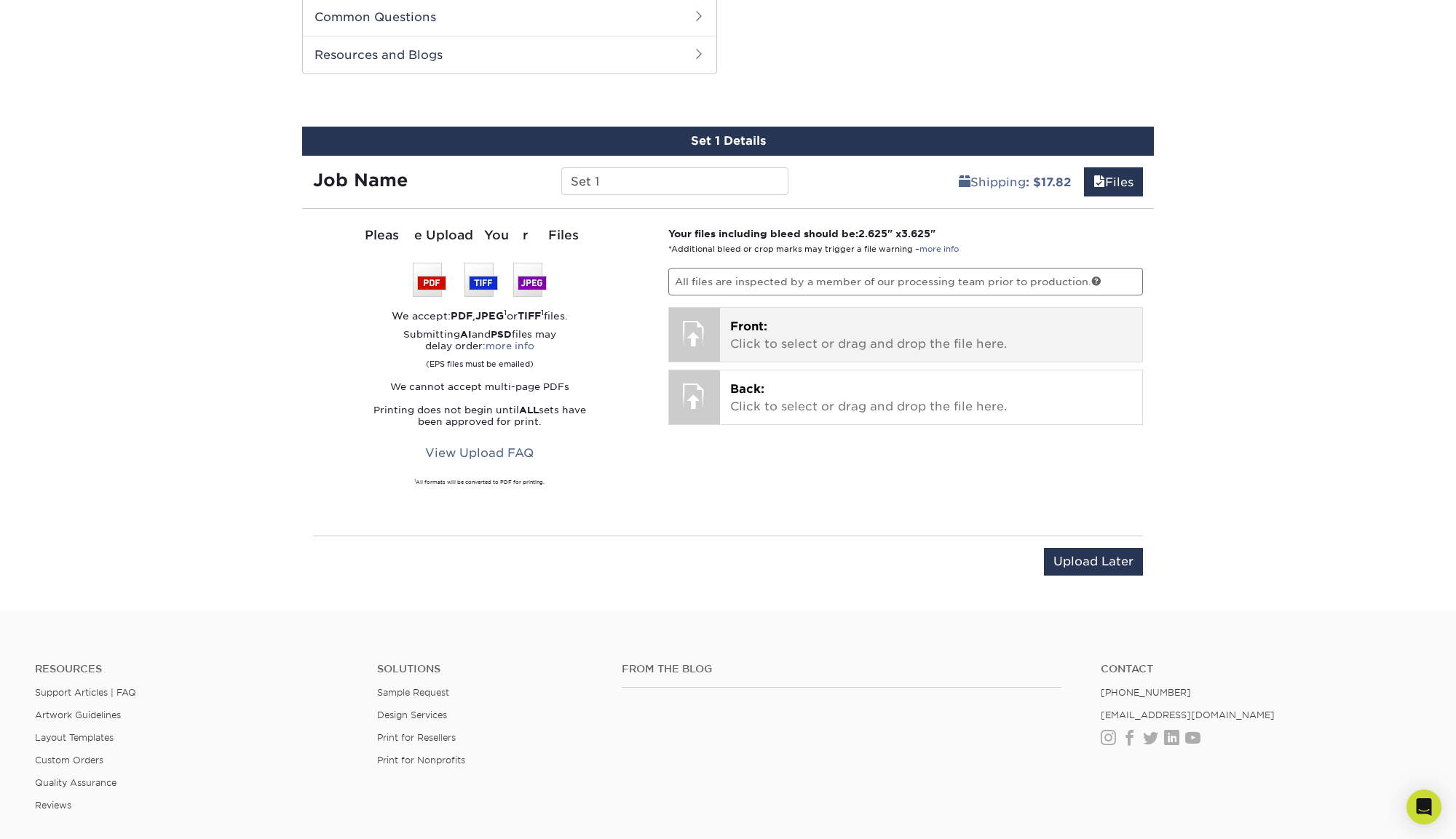
click at [816, 325] on p "Front: Click to select or drag and drop the file here." at bounding box center [931, 335] width 403 height 35
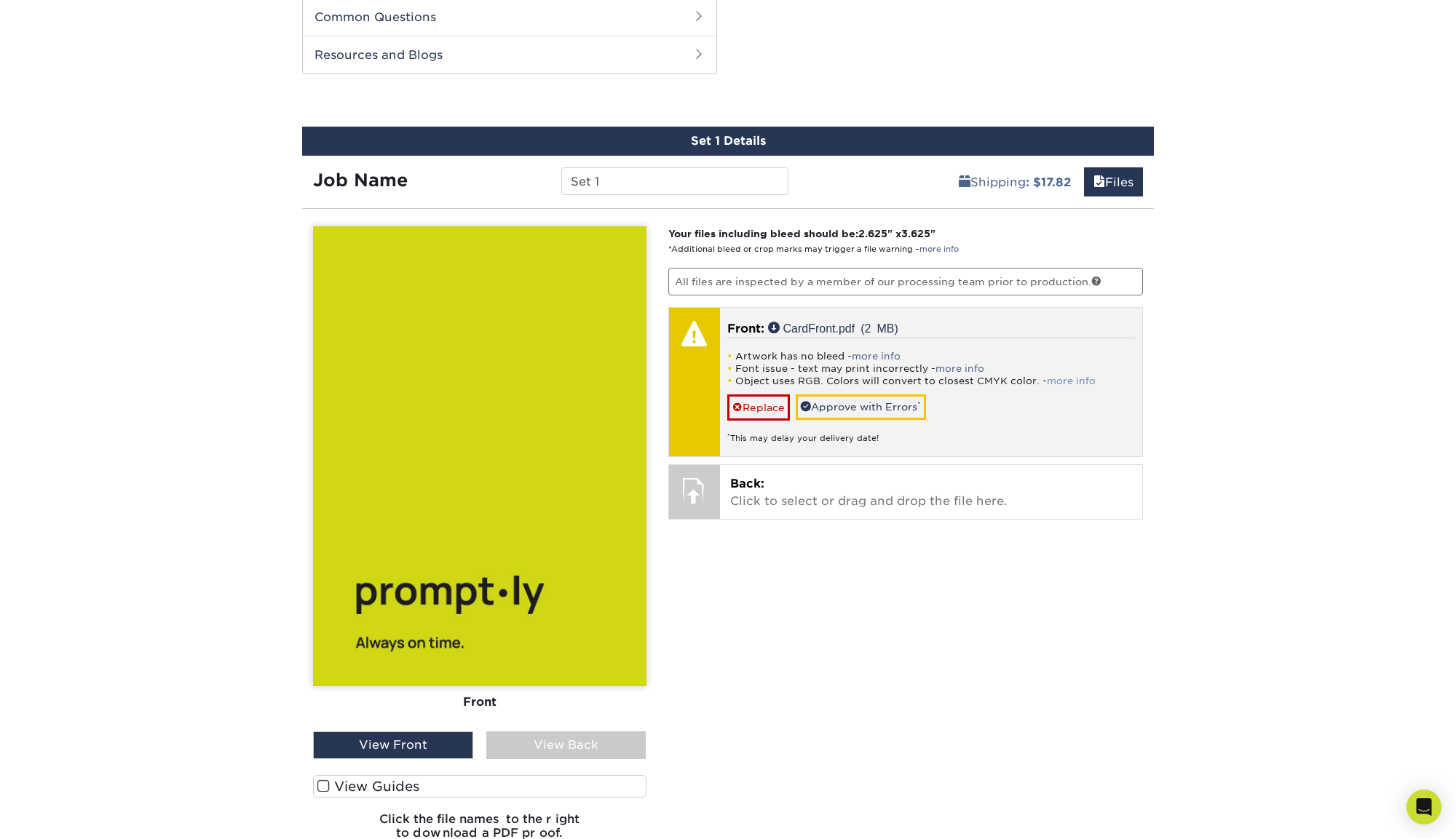
click at [1075, 376] on link "more info" at bounding box center [1071, 380] width 49 height 11
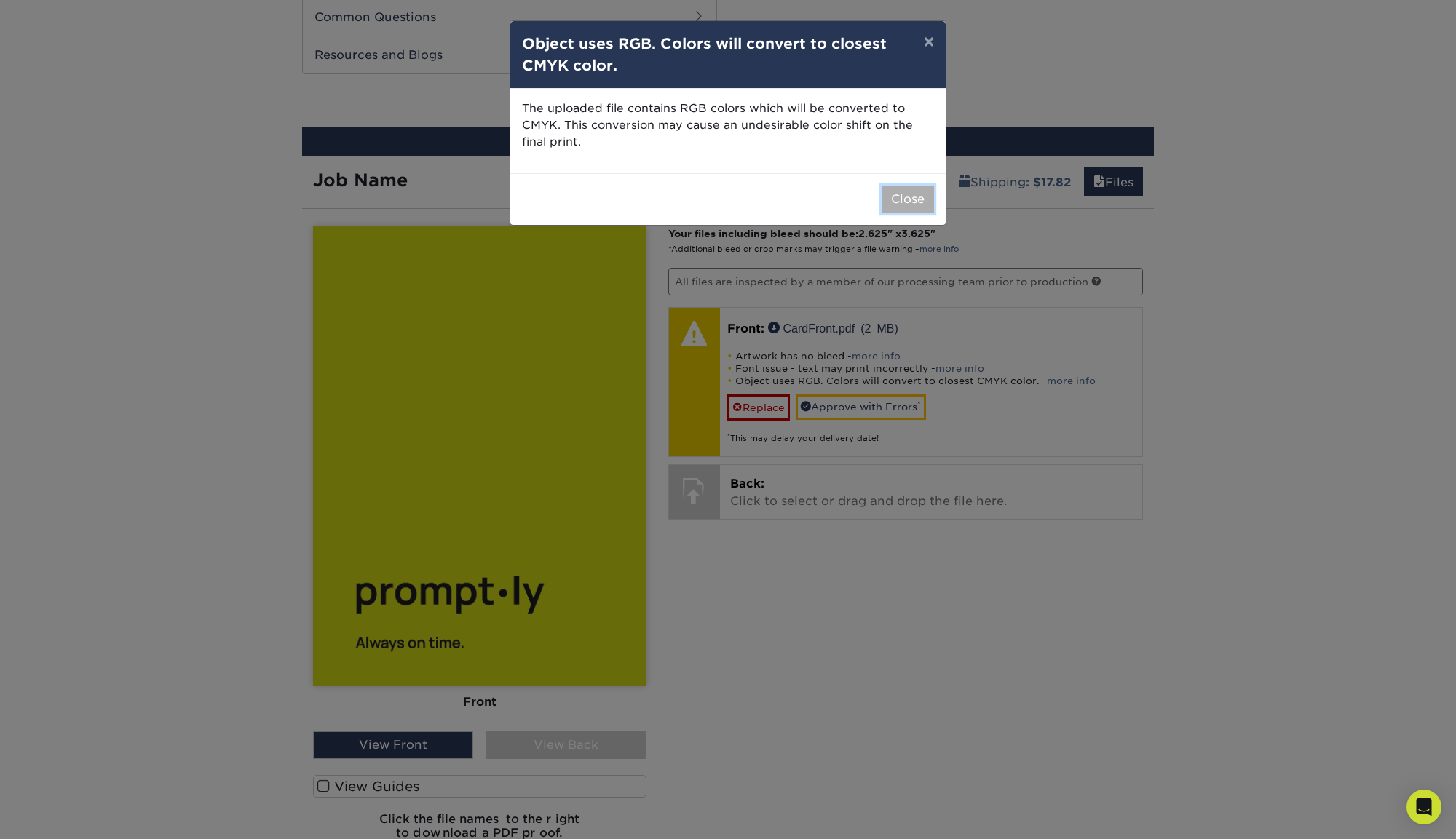
click at [924, 205] on button "Close" at bounding box center [908, 199] width 52 height 28
